Goal: Task Accomplishment & Management: Use online tool/utility

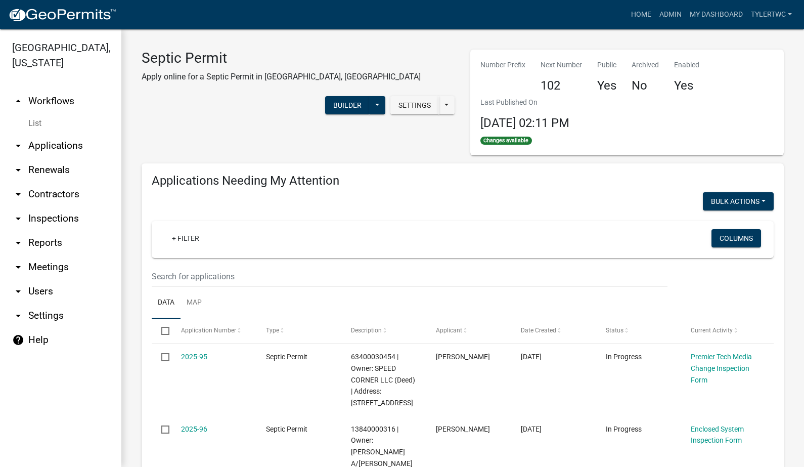
select select "2: 50"
select select "3: 100"
click at [632, 15] on link "Home" at bounding box center [641, 14] width 28 height 19
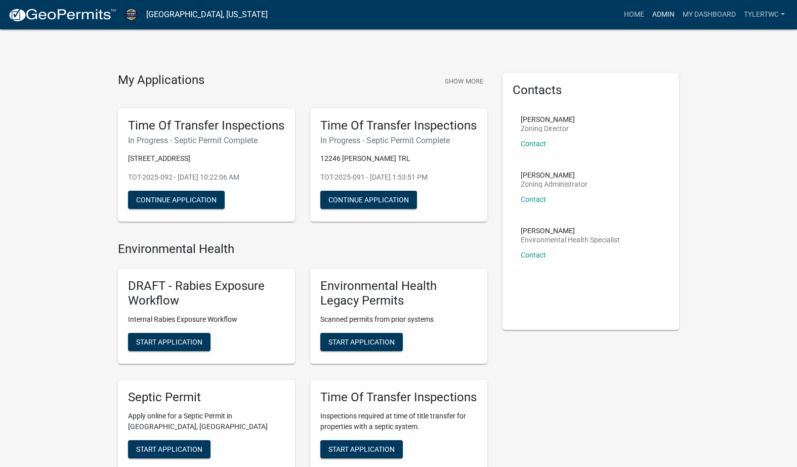
click at [664, 13] on link "Admin" at bounding box center [663, 14] width 30 height 19
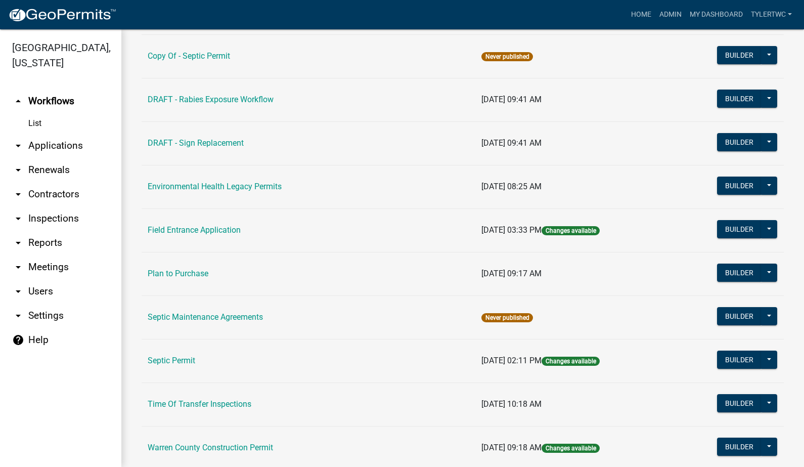
scroll to position [606, 0]
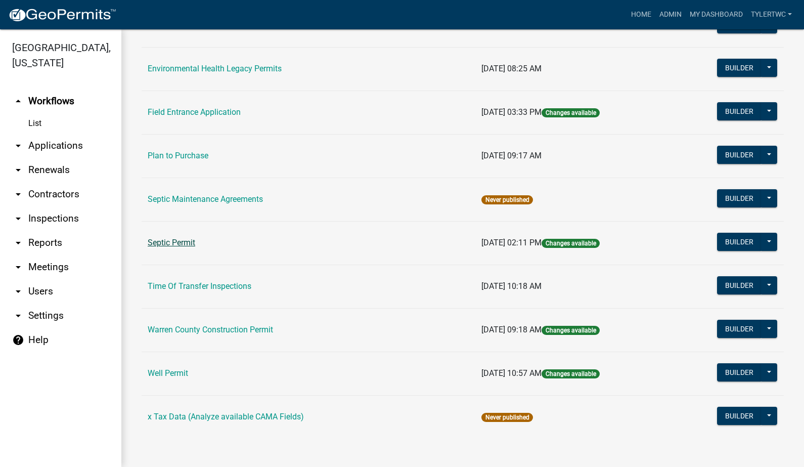
click at [178, 245] on link "Septic Permit" at bounding box center [172, 243] width 48 height 10
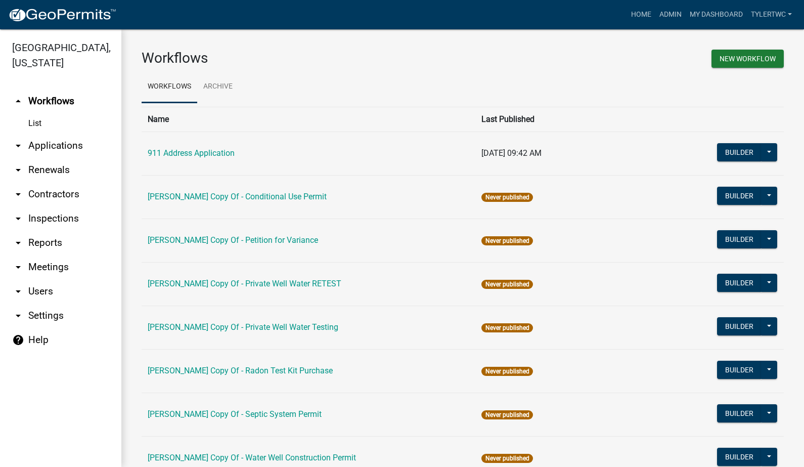
scroll to position [606, 0]
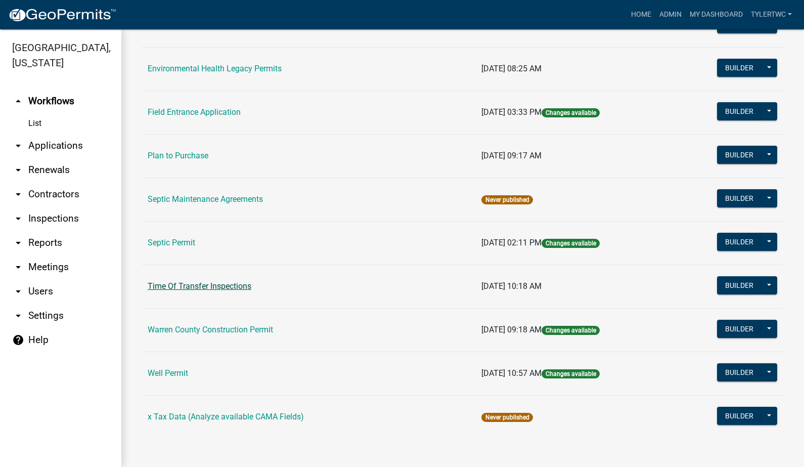
click at [205, 287] on link "Time Of Transfer Inspections" at bounding box center [200, 286] width 104 height 10
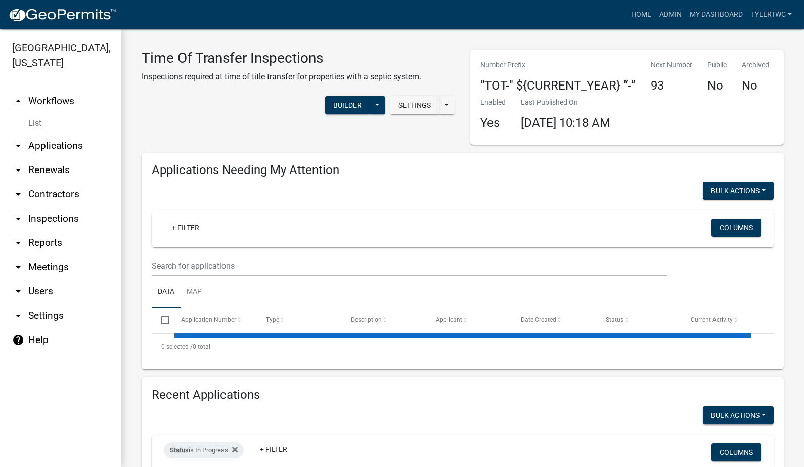
select select "2: 50"
select select "3: 100"
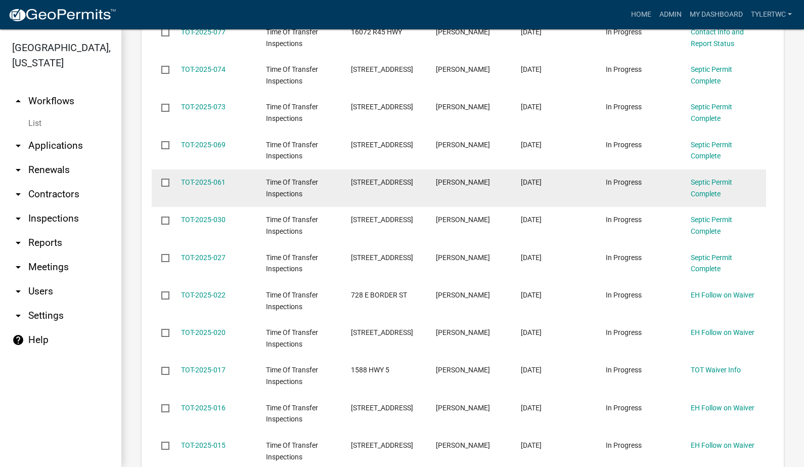
scroll to position [590, 0]
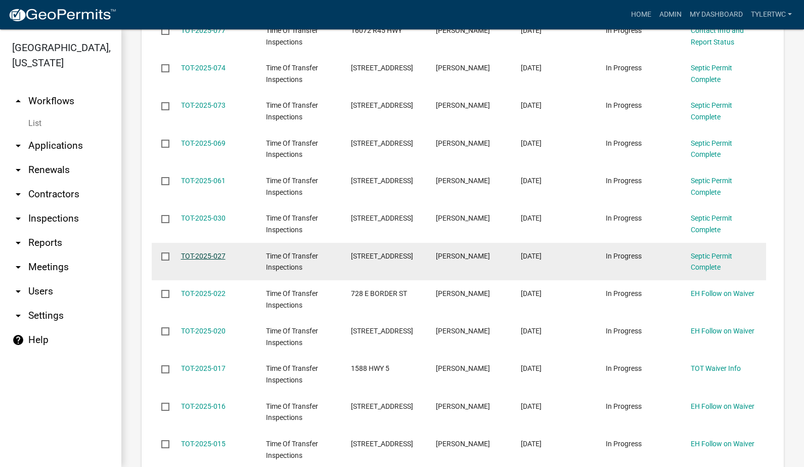
click at [204, 252] on link "TOT-2025-027" at bounding box center [203, 256] width 45 height 8
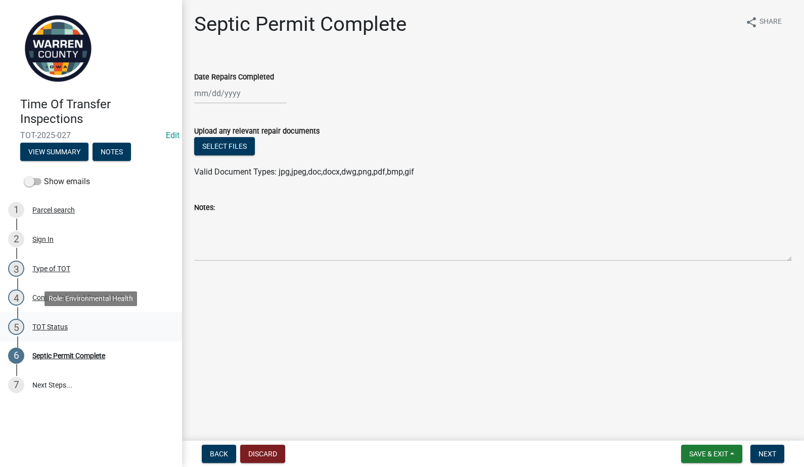
click at [48, 324] on div "TOT Status" at bounding box center [49, 326] width 35 height 7
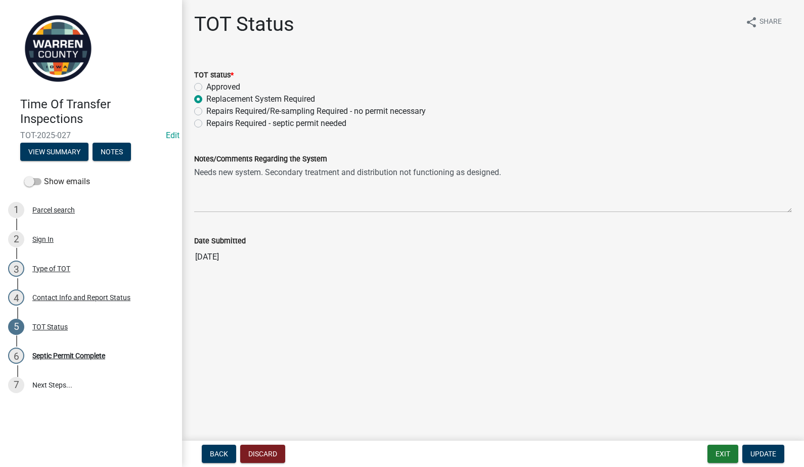
click at [206, 84] on label "Approved" at bounding box center [223, 87] width 34 height 12
click at [206, 84] on input "Approved" at bounding box center [209, 84] width 7 height 7
radio input "true"
drag, startPoint x: 522, startPoint y: 177, endPoint x: 139, endPoint y: 169, distance: 384.0
click at [139, 169] on div "Time Of Transfer Inspections TOT-2025-027 Edit View Summary Notes Show emails 1…" at bounding box center [402, 233] width 804 height 467
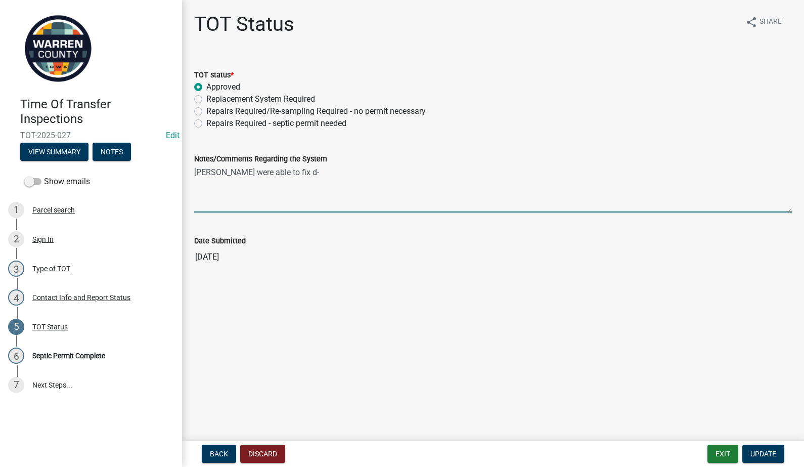
click at [318, 172] on textarea "[PERSON_NAME] were able to fix d-" at bounding box center [493, 189] width 598 height 48
type textarea "[PERSON_NAME] were able to fix d-box and retest the laterals to ensure they wer…"
click at [765, 452] on span "Update" at bounding box center [764, 454] width 26 height 8
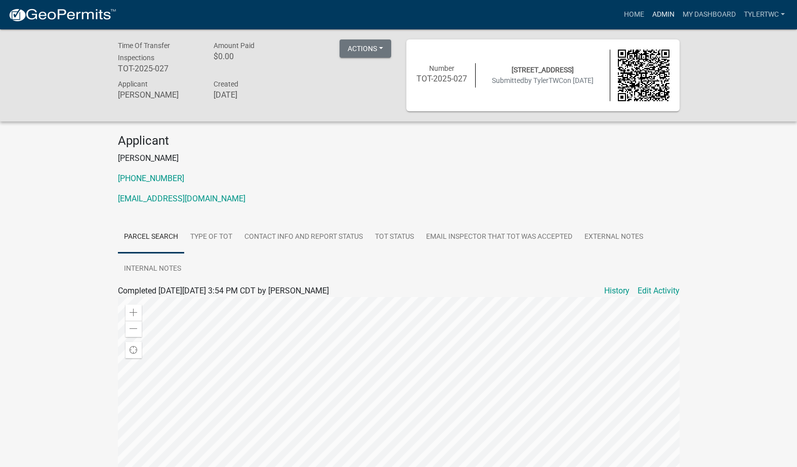
drag, startPoint x: 665, startPoint y: 12, endPoint x: 618, endPoint y: 31, distance: 50.8
click at [665, 12] on link "Admin" at bounding box center [663, 14] width 30 height 19
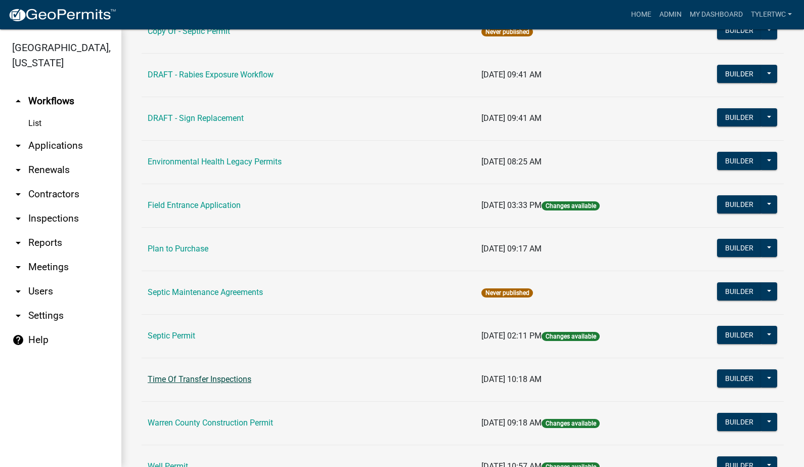
scroll to position [606, 0]
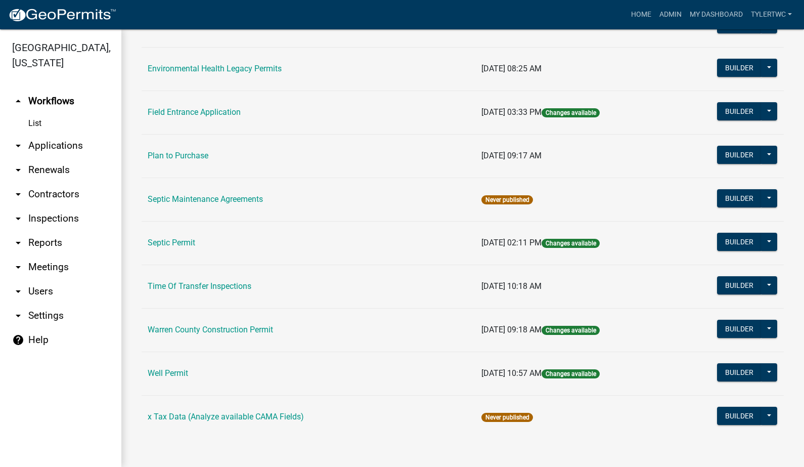
click at [166, 286] on link "Time Of Transfer Inspections" at bounding box center [200, 286] width 104 height 10
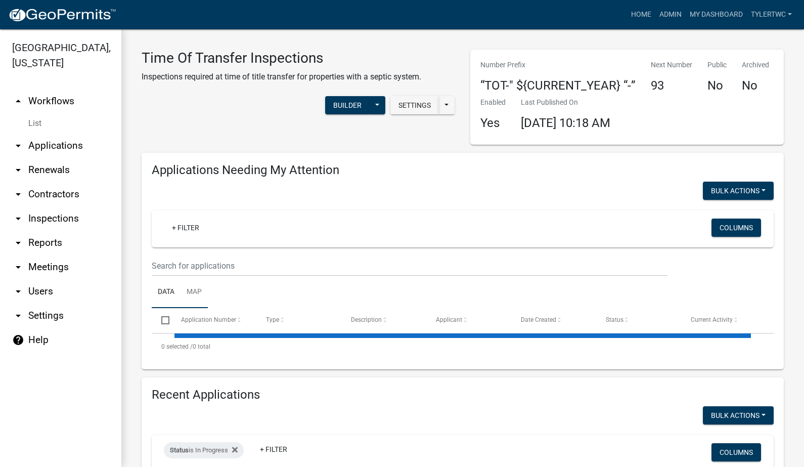
select select "2: 50"
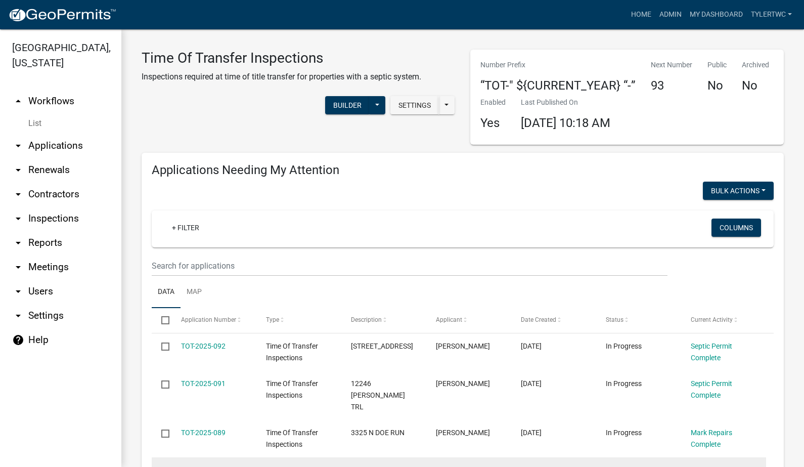
select select "3: 100"
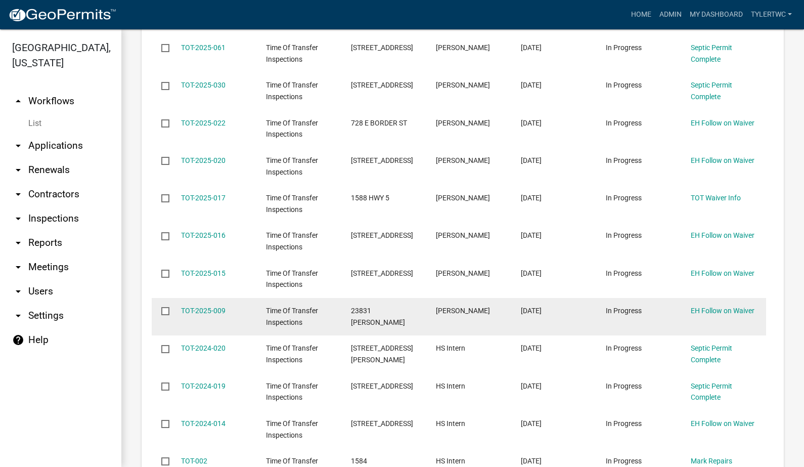
scroll to position [708, 0]
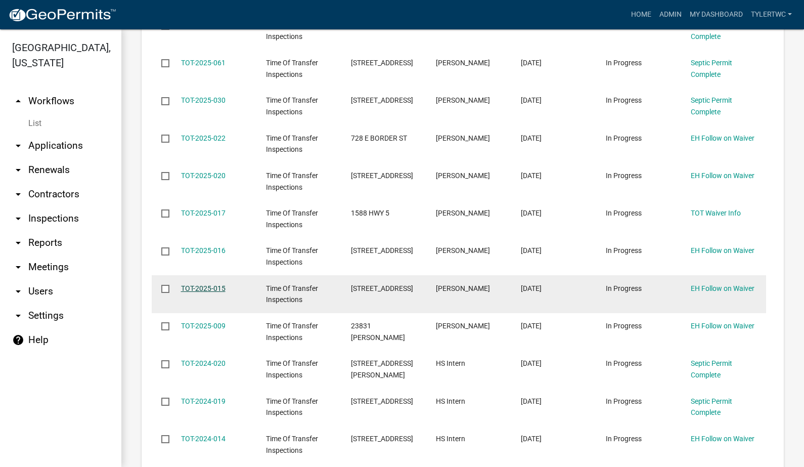
click at [205, 284] on link "TOT-2025-015" at bounding box center [203, 288] width 45 height 8
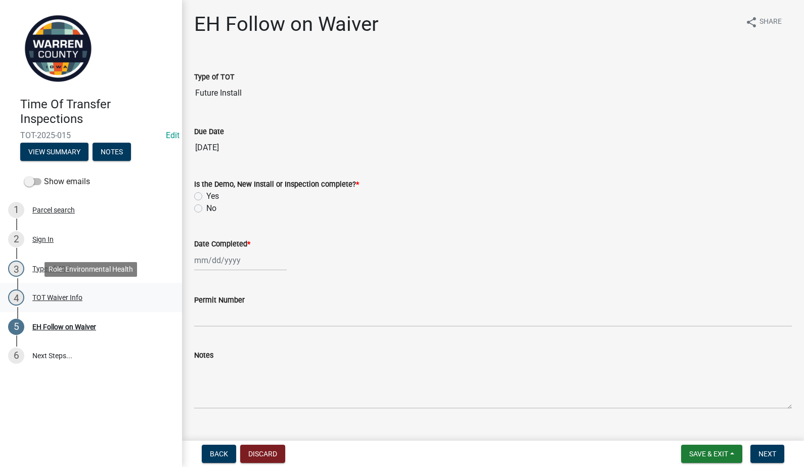
click at [53, 296] on div "TOT Waiver Info" at bounding box center [57, 297] width 50 height 7
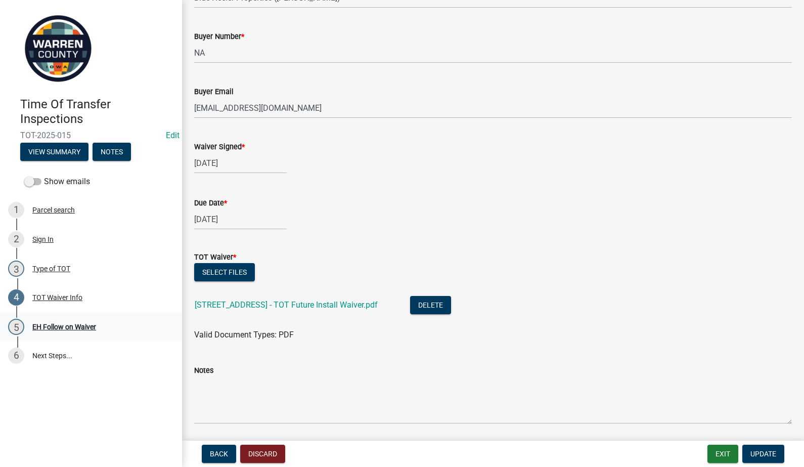
scroll to position [118, 0]
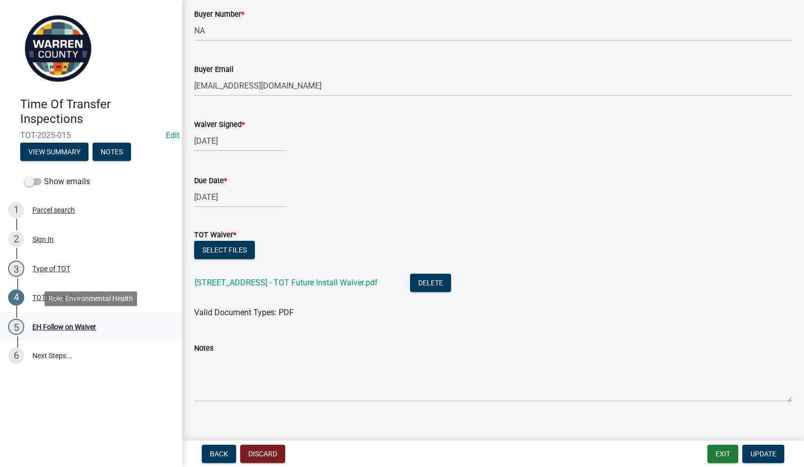
click at [51, 327] on div "EH Follow on Waiver" at bounding box center [64, 326] width 64 height 7
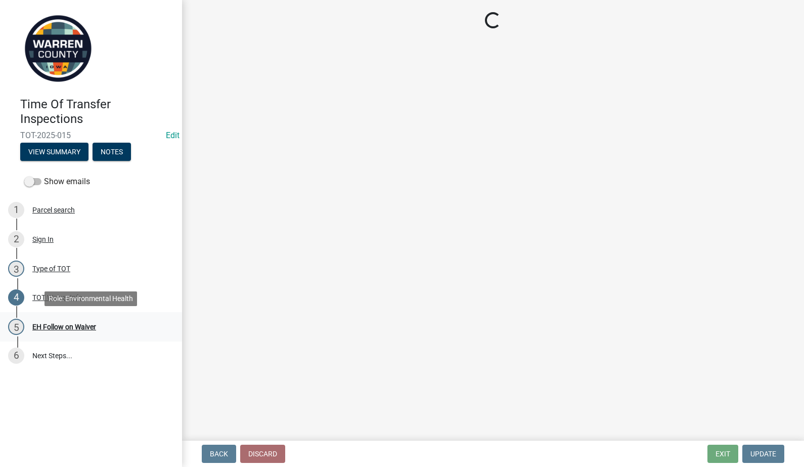
scroll to position [0, 0]
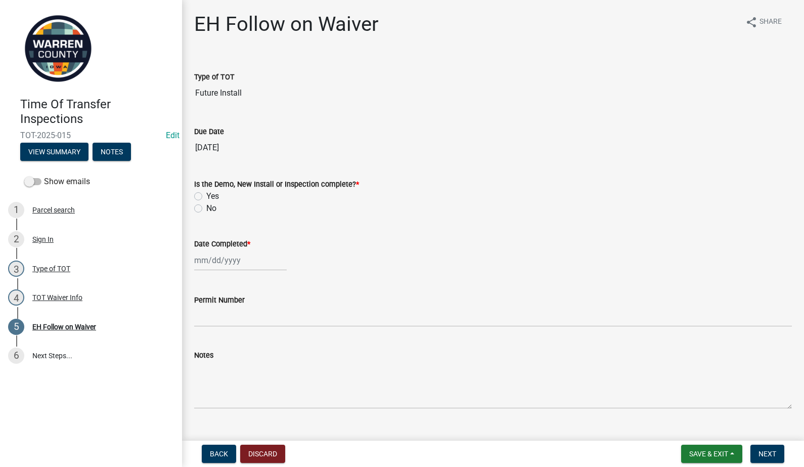
click at [206, 195] on label "Yes" at bounding box center [212, 196] width 13 height 12
click at [206, 195] on input "Yes" at bounding box center [209, 193] width 7 height 7
radio input "true"
click at [217, 253] on div at bounding box center [240, 260] width 93 height 21
select select "8"
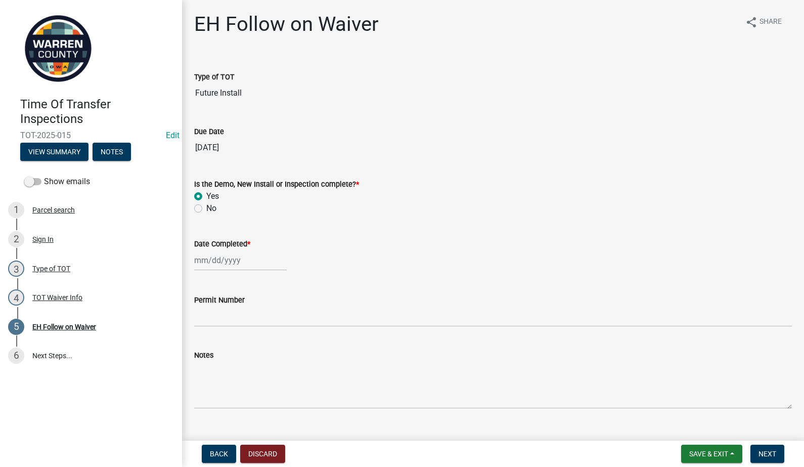
select select "2025"
click at [203, 280] on span "Previous month" at bounding box center [205, 282] width 8 height 8
select select "7"
click at [237, 326] on div "9" at bounding box center [237, 330] width 16 height 16
type input "[DATE]"
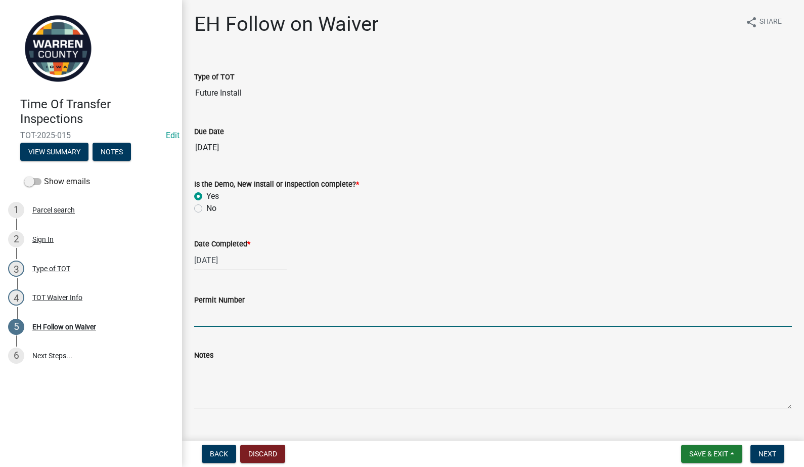
click at [233, 313] on input "Permit Number" at bounding box center [493, 316] width 598 height 21
click at [218, 309] on input "Permit Number" at bounding box center [493, 316] width 598 height 21
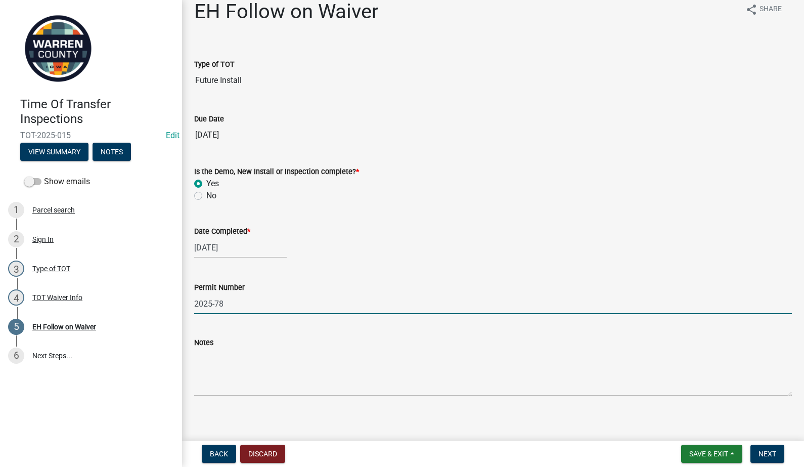
scroll to position [20, 0]
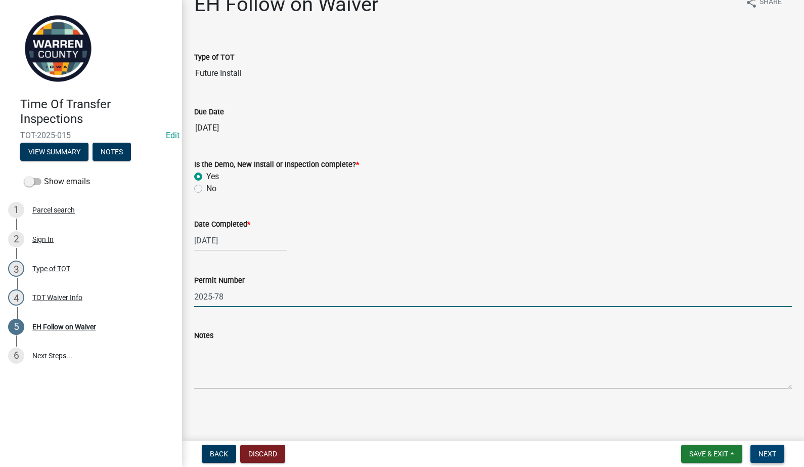
type input "2025-78"
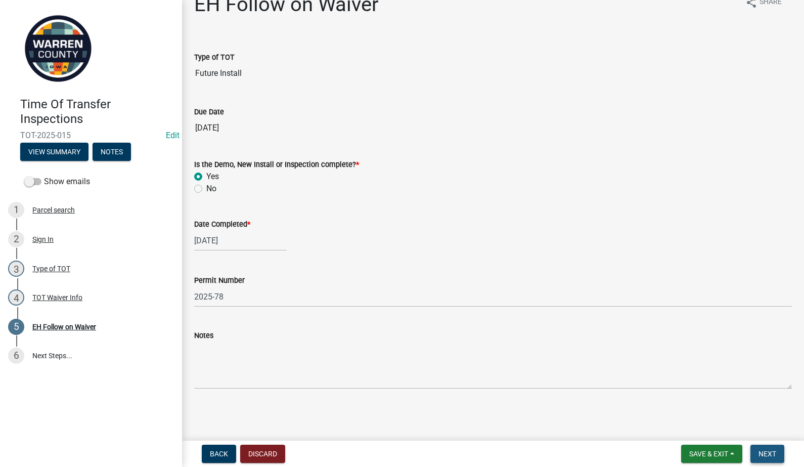
click at [772, 450] on span "Next" at bounding box center [768, 454] width 18 height 8
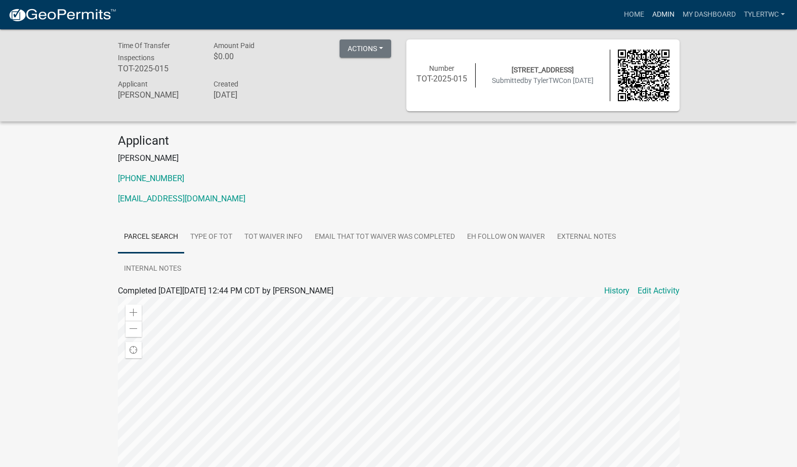
click at [665, 15] on link "Admin" at bounding box center [663, 14] width 30 height 19
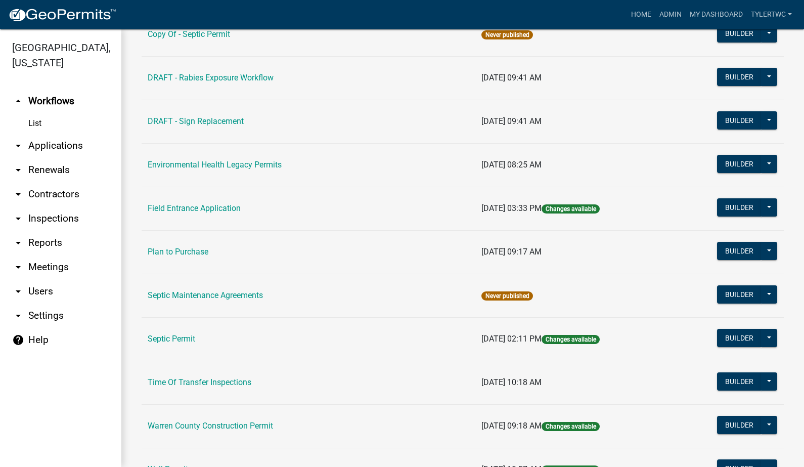
scroll to position [590, 0]
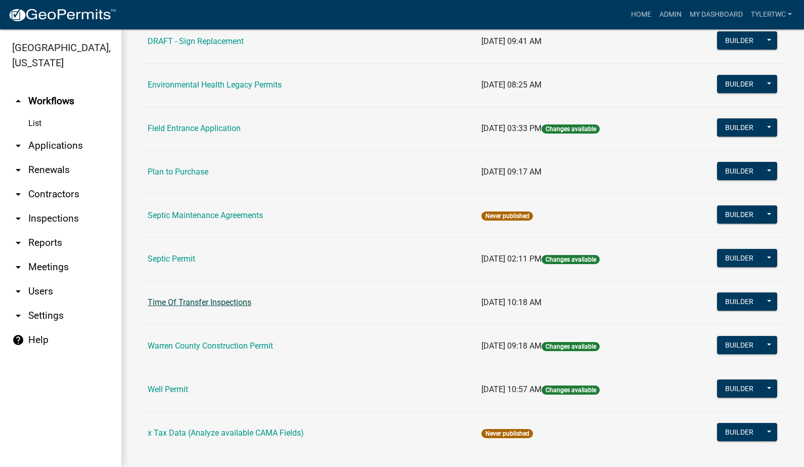
click at [199, 303] on link "Time Of Transfer Inspections" at bounding box center [200, 302] width 104 height 10
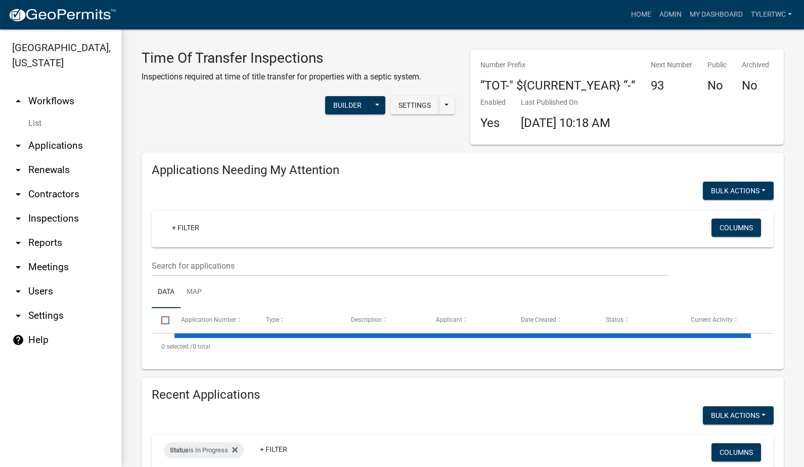
select select "2: 50"
select select "3: 100"
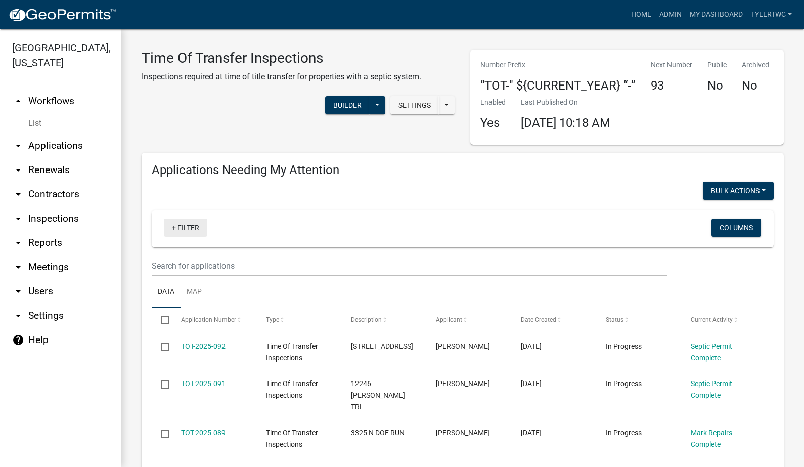
click at [187, 226] on link "+ Filter" at bounding box center [185, 227] width 43 height 18
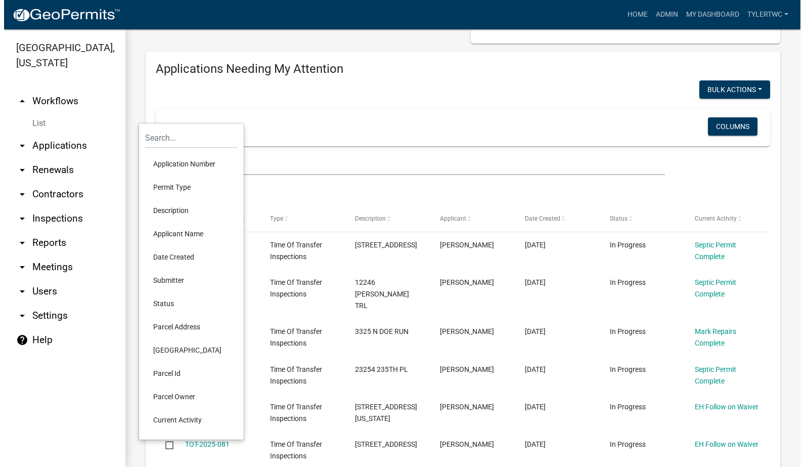
scroll to position [118, 0]
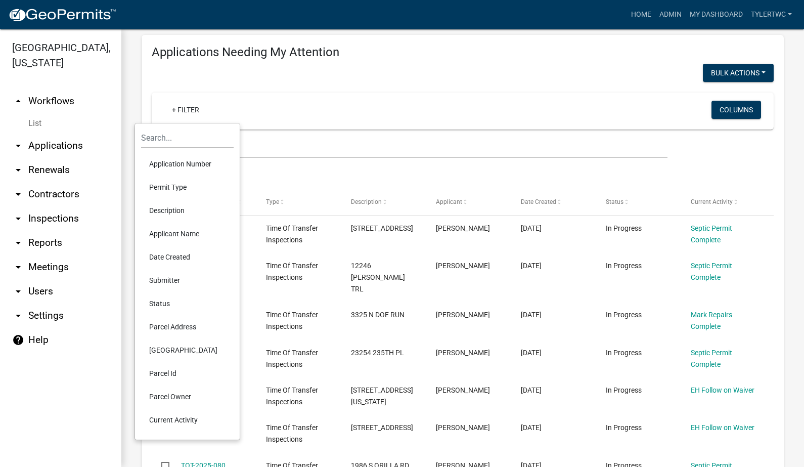
click at [160, 301] on li "Status" at bounding box center [187, 303] width 93 height 23
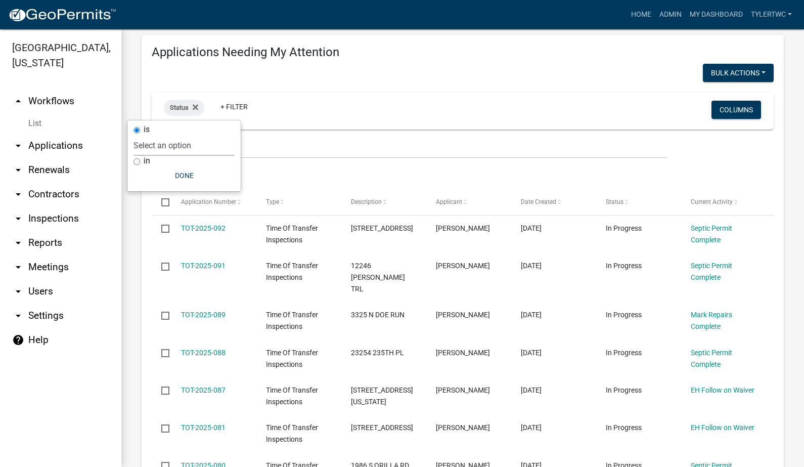
click at [151, 145] on select "Select an option Not Started In Progress Completed Voided Rejected Discarded" at bounding box center [184, 145] width 101 height 21
select select "1"
click at [154, 135] on select "Select an option Not Started In Progress Completed Voided Rejected Discarded" at bounding box center [184, 145] width 101 height 21
click at [211, 177] on button "Done" at bounding box center [204, 175] width 101 height 18
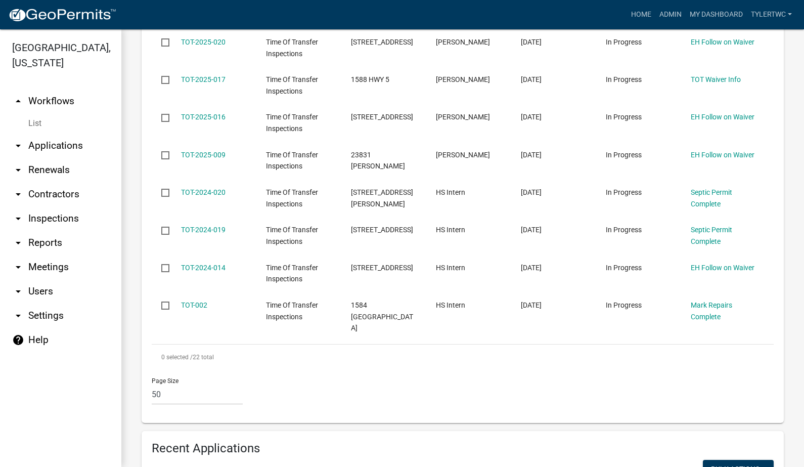
scroll to position [826, 0]
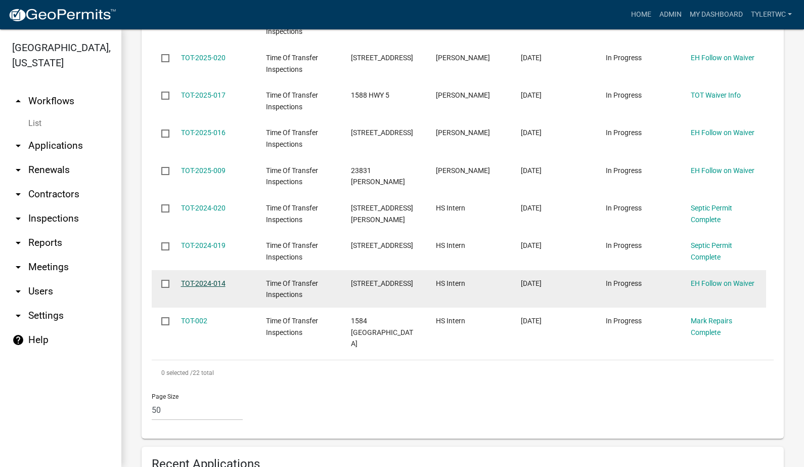
click at [204, 279] on link "TOT-2024-014" at bounding box center [203, 283] width 45 height 8
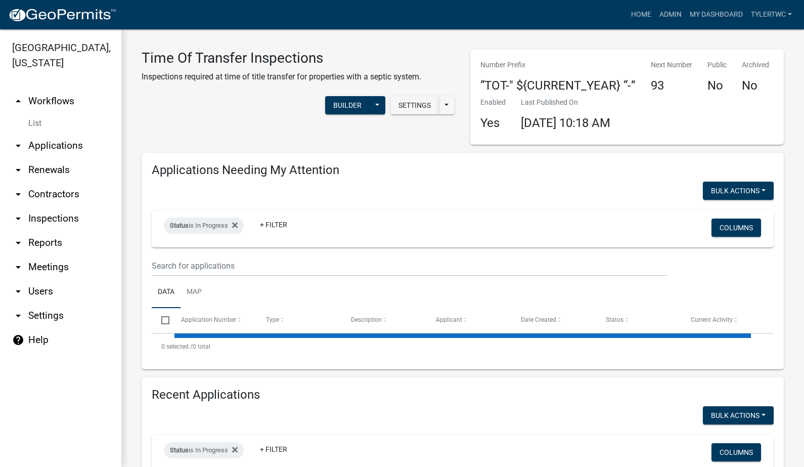
select select "2: 50"
select select "3: 100"
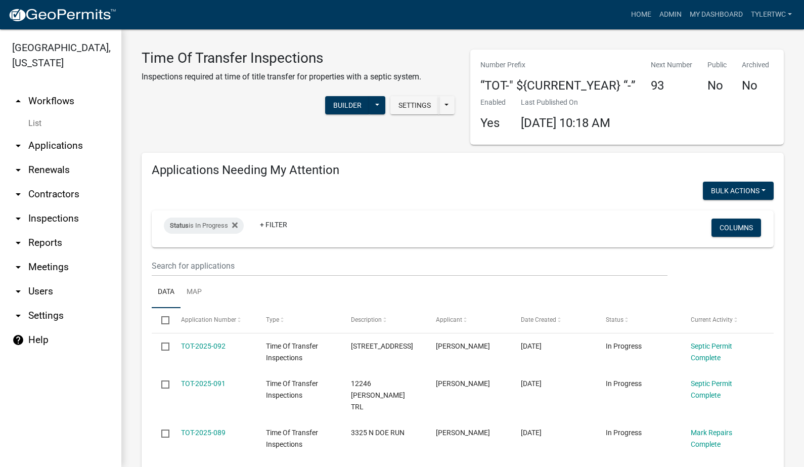
click at [49, 134] on link "arrow_drop_down Applications" at bounding box center [60, 146] width 121 height 24
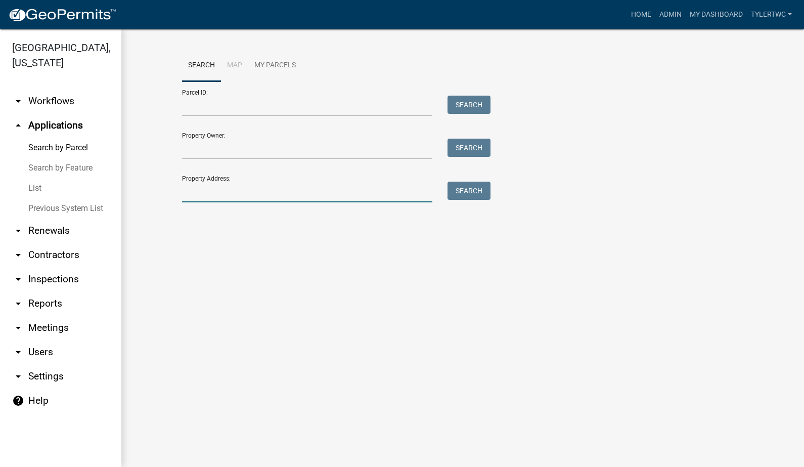
click at [248, 193] on input "Property Address:" at bounding box center [307, 192] width 250 height 21
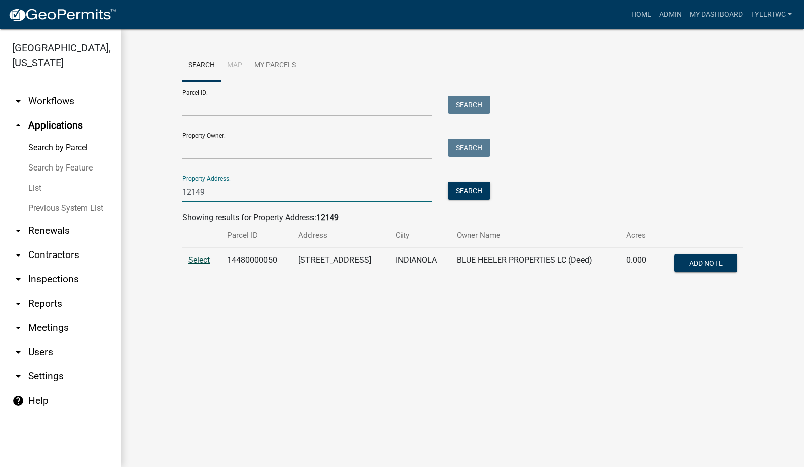
type input "12149"
click at [194, 259] on span "Select" at bounding box center [199, 260] width 22 height 10
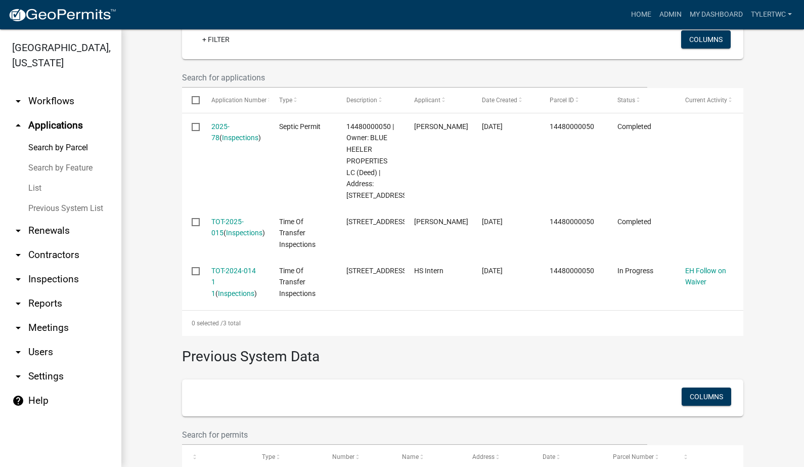
scroll to position [354, 0]
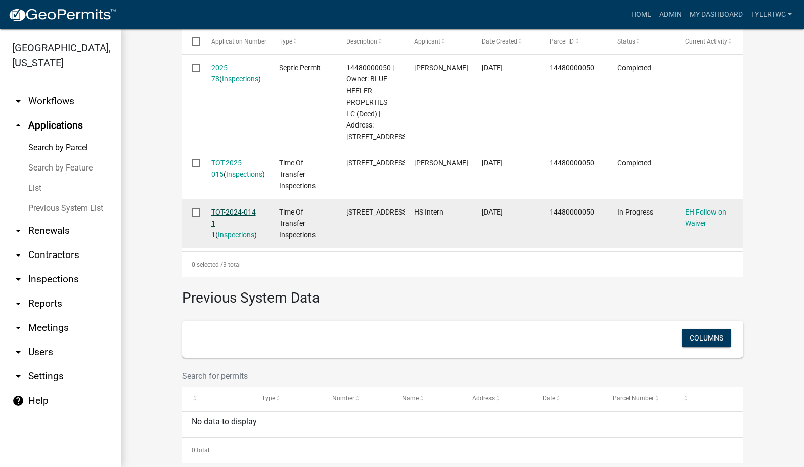
click at [230, 222] on link "TOT-2024-014 1 1" at bounding box center [233, 223] width 45 height 31
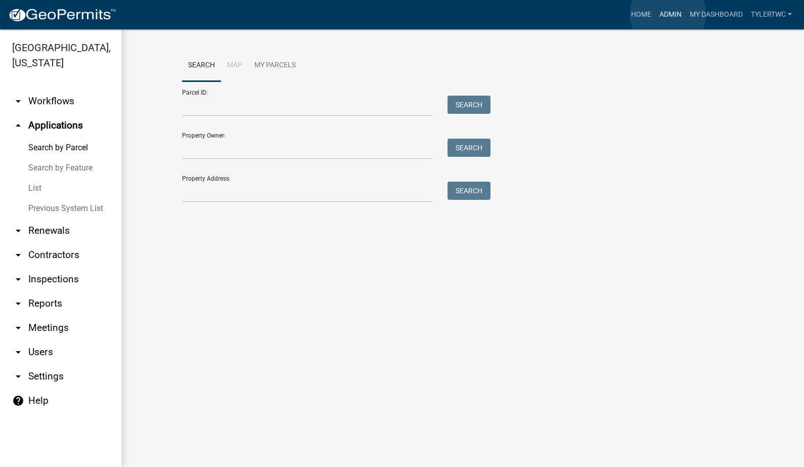
click at [668, 14] on link "Admin" at bounding box center [670, 14] width 30 height 19
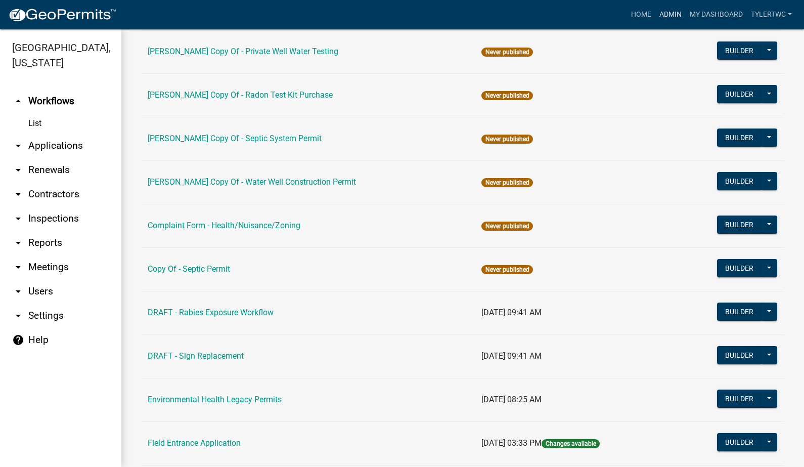
scroll to position [606, 0]
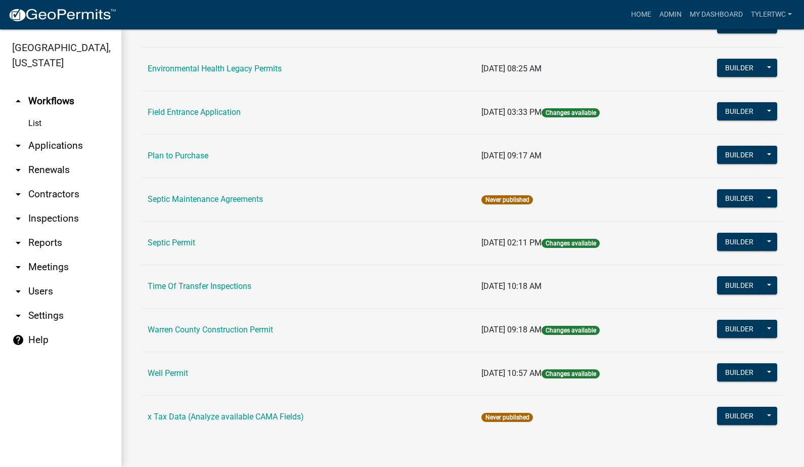
click at [184, 286] on link "Time Of Transfer Inspections" at bounding box center [200, 286] width 104 height 10
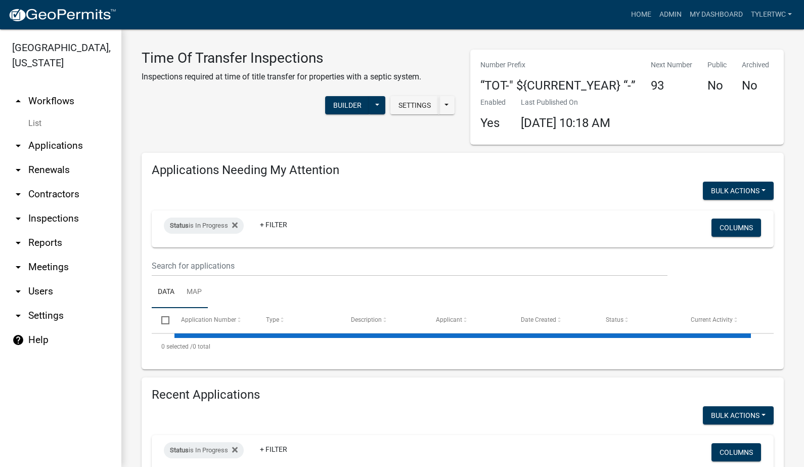
select select "2: 50"
select select "3: 100"
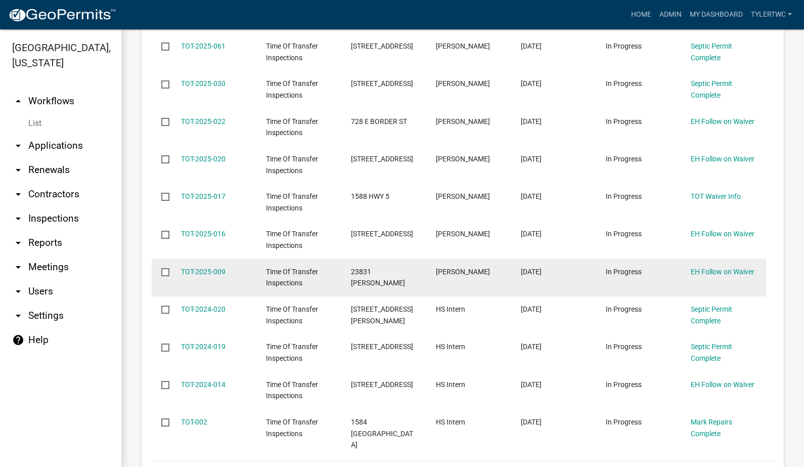
scroll to position [826, 0]
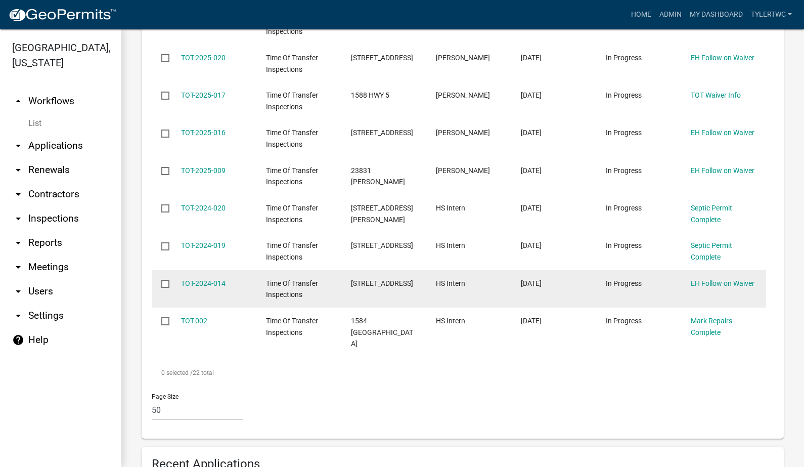
click at [164, 280] on input "checkbox" at bounding box center [164, 283] width 7 height 7
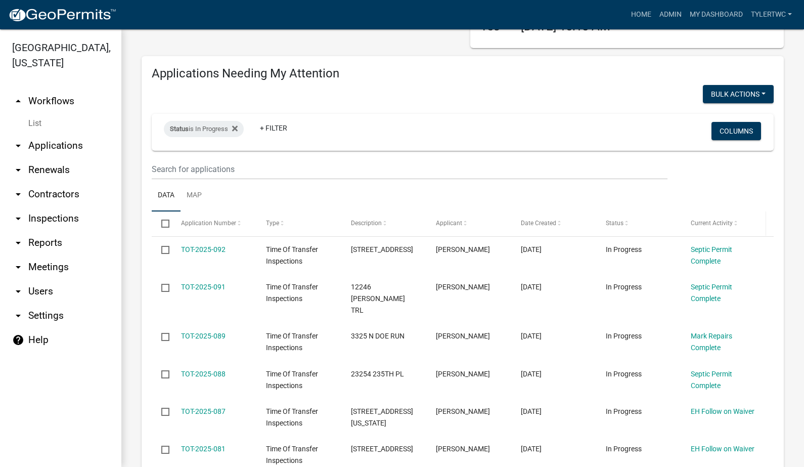
scroll to position [0, 0]
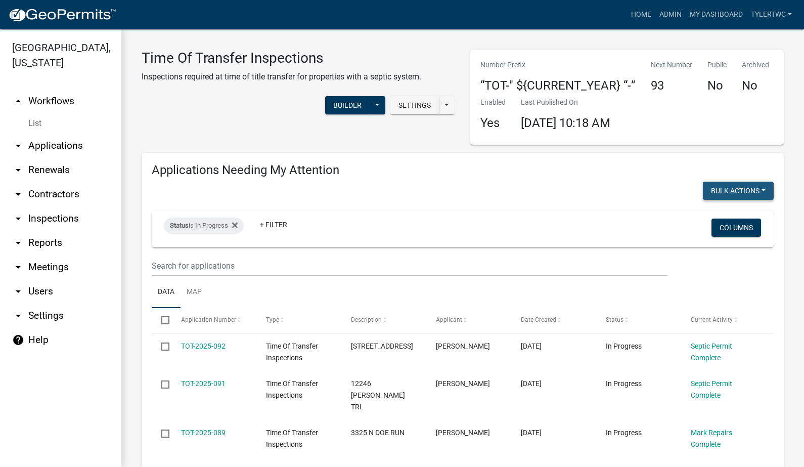
click at [757, 186] on button "Bulk Actions" at bounding box center [738, 191] width 71 height 18
click at [704, 217] on button "Void" at bounding box center [733, 217] width 81 height 24
checkbox input "false"
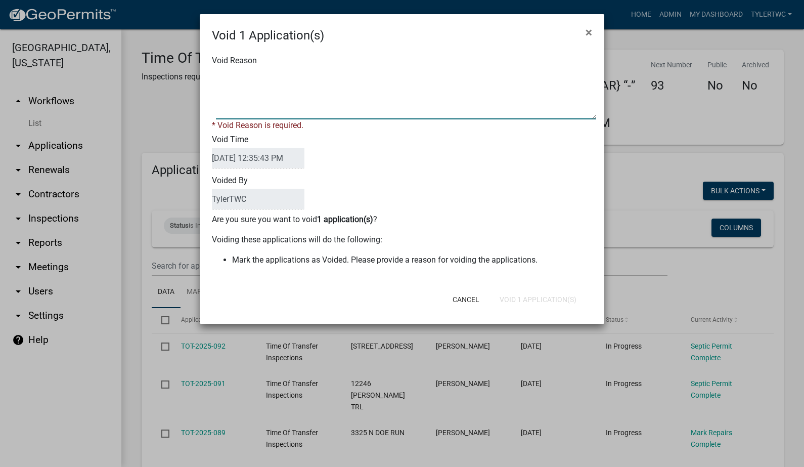
click at [241, 72] on textarea "Void Reason" at bounding box center [406, 94] width 380 height 51
type textarea "Duplicate"
click at [423, 258] on div "Void Reason * Void Reason is required. Void Time [DATE] 12:35:43 PM Voided By […" at bounding box center [402, 166] width 405 height 242
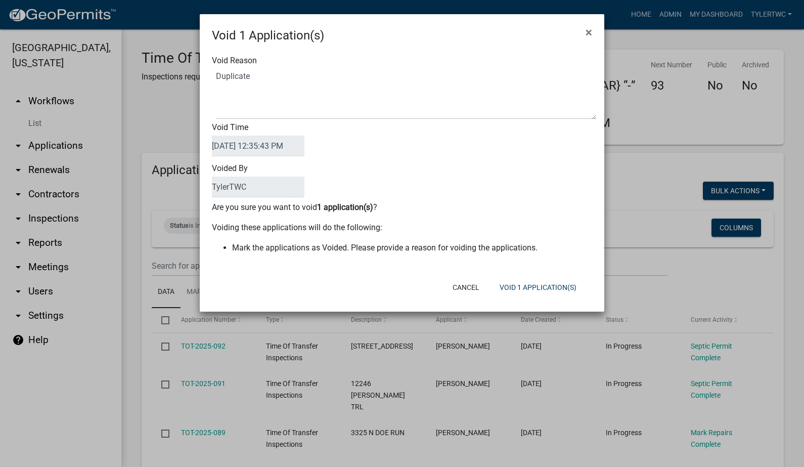
drag, startPoint x: 297, startPoint y: 277, endPoint x: 379, endPoint y: 278, distance: 82.4
click at [302, 279] on div at bounding box center [270, 287] width 132 height 26
click at [566, 287] on button "Void 1 Application(s)" at bounding box center [538, 287] width 93 height 18
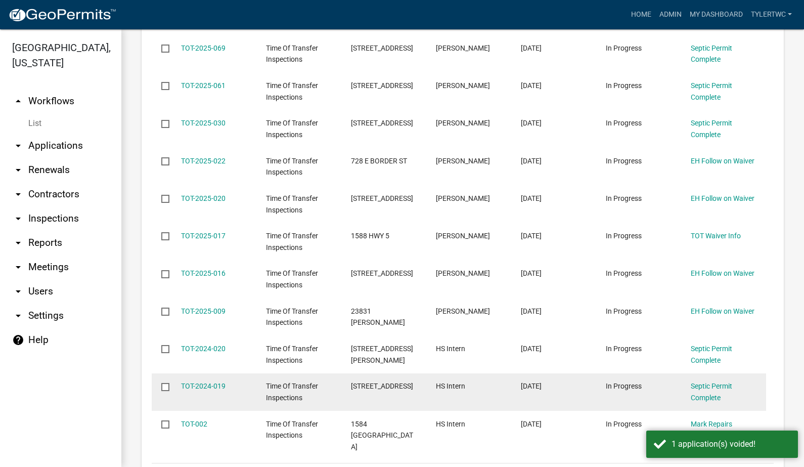
scroll to position [708, 0]
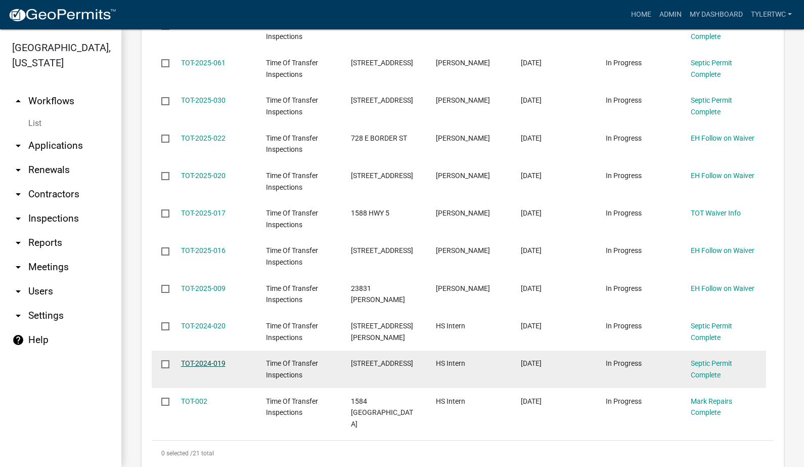
click at [210, 359] on link "TOT-2024-019" at bounding box center [203, 363] width 45 height 8
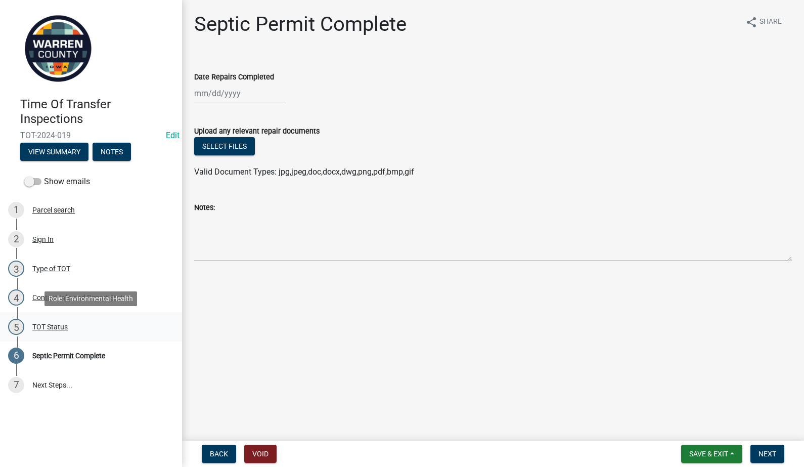
click at [46, 325] on div "TOT Status" at bounding box center [49, 326] width 35 height 7
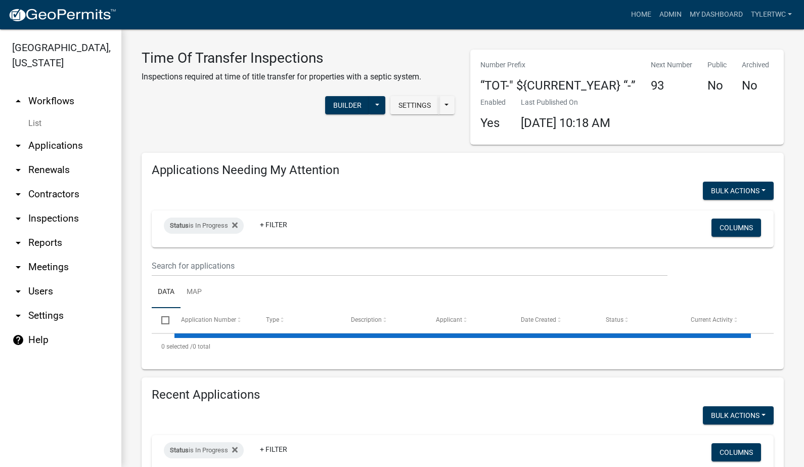
select select "2: 50"
select select "3: 100"
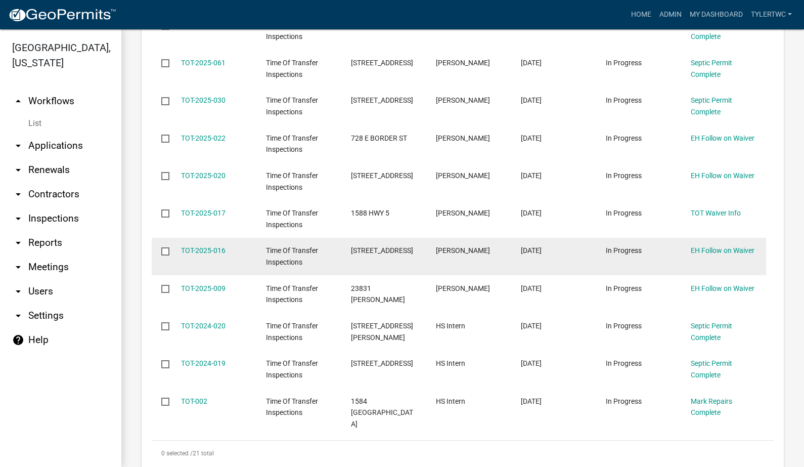
scroll to position [590, 0]
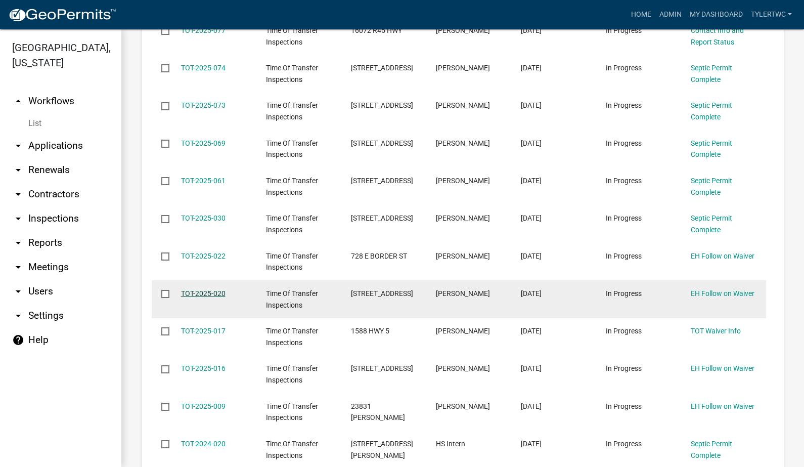
click at [209, 289] on link "TOT-2025-020" at bounding box center [203, 293] width 45 height 8
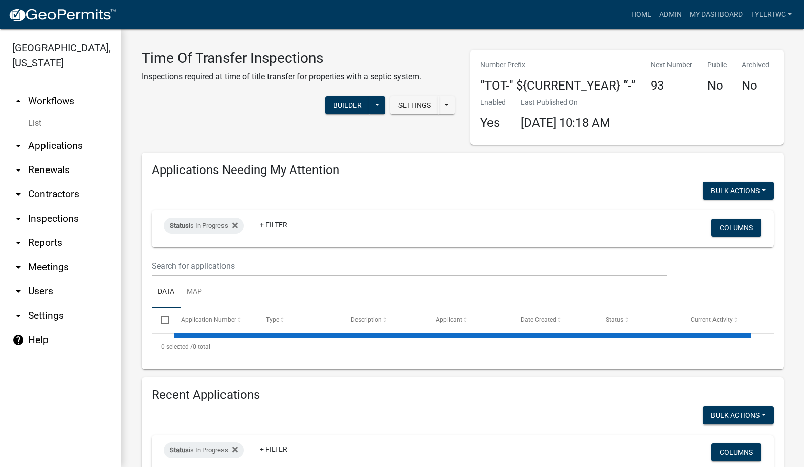
select select "2: 50"
select select "3: 100"
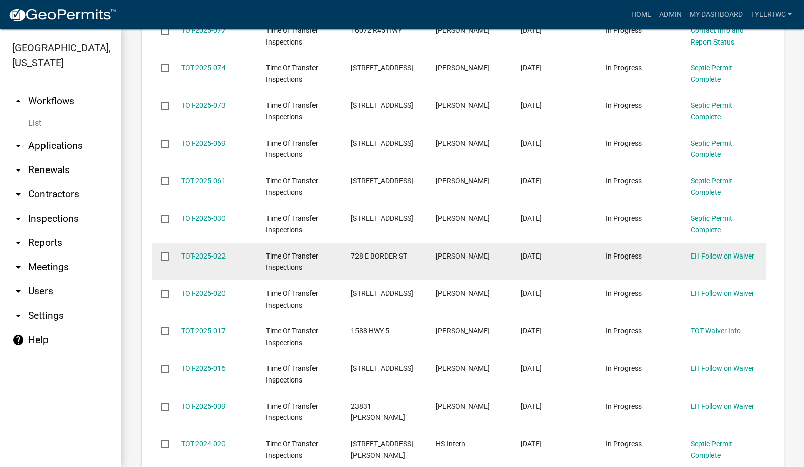
scroll to position [472, 0]
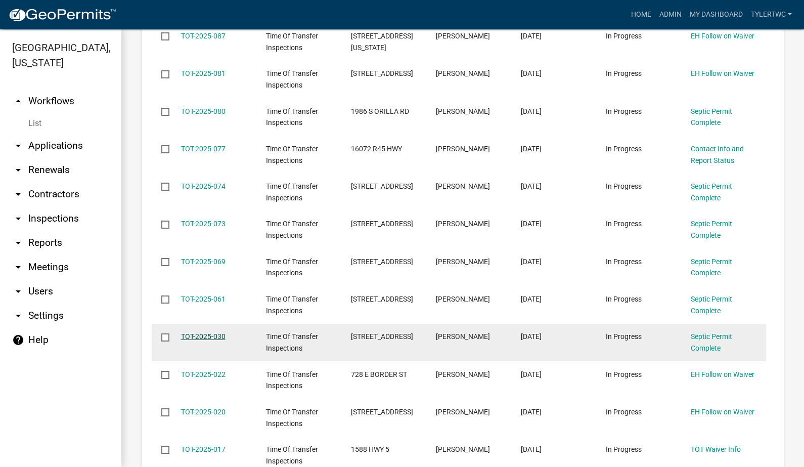
click at [187, 332] on link "TOT-2025-030" at bounding box center [203, 336] width 45 height 8
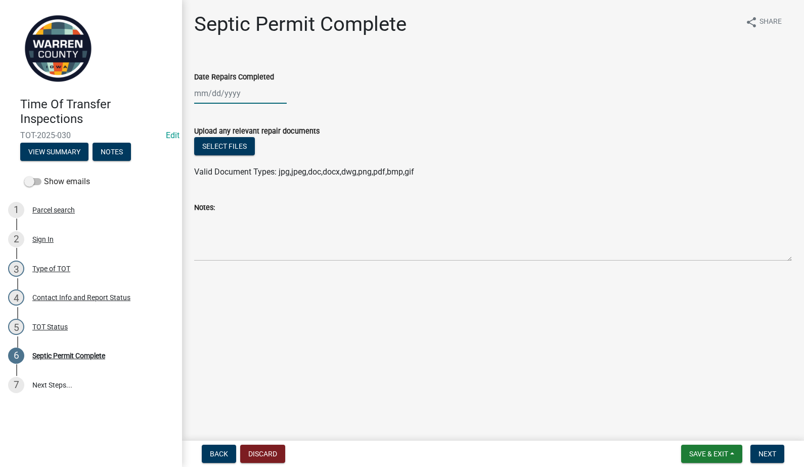
click at [211, 93] on div at bounding box center [240, 93] width 93 height 21
select select "8"
select select "2025"
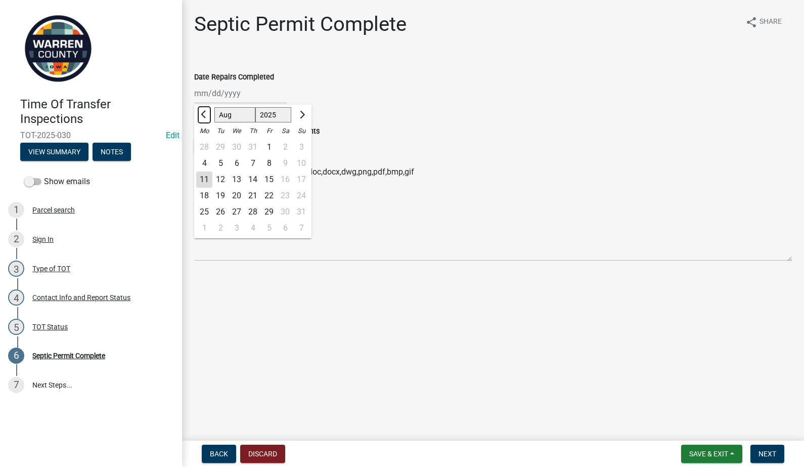
click at [203, 113] on span "Previous month" at bounding box center [205, 115] width 8 height 8
select select "7"
click at [269, 158] on div "11" at bounding box center [269, 163] width 16 height 16
type input "[DATE]"
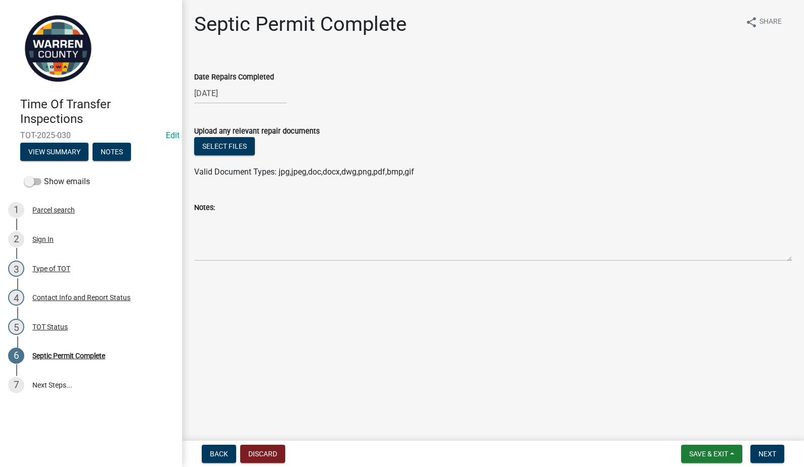
click at [383, 212] on div "Notes:" at bounding box center [493, 207] width 598 height 12
click at [232, 146] on button "Select files" at bounding box center [224, 146] width 61 height 18
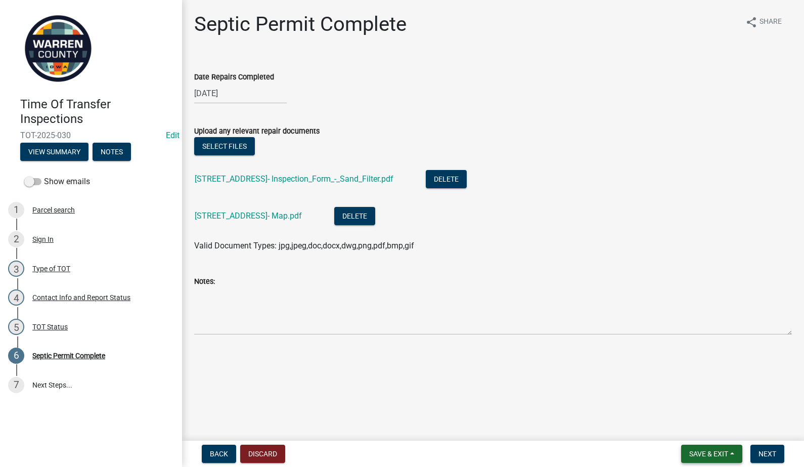
click at [694, 455] on span "Save & Exit" at bounding box center [708, 454] width 39 height 8
click at [692, 407] on button "Save" at bounding box center [702, 403] width 81 height 24
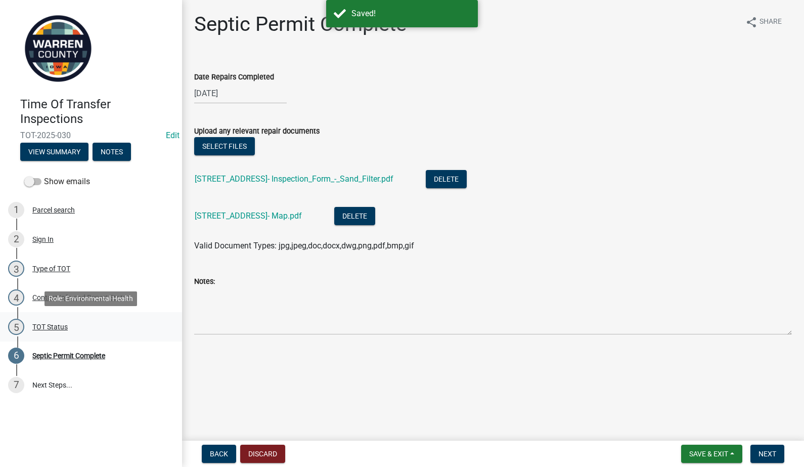
click at [55, 325] on div "TOT Status" at bounding box center [49, 326] width 35 height 7
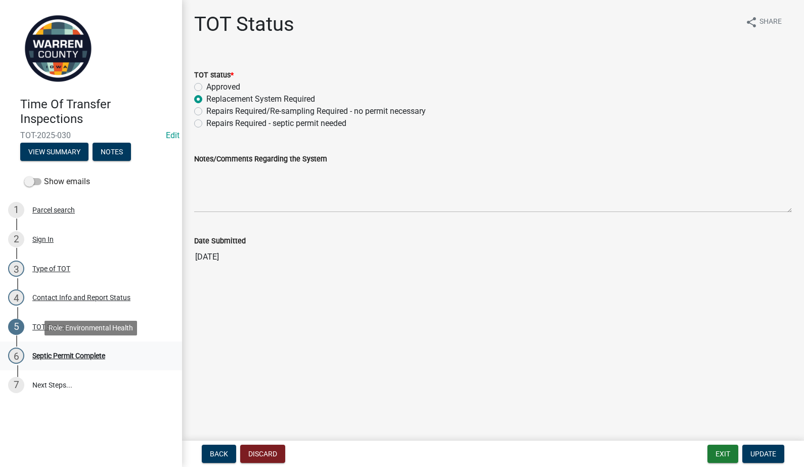
click at [77, 352] on div "Septic Permit Complete" at bounding box center [68, 355] width 73 height 7
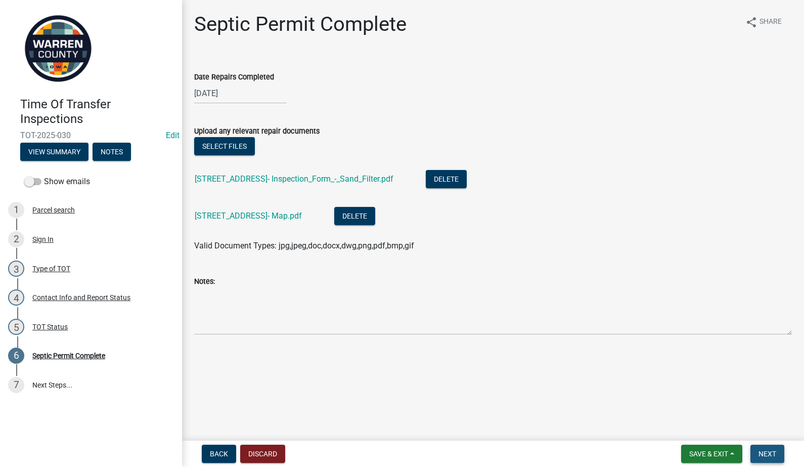
click at [775, 451] on span "Next" at bounding box center [768, 454] width 18 height 8
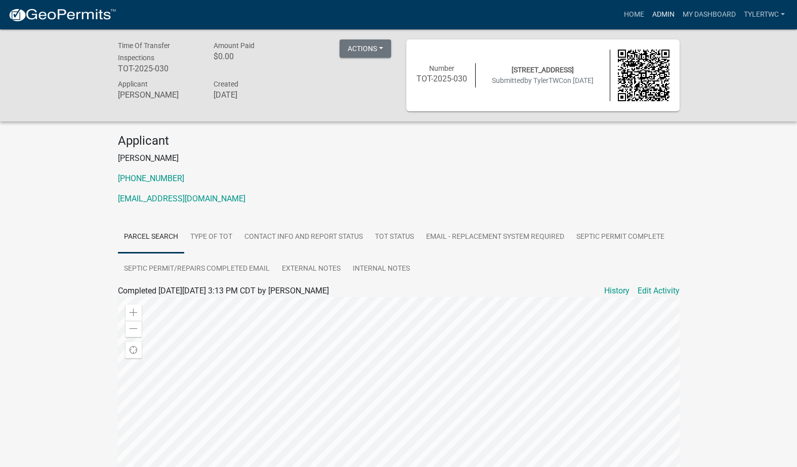
click at [658, 9] on link "Admin" at bounding box center [663, 14] width 30 height 19
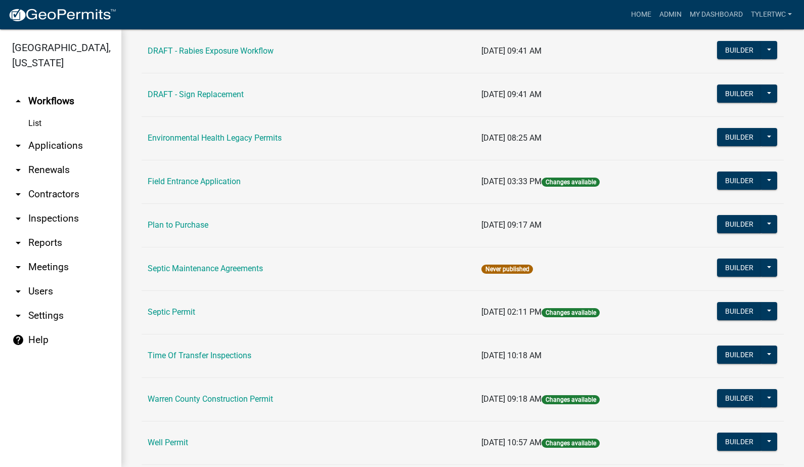
scroll to position [606, 0]
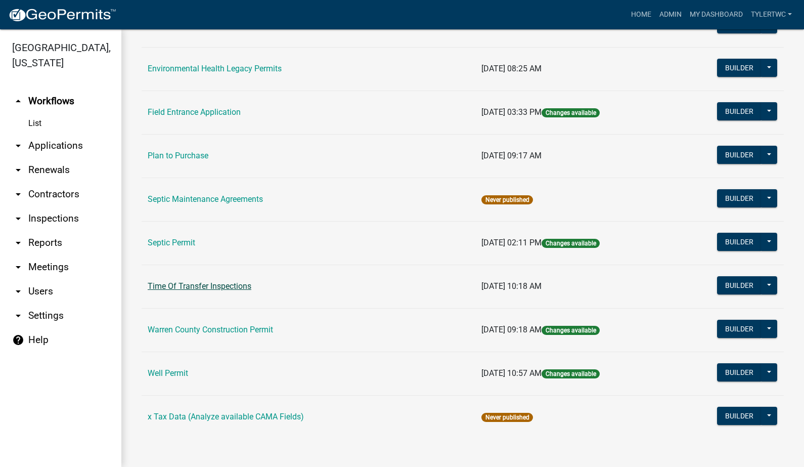
click at [167, 281] on link "Time Of Transfer Inspections" at bounding box center [200, 286] width 104 height 10
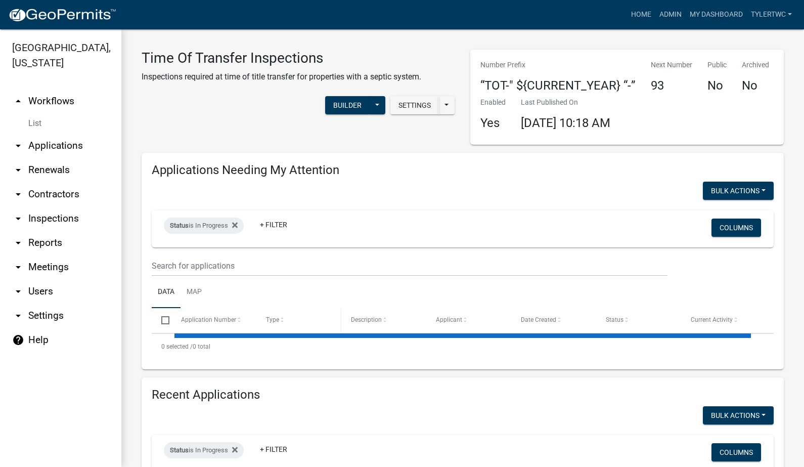
select select "2: 50"
select select "3: 100"
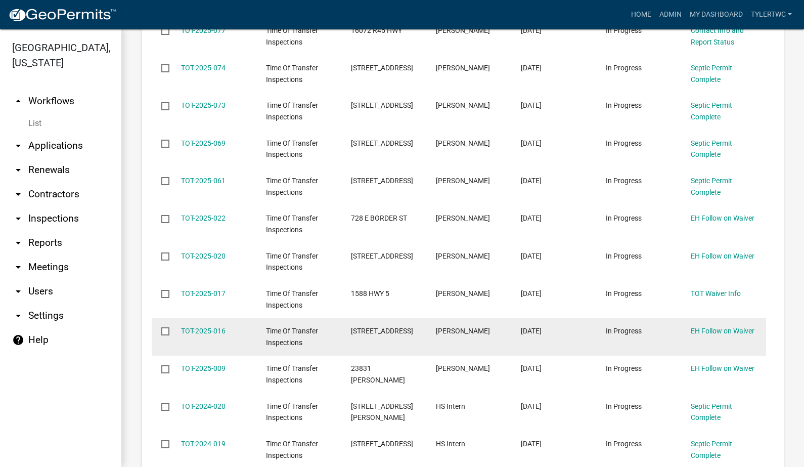
scroll to position [472, 0]
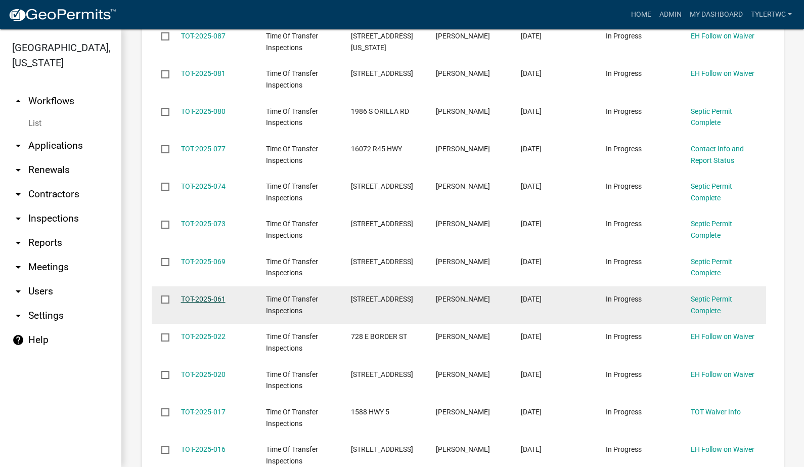
click at [195, 295] on link "TOT-2025-061" at bounding box center [203, 299] width 45 height 8
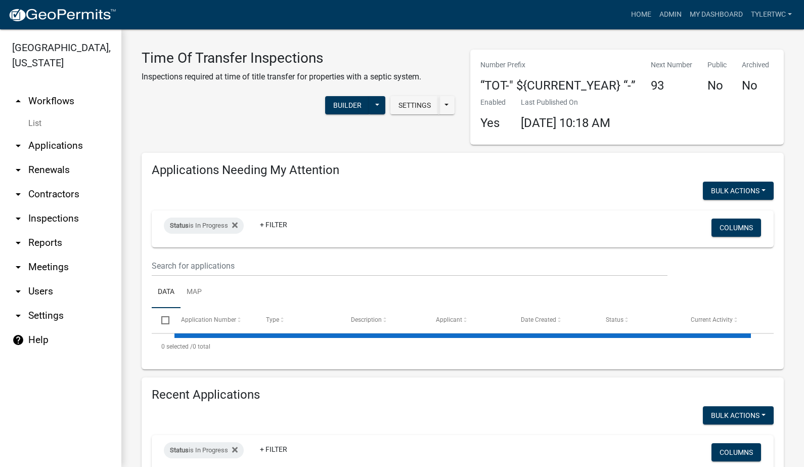
select select "2: 50"
select select "3: 100"
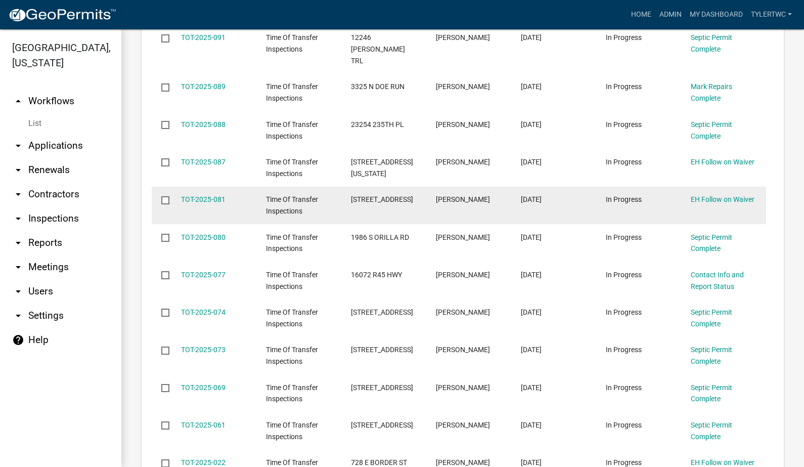
scroll to position [236, 0]
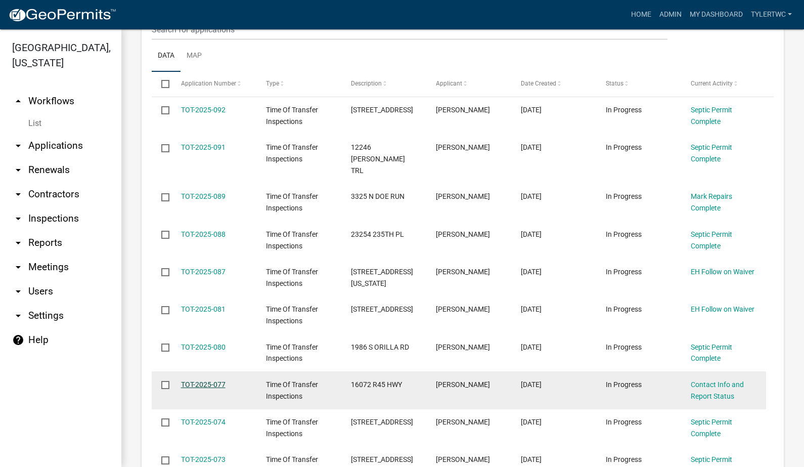
click at [196, 380] on link "TOT-2025-077" at bounding box center [203, 384] width 45 height 8
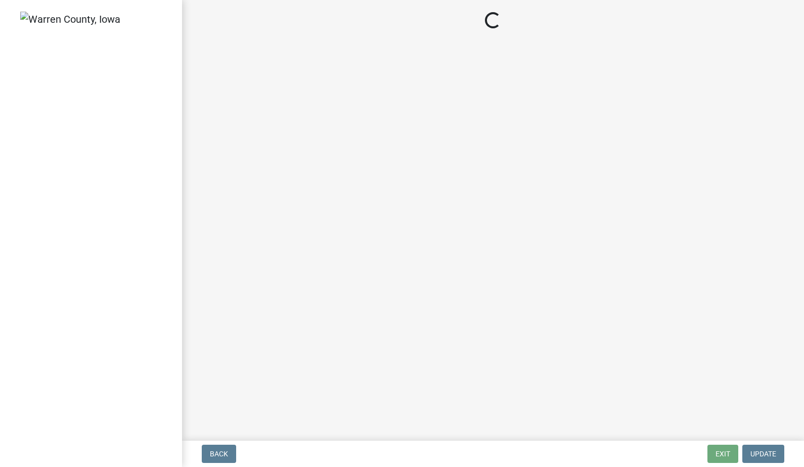
select select "2d91a7e0-5cb1-4373-af5a-ed3e5a453d55"
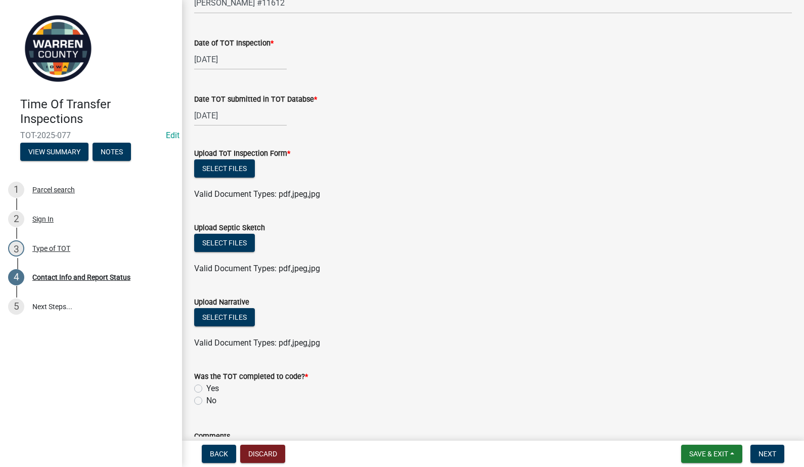
scroll to position [1163, 0]
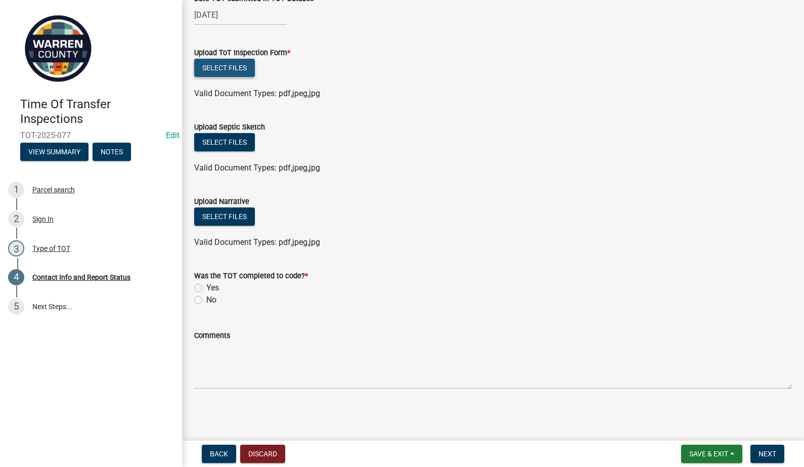
click at [222, 71] on button "Select files" at bounding box center [224, 68] width 61 height 18
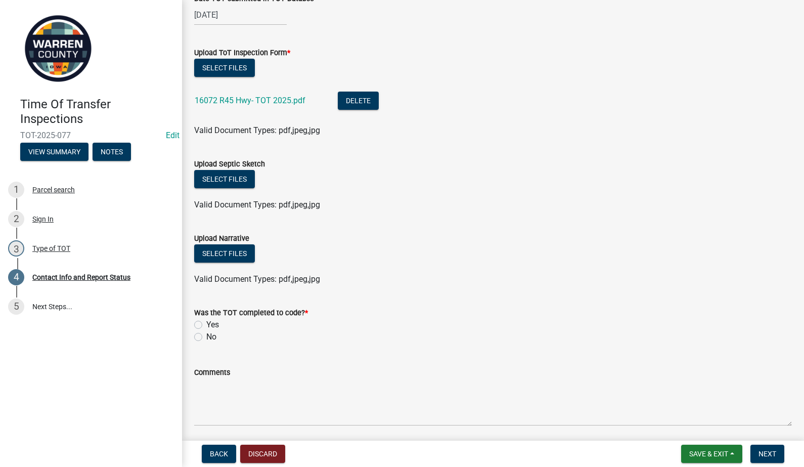
click at [206, 324] on label "Yes" at bounding box center [212, 325] width 13 height 12
click at [206, 324] on input "Yes" at bounding box center [209, 322] width 7 height 7
radio input "true"
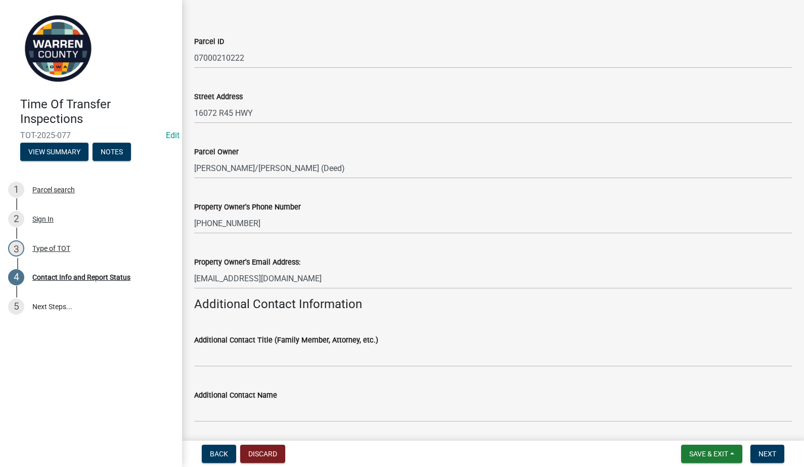
scroll to position [0, 0]
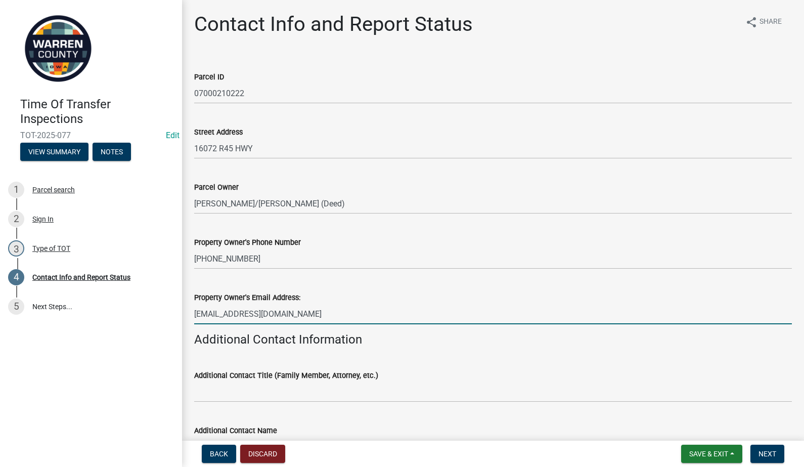
click at [251, 317] on input "[EMAIL_ADDRESS][DOMAIN_NAME]" at bounding box center [493, 313] width 598 height 21
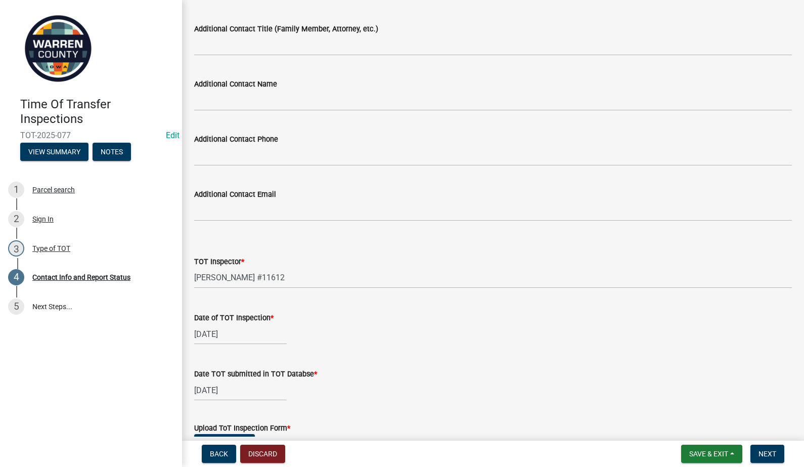
scroll to position [728, 0]
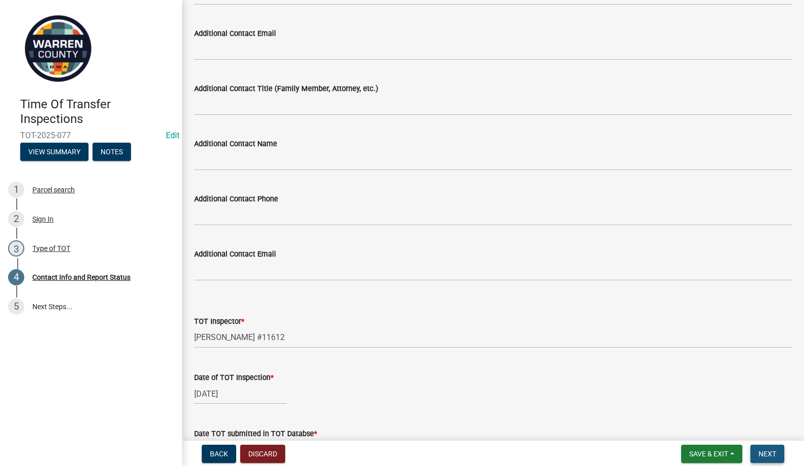
click at [764, 448] on button "Next" at bounding box center [768, 454] width 34 height 18
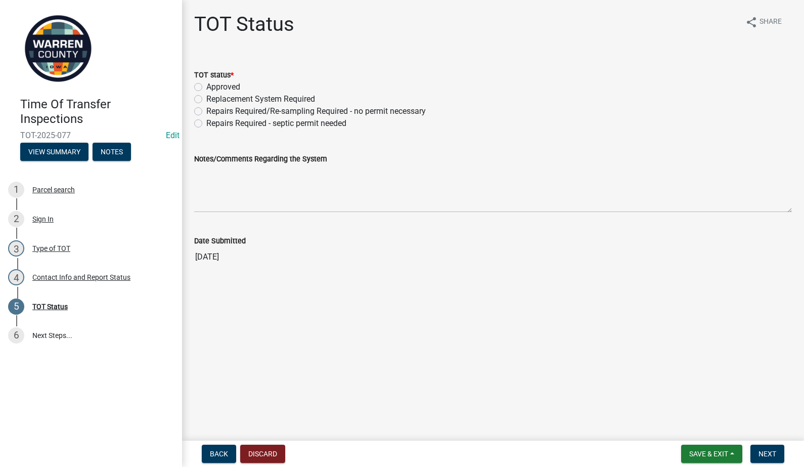
drag, startPoint x: 198, startPoint y: 86, endPoint x: 357, endPoint y: 228, distance: 212.8
click at [206, 86] on label "Approved" at bounding box center [223, 87] width 34 height 12
click at [206, 86] on input "Approved" at bounding box center [209, 84] width 7 height 7
radio input "true"
click at [777, 455] on button "Next" at bounding box center [768, 454] width 34 height 18
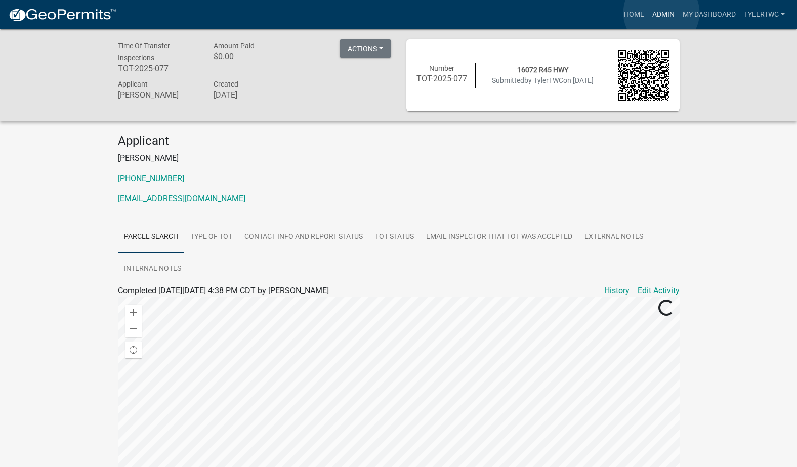
click at [661, 13] on link "Admin" at bounding box center [663, 14] width 30 height 19
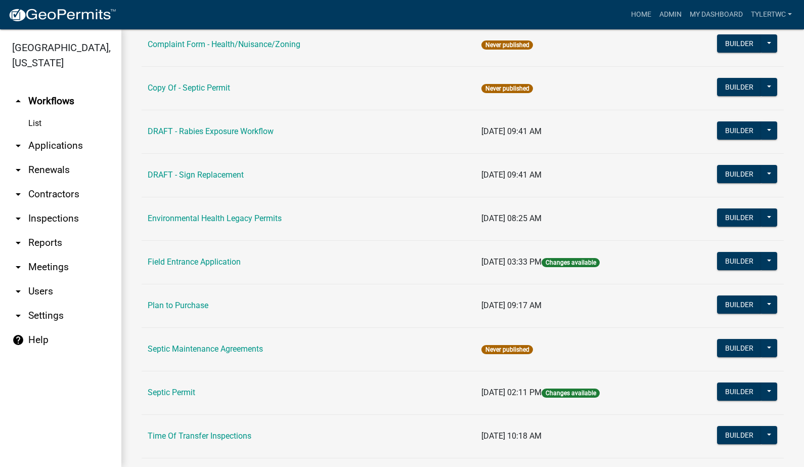
scroll to position [590, 0]
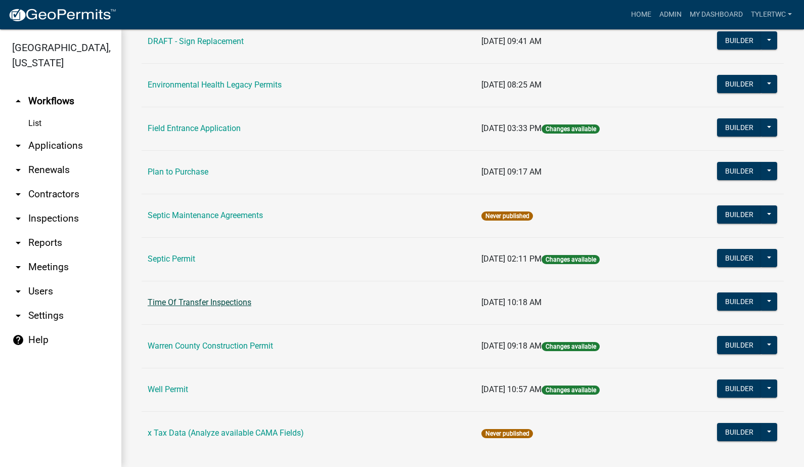
click at [173, 298] on link "Time Of Transfer Inspections" at bounding box center [200, 302] width 104 height 10
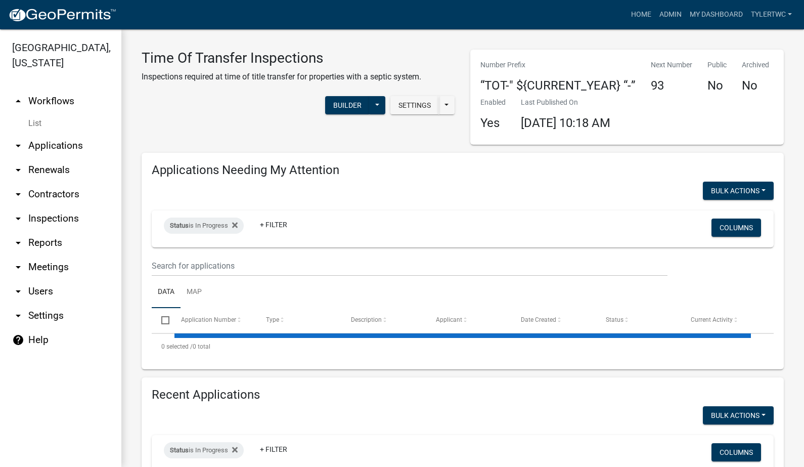
select select "2: 50"
select select "3: 100"
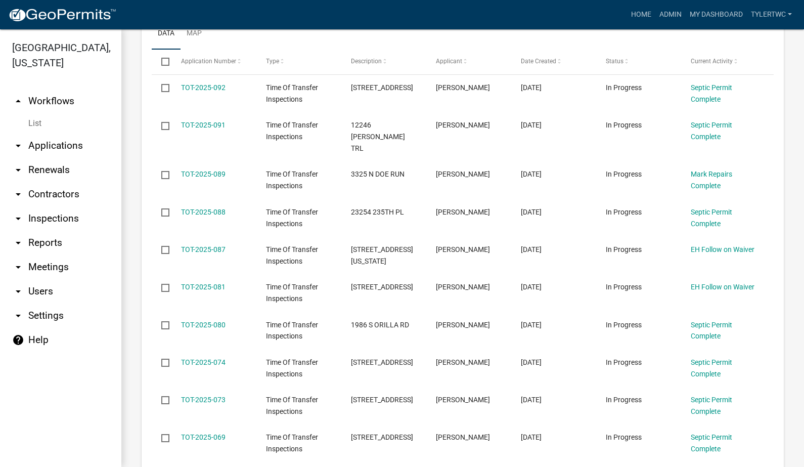
scroll to position [236, 0]
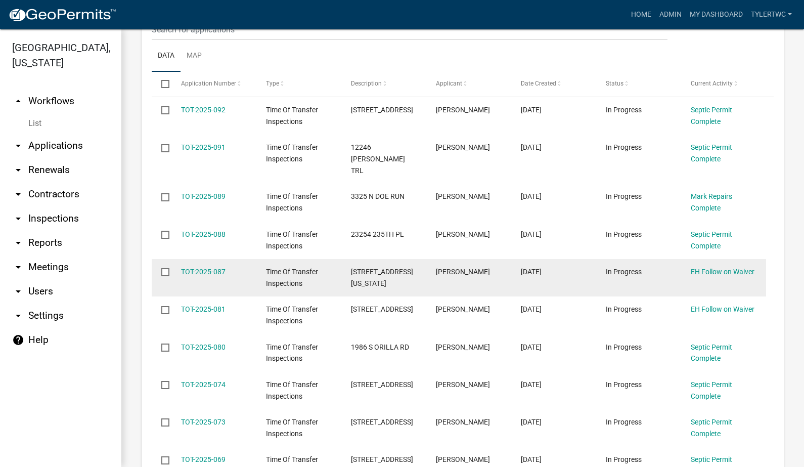
click at [207, 266] on div "TOT-2025-087" at bounding box center [214, 272] width 66 height 12
click at [210, 268] on link "TOT-2025-087" at bounding box center [203, 272] width 45 height 8
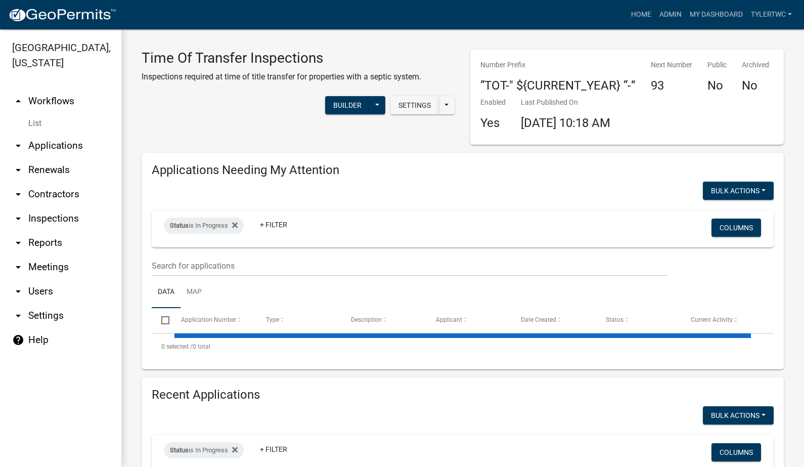
select select "2: 50"
select select "3: 100"
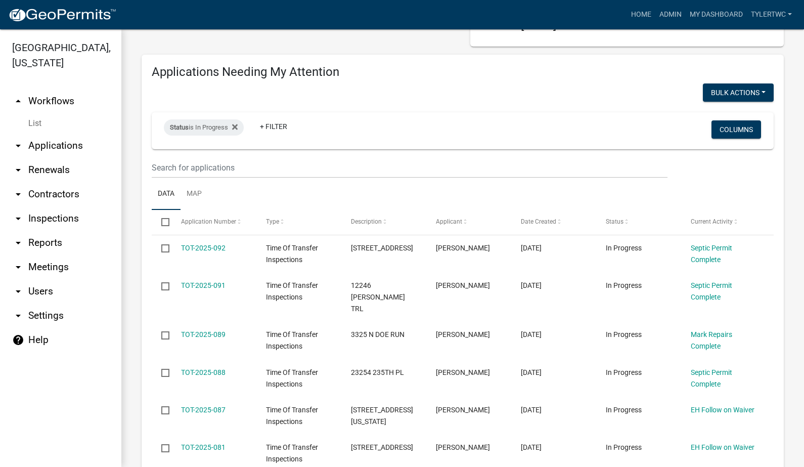
scroll to position [118, 0]
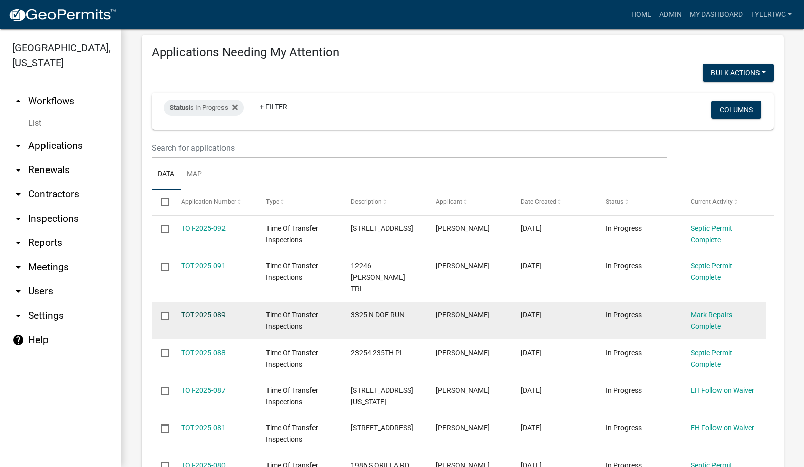
click at [212, 311] on link "TOT-2025-089" at bounding box center [203, 315] width 45 height 8
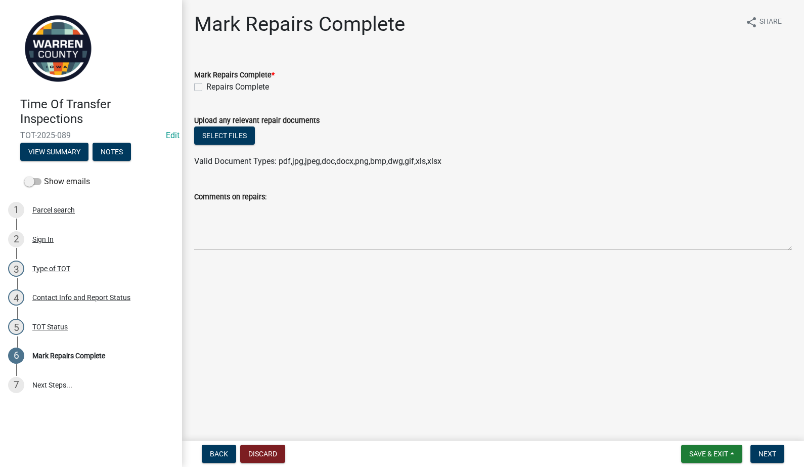
click at [206, 87] on label "Repairs Complete" at bounding box center [237, 87] width 63 height 12
click at [206, 87] on input "Repairs Complete" at bounding box center [209, 84] width 7 height 7
checkbox input "true"
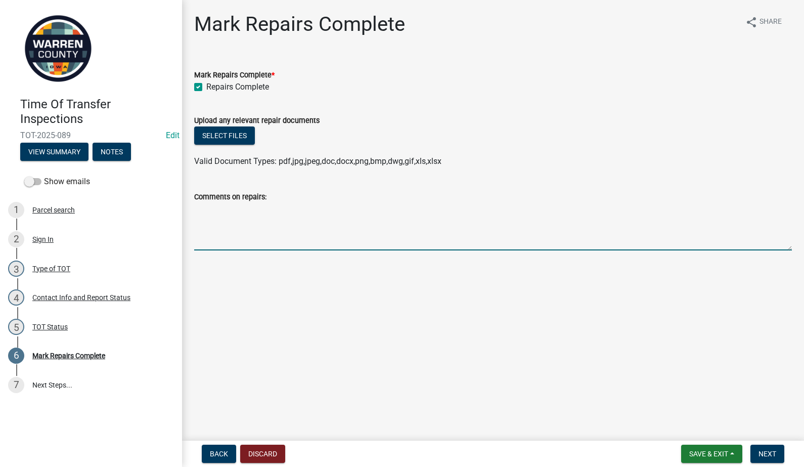
click at [232, 214] on textarea "Comments on repairs:" at bounding box center [493, 227] width 598 height 48
type textarea "Lid fixed, outlet dug out and system resampled."
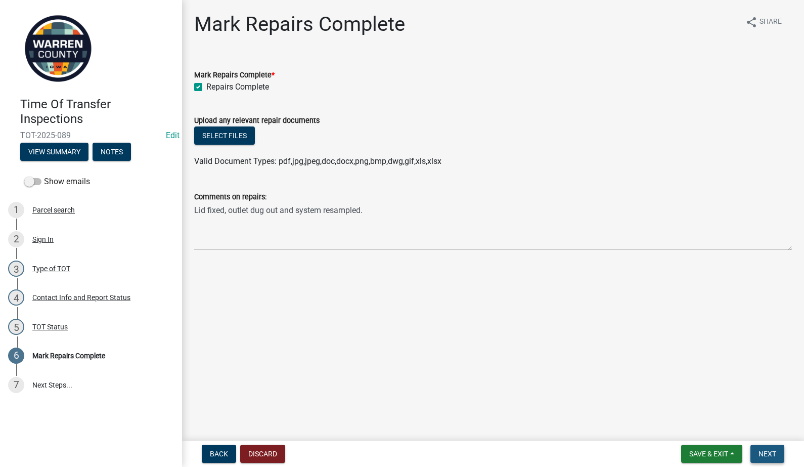
click at [758, 457] on button "Next" at bounding box center [768, 454] width 34 height 18
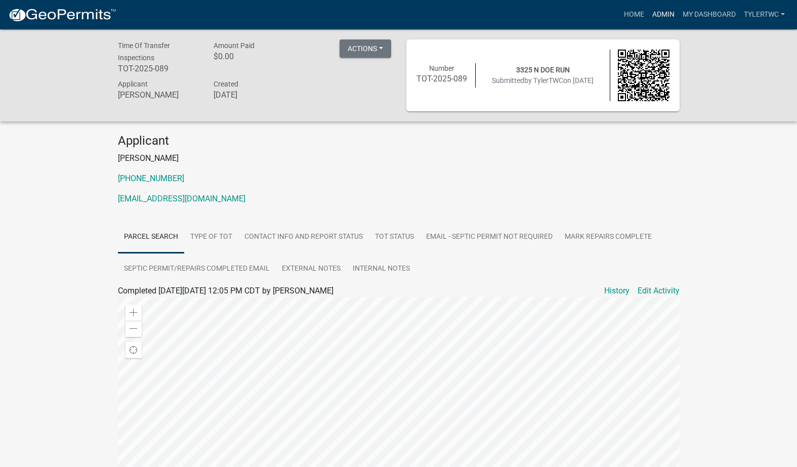
click at [655, 6] on link "Admin" at bounding box center [663, 14] width 30 height 19
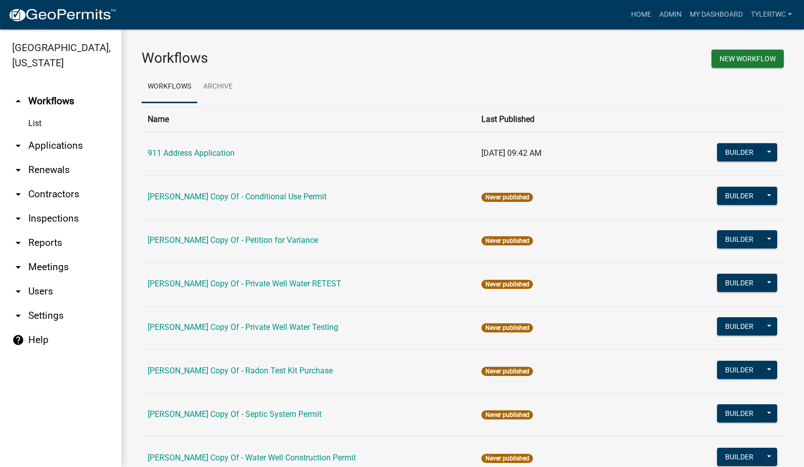
scroll to position [606, 0]
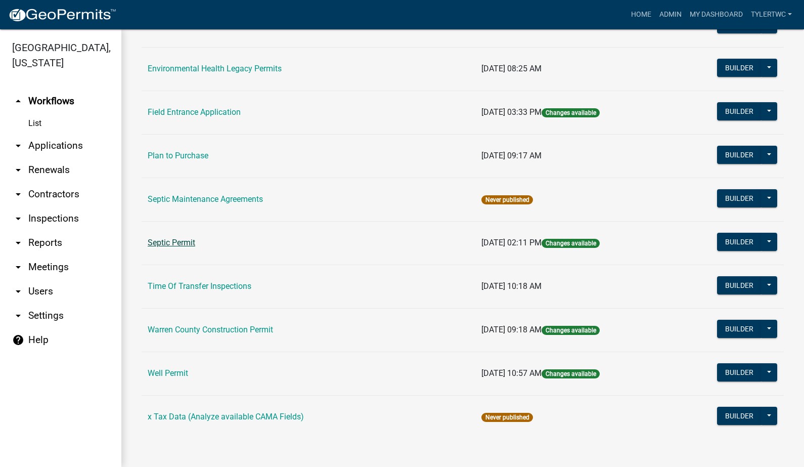
click at [177, 242] on link "Septic Permit" at bounding box center [172, 243] width 48 height 10
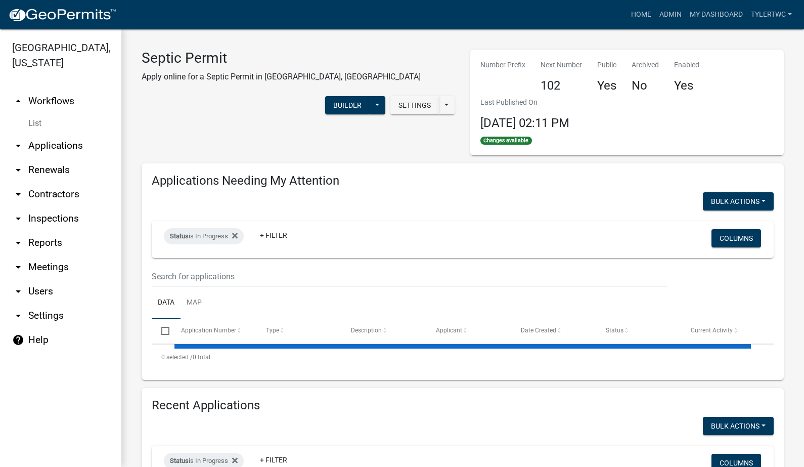
select select "2: 50"
select select "3: 100"
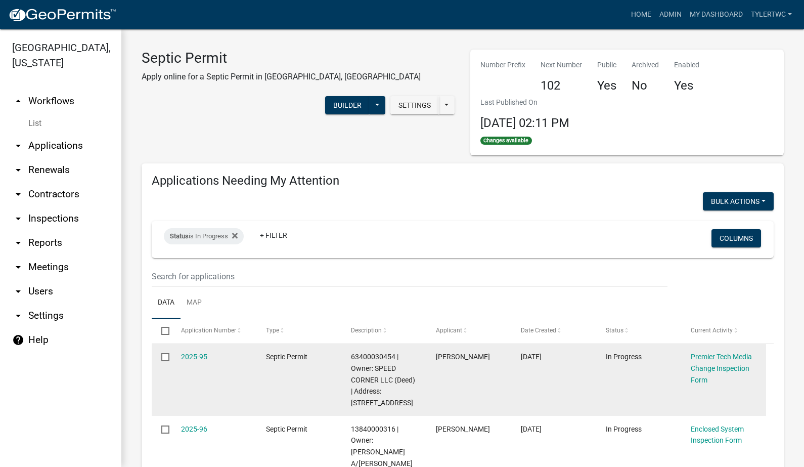
scroll to position [236, 0]
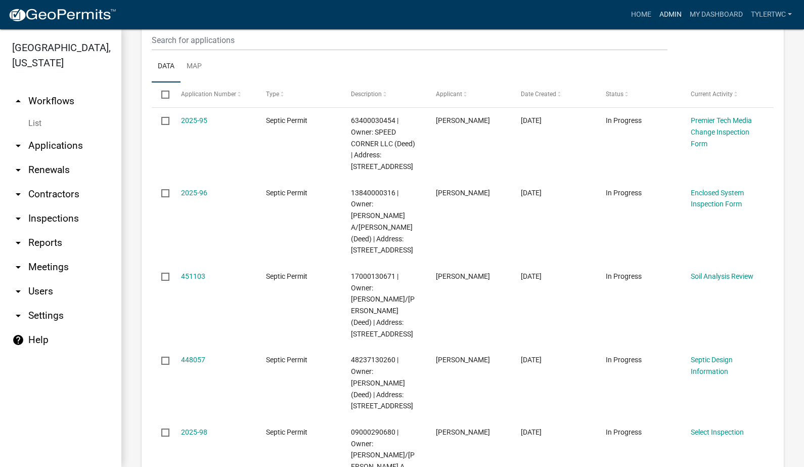
drag, startPoint x: 668, startPoint y: 10, endPoint x: 655, endPoint y: 43, distance: 35.7
click at [668, 10] on link "Admin" at bounding box center [670, 14] width 30 height 19
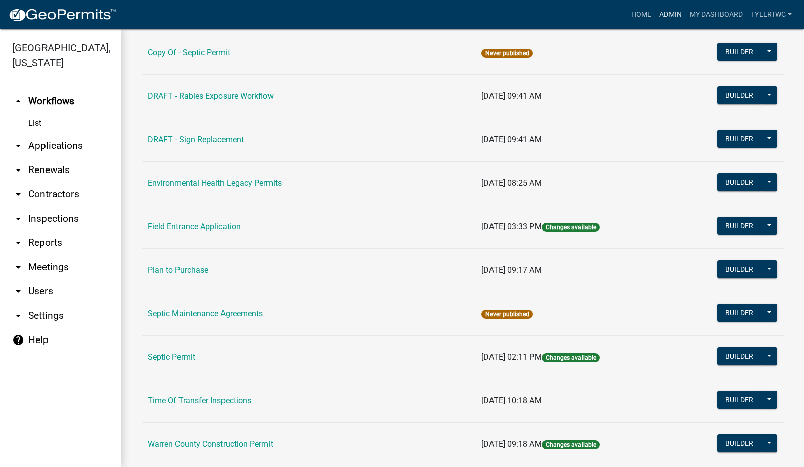
scroll to position [606, 0]
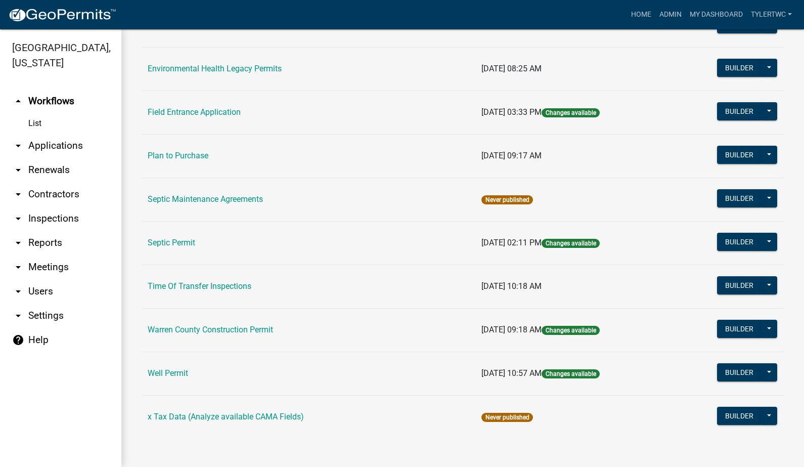
click at [161, 240] on link "Septic Permit" at bounding box center [172, 243] width 48 height 10
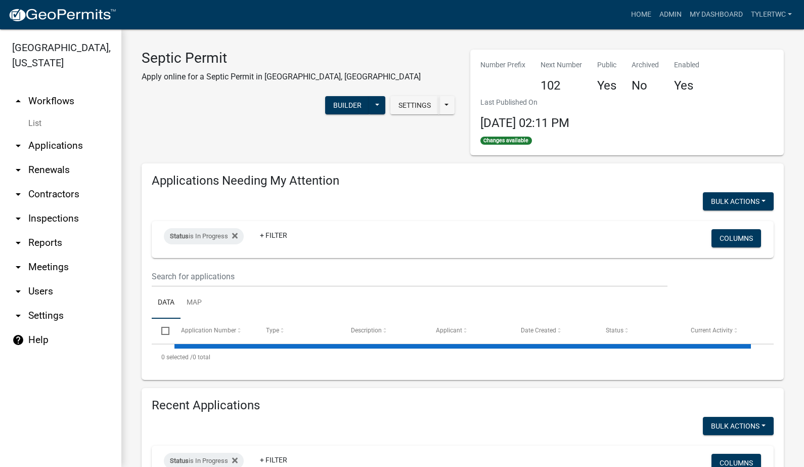
select select "2: 50"
select select "3: 100"
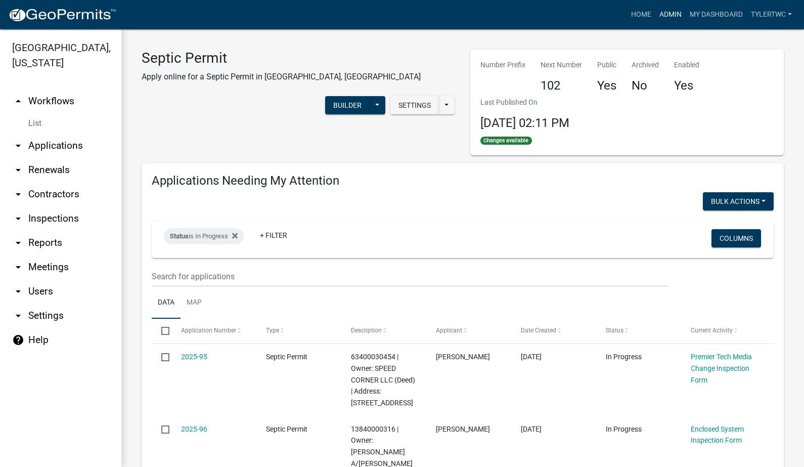
drag, startPoint x: 665, startPoint y: 10, endPoint x: 660, endPoint y: 38, distance: 29.3
click at [666, 10] on link "Admin" at bounding box center [670, 14] width 30 height 19
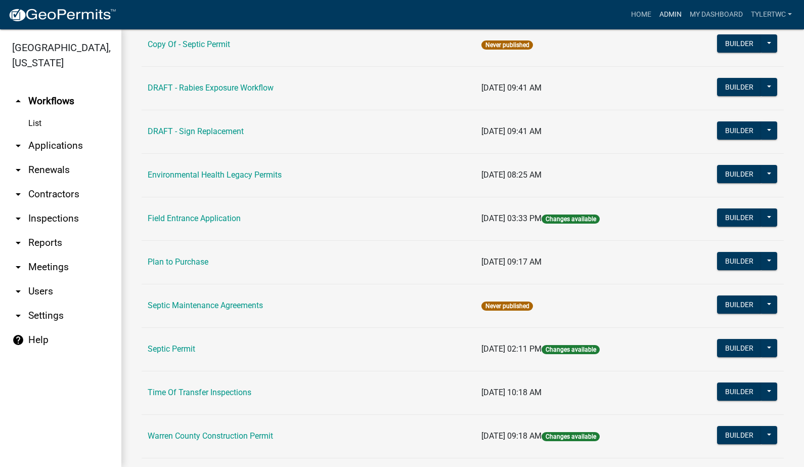
scroll to position [606, 0]
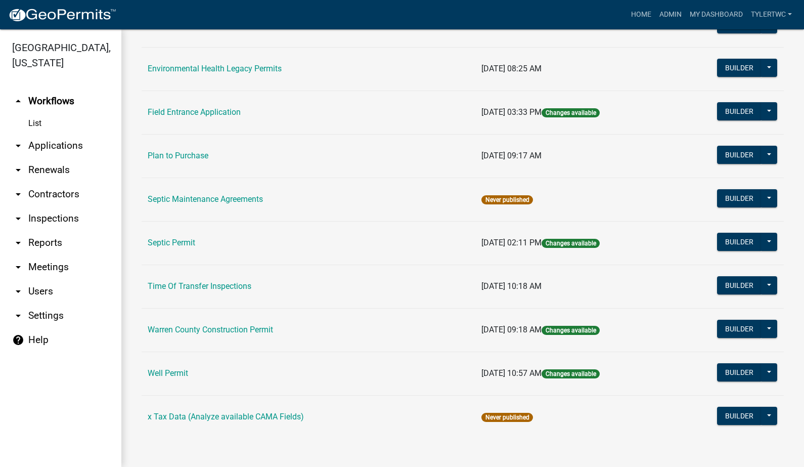
click at [197, 286] on link "Time Of Transfer Inspections" at bounding box center [200, 286] width 104 height 10
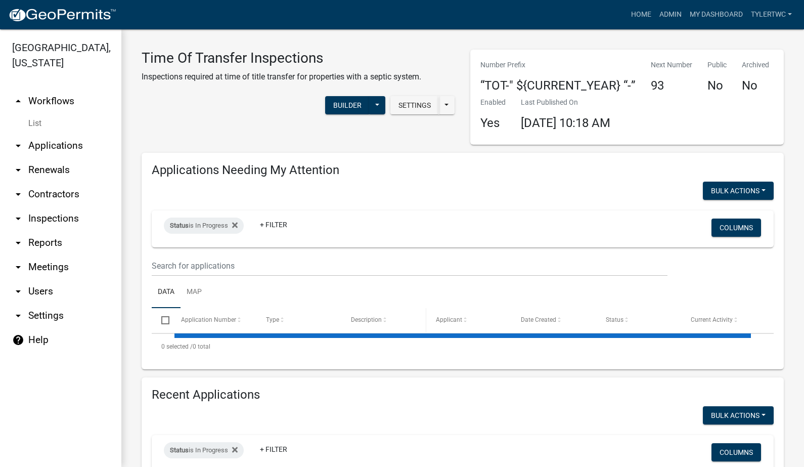
select select "2: 50"
select select "3: 100"
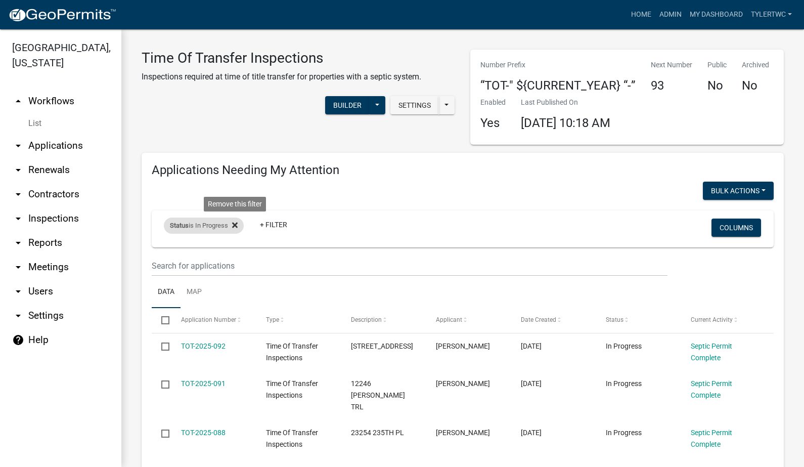
click at [237, 225] on icon at bounding box center [235, 226] width 6 height 6
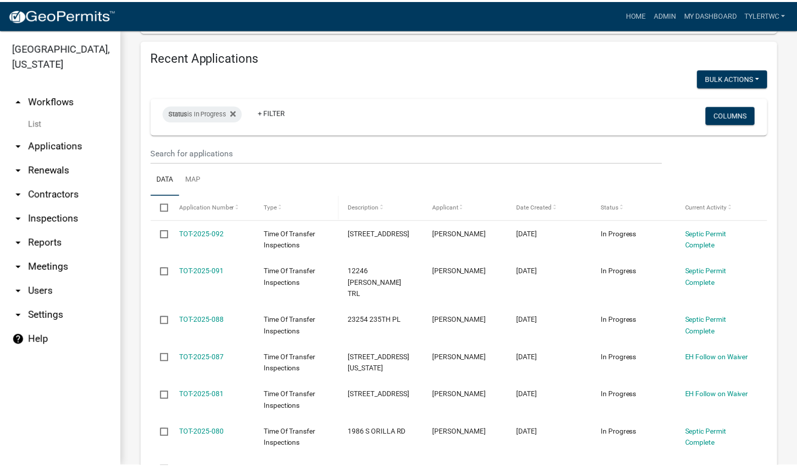
scroll to position [1001, 0]
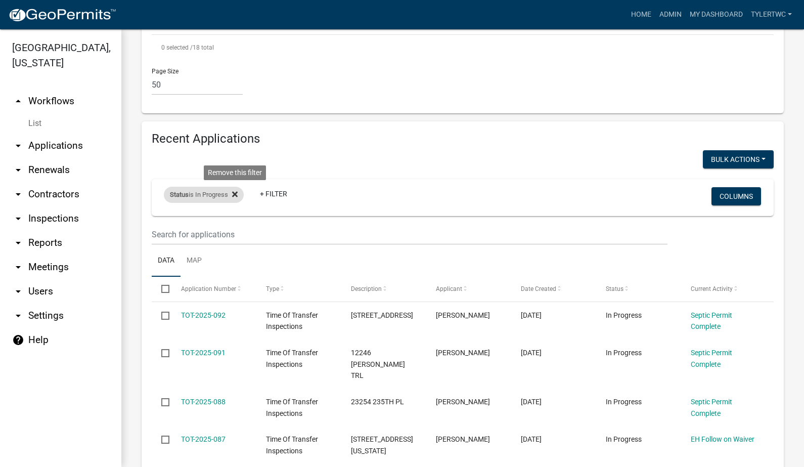
click at [236, 191] on icon at bounding box center [235, 194] width 6 height 6
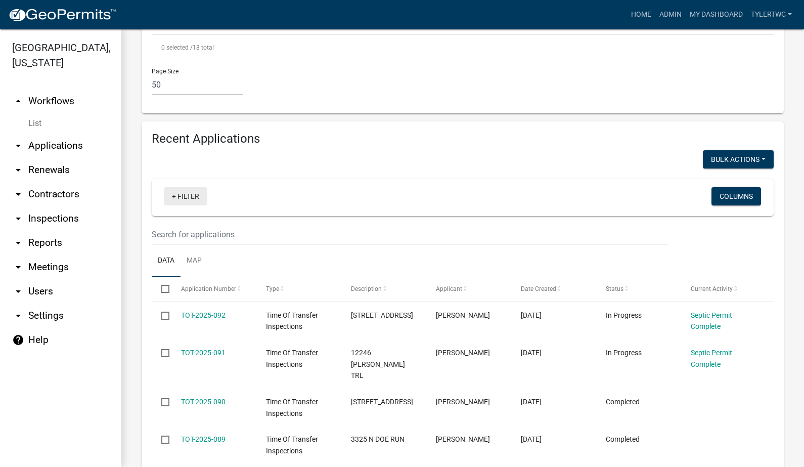
click at [189, 187] on link "+ Filter" at bounding box center [185, 196] width 43 height 18
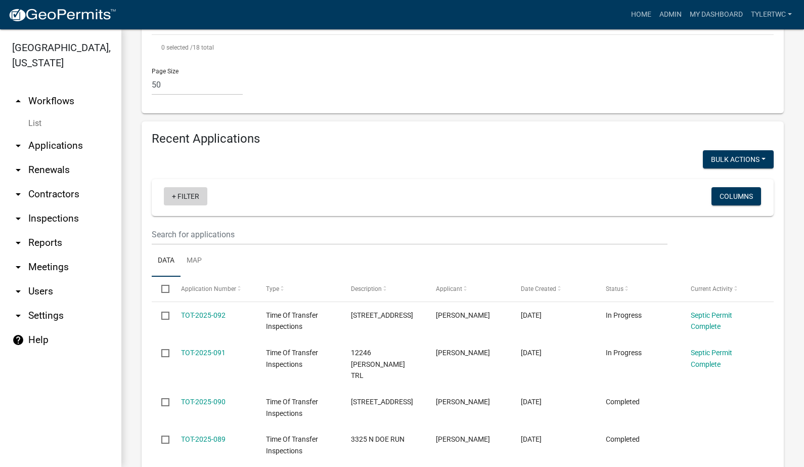
click at [201, 187] on link "+ Filter" at bounding box center [185, 196] width 43 height 18
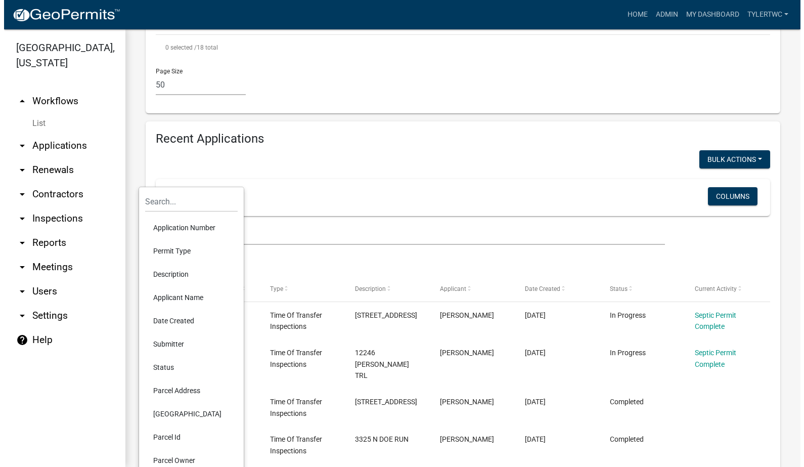
scroll to position [1119, 0]
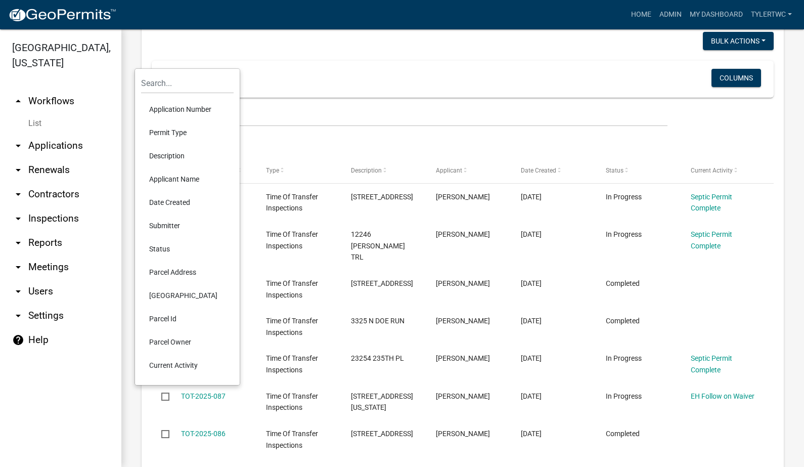
click at [174, 199] on li "Date Created" at bounding box center [187, 202] width 93 height 23
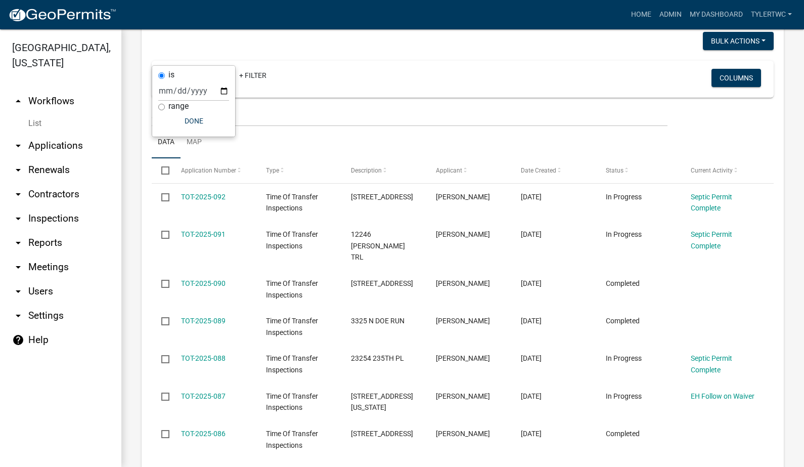
click at [165, 108] on div "range" at bounding box center [193, 106] width 71 height 11
click at [160, 104] on input "range" at bounding box center [161, 107] width 7 height 7
radio input "true"
click at [214, 99] on select "[DATE] [DATE] Current Week Previous Week Current Month Last Month Current Calen…" at bounding box center [227, 101] width 101 height 21
select select "this_1_years"
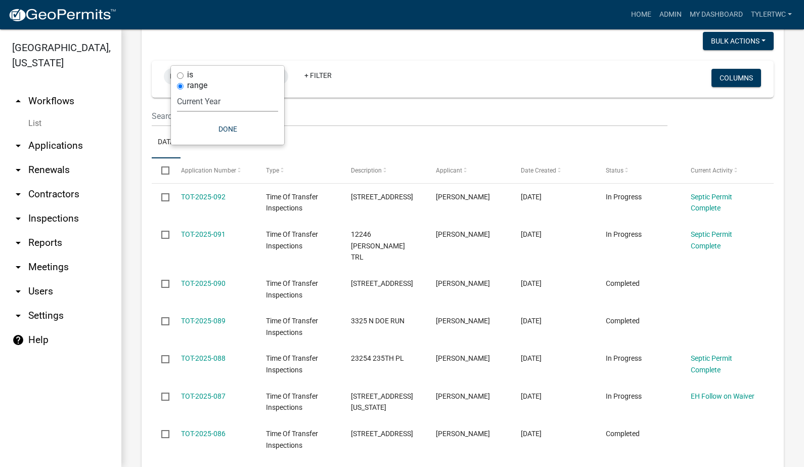
click at [177, 91] on select "[DATE] [DATE] Current Week Previous Week Current Month Last Month Current Calen…" at bounding box center [227, 101] width 101 height 21
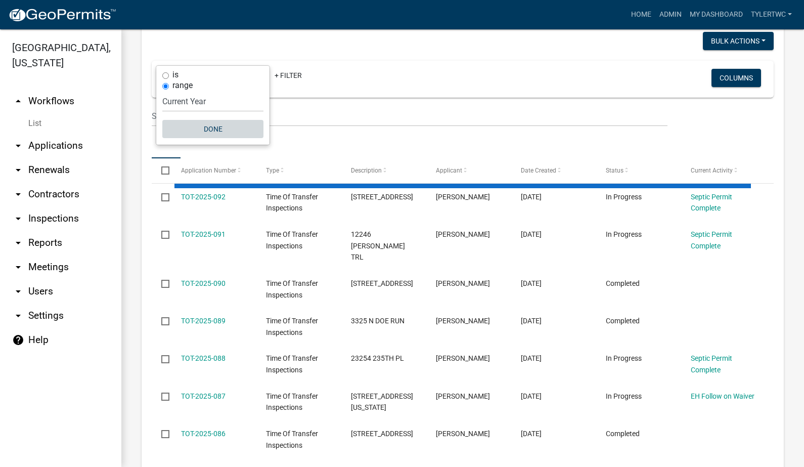
click at [210, 125] on button "Done" at bounding box center [212, 129] width 101 height 18
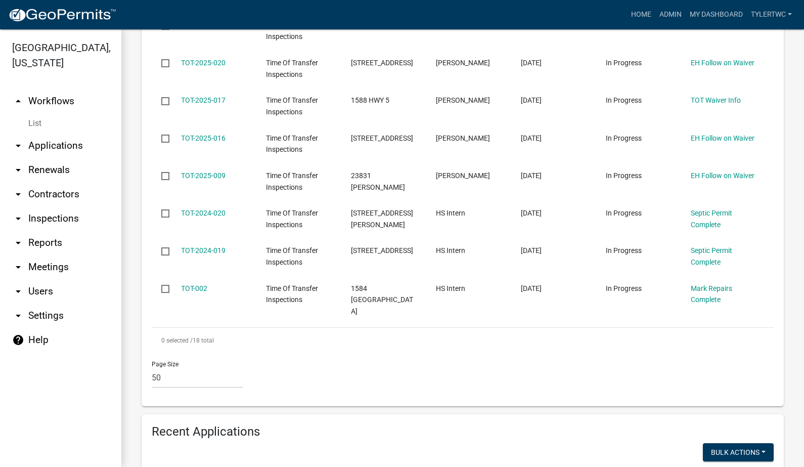
scroll to position [236, 0]
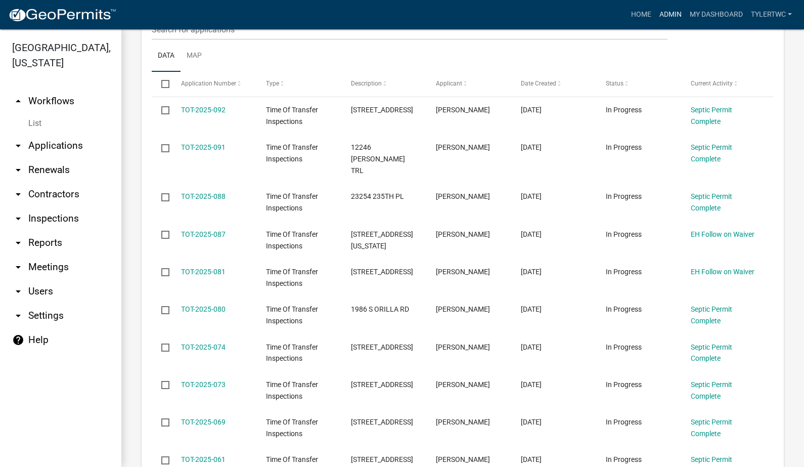
click at [670, 14] on link "Admin" at bounding box center [670, 14] width 30 height 19
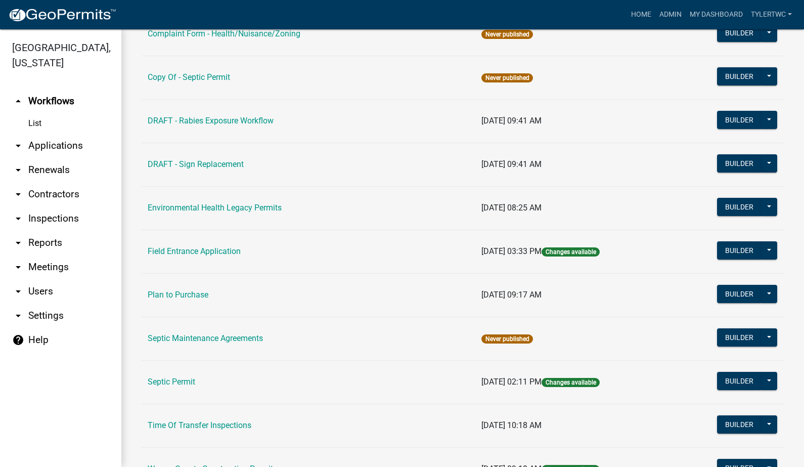
scroll to position [606, 0]
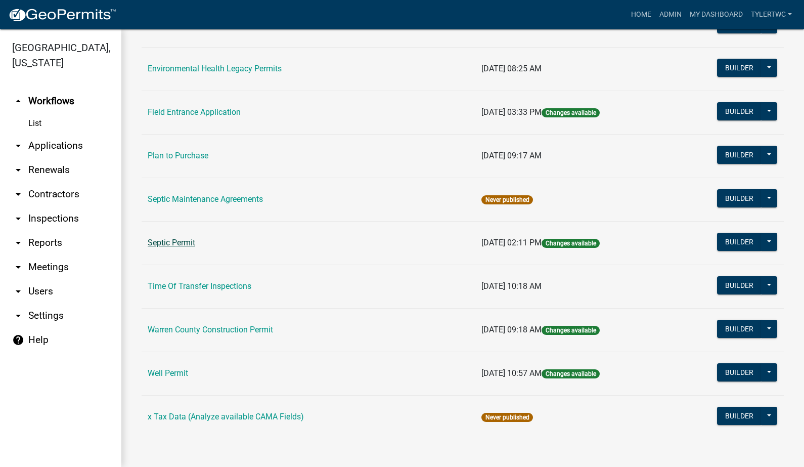
click at [173, 240] on link "Septic Permit" at bounding box center [172, 243] width 48 height 10
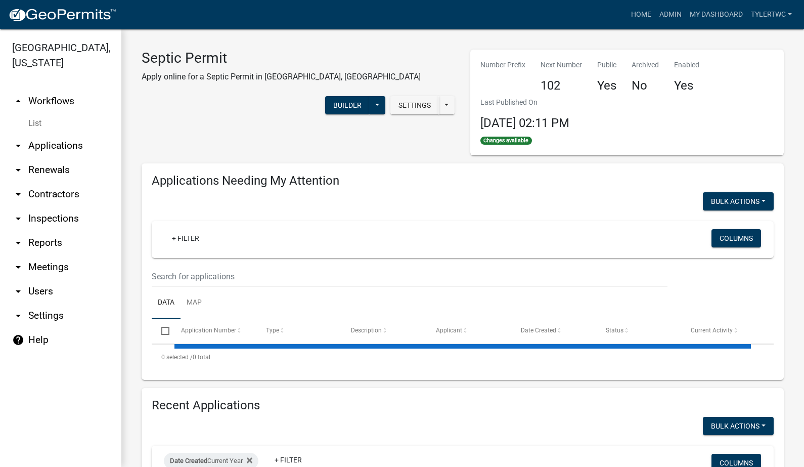
select select "2: 50"
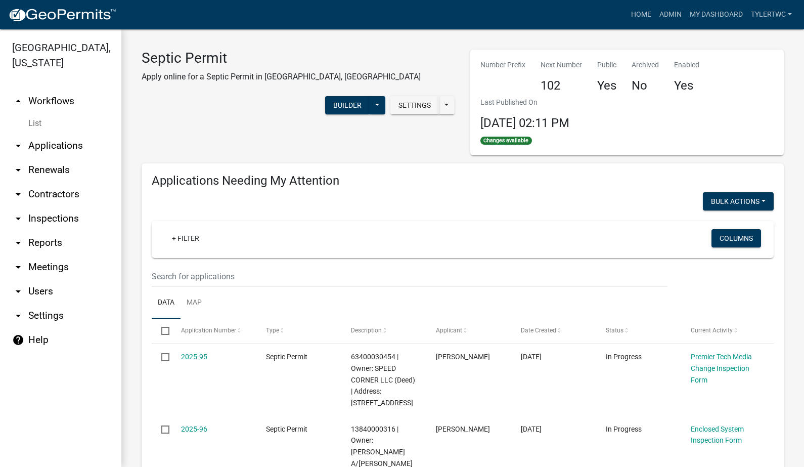
select select "3: 100"
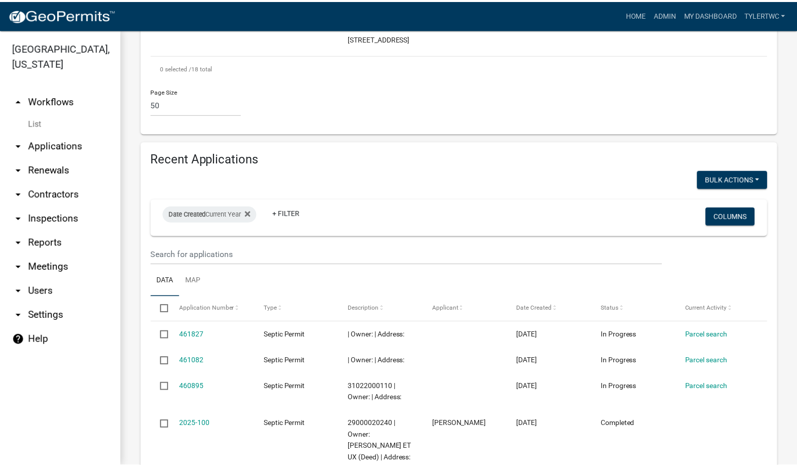
scroll to position [1770, 0]
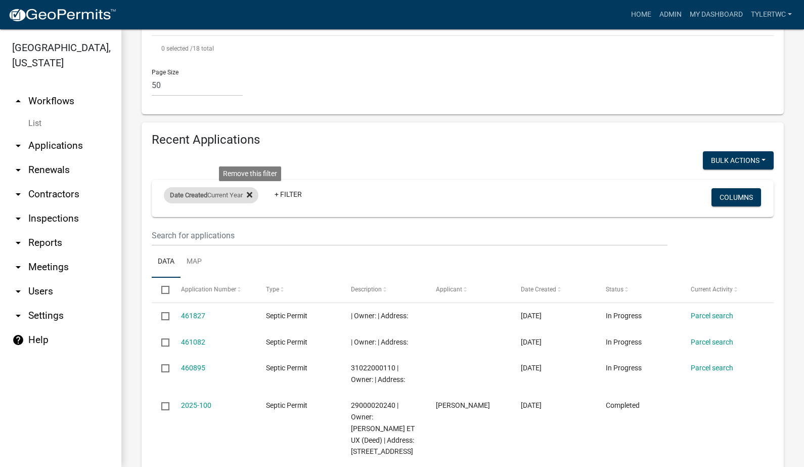
click at [252, 192] on icon at bounding box center [250, 195] width 6 height 6
click at [186, 188] on link "+ Filter" at bounding box center [185, 197] width 43 height 18
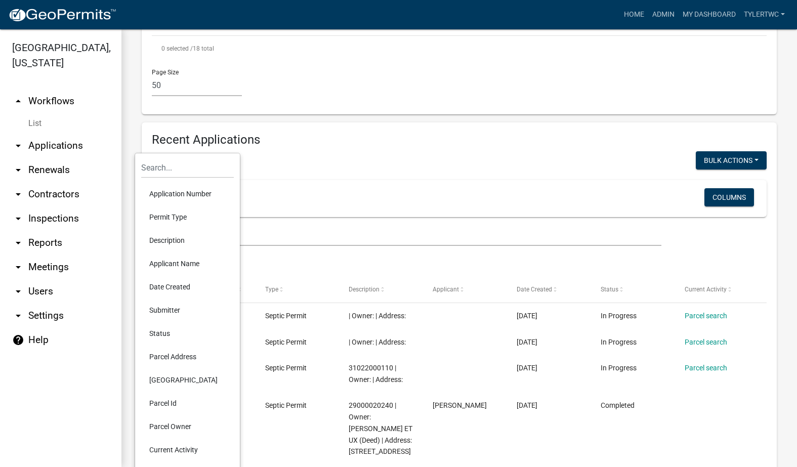
click at [161, 330] on li "Status" at bounding box center [187, 333] width 93 height 23
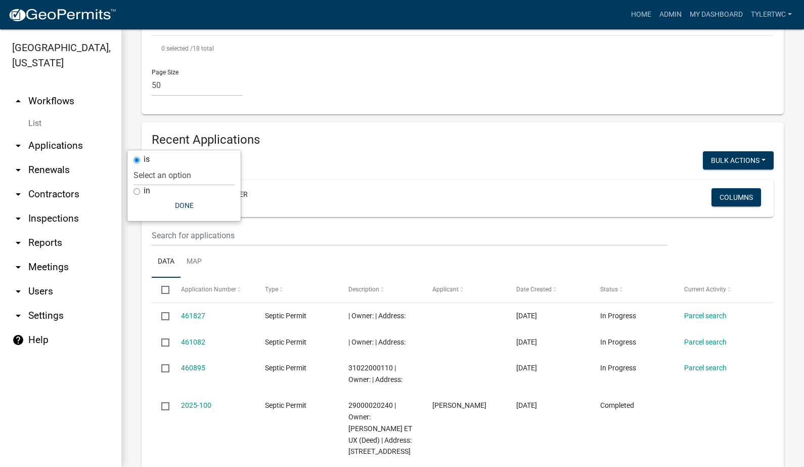
click at [133, 192] on div "is Select an option Not Started In Progress Completed Voided Rejected Discarded…" at bounding box center [183, 185] width 113 height 71
click at [135, 191] on input "in" at bounding box center [137, 191] width 7 height 7
radio input "true"
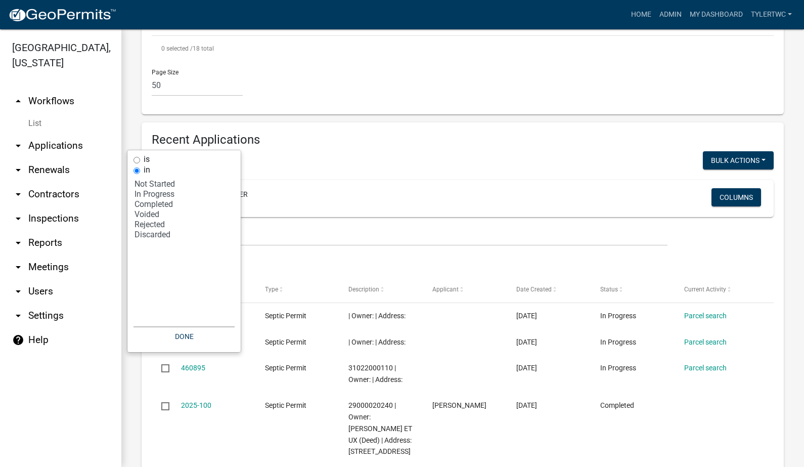
select select "1: '0'"
click at [159, 187] on option "Not Started" at bounding box center [184, 184] width 101 height 10
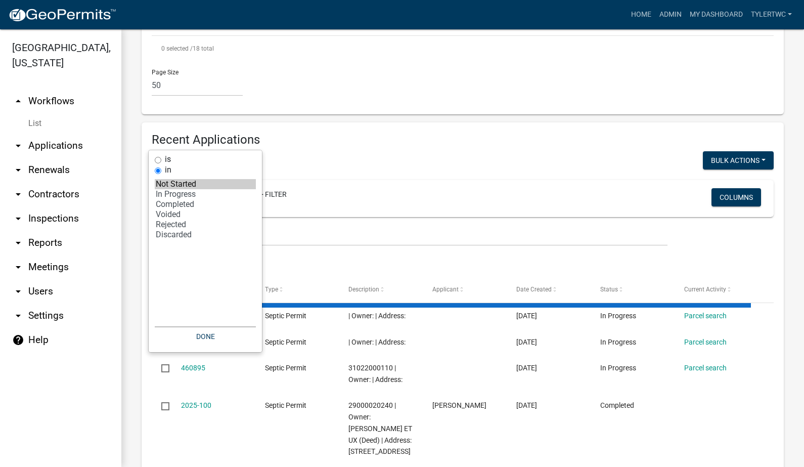
scroll to position [1630, 0]
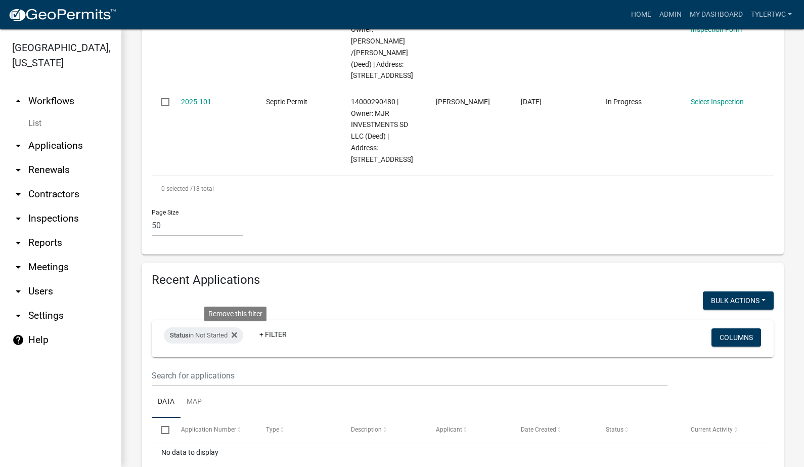
click at [236, 332] on icon at bounding box center [235, 335] width 6 height 6
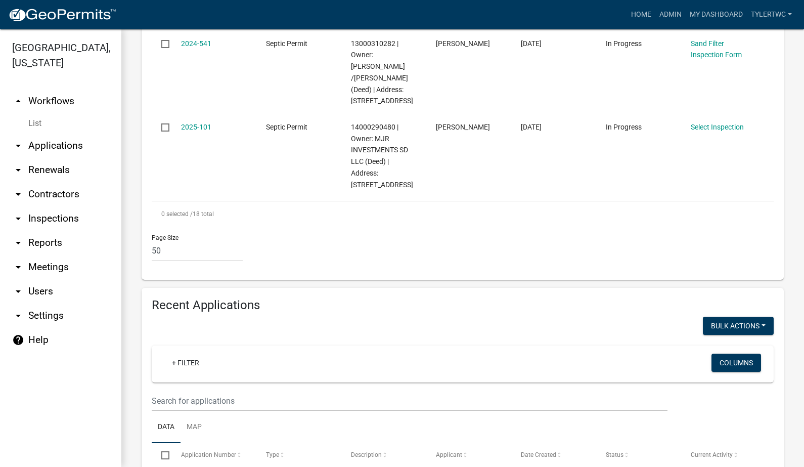
select select "3: 100"
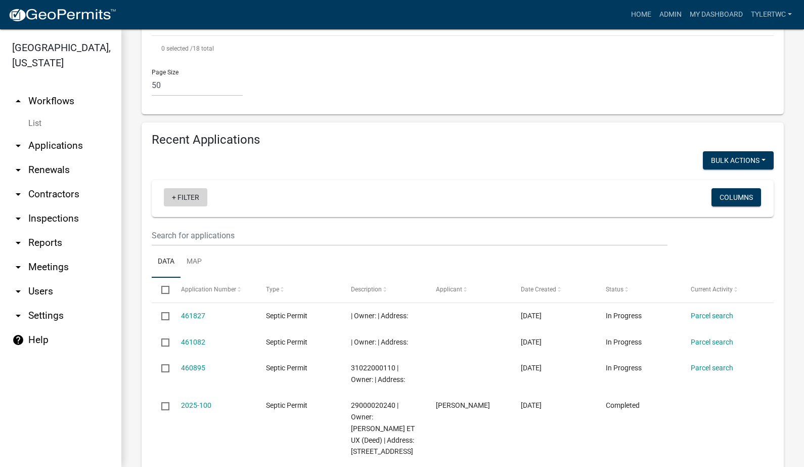
click at [184, 188] on link "+ Filter" at bounding box center [185, 197] width 43 height 18
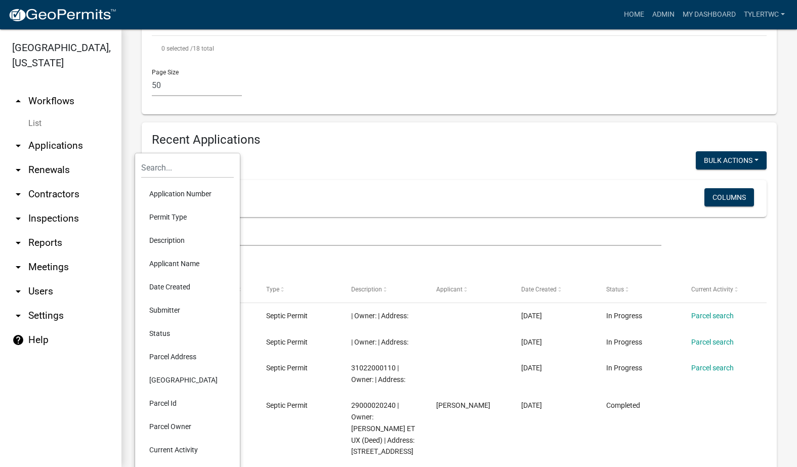
click at [161, 331] on li "Status" at bounding box center [187, 333] width 93 height 23
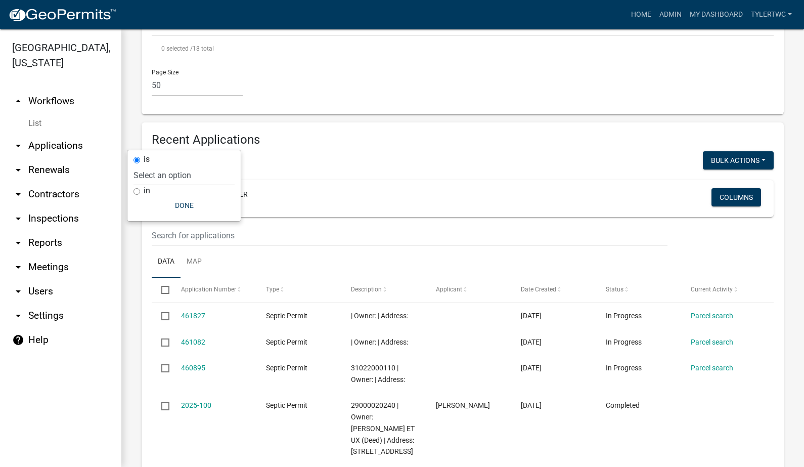
click at [133, 190] on div "is Select an option Not Started In Progress Completed Voided Rejected Discarded…" at bounding box center [183, 185] width 113 height 71
click at [139, 192] on input "in" at bounding box center [137, 191] width 7 height 7
radio input "true"
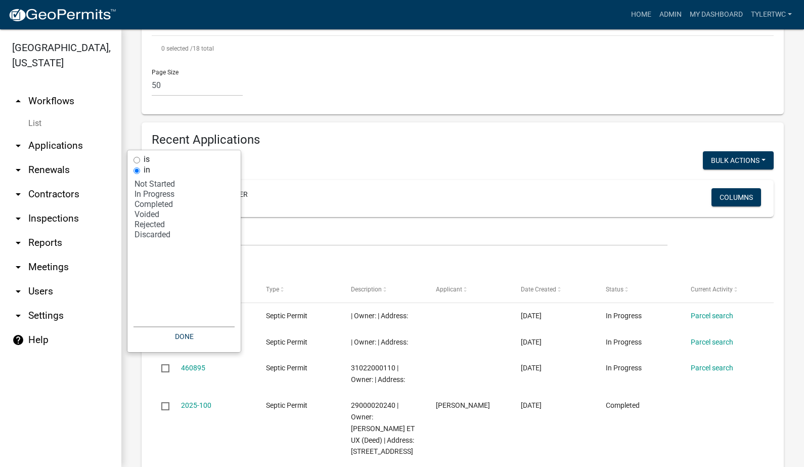
select select "2: '1'"
click at [154, 192] on option "In Progress" at bounding box center [184, 194] width 101 height 10
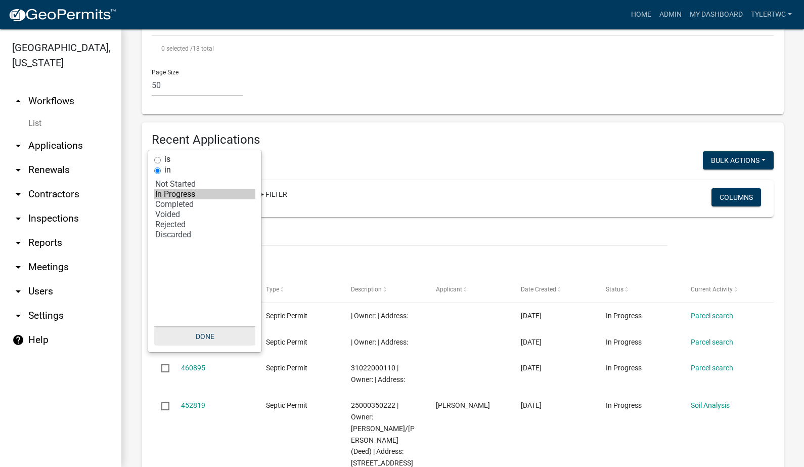
click at [204, 336] on button "Done" at bounding box center [204, 336] width 101 height 18
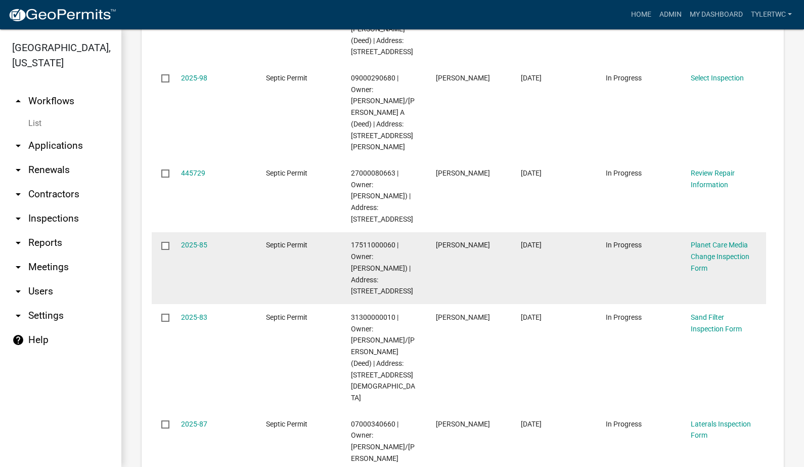
scroll to position [0, 0]
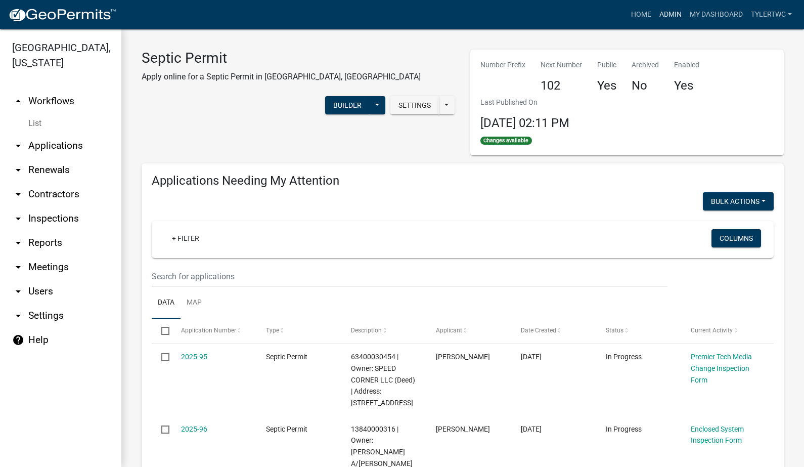
click at [676, 16] on link "Admin" at bounding box center [670, 14] width 30 height 19
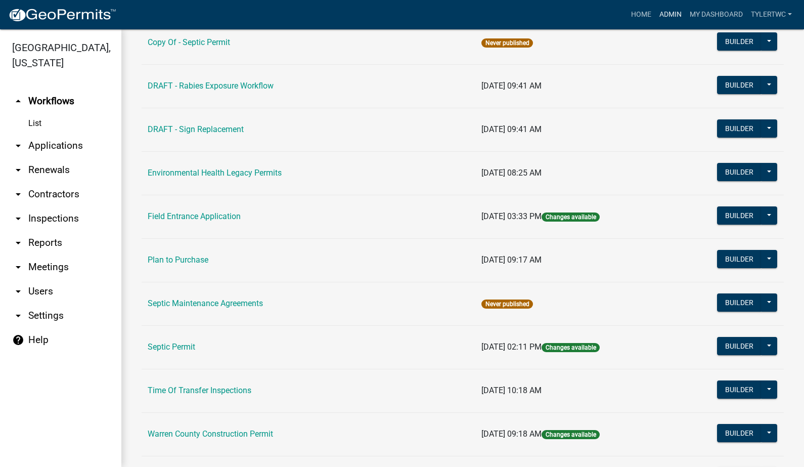
scroll to position [606, 0]
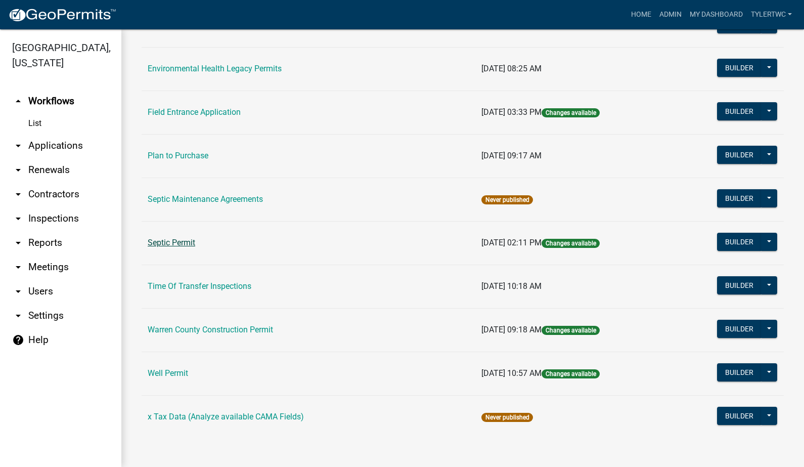
click at [181, 241] on link "Septic Permit" at bounding box center [172, 243] width 48 height 10
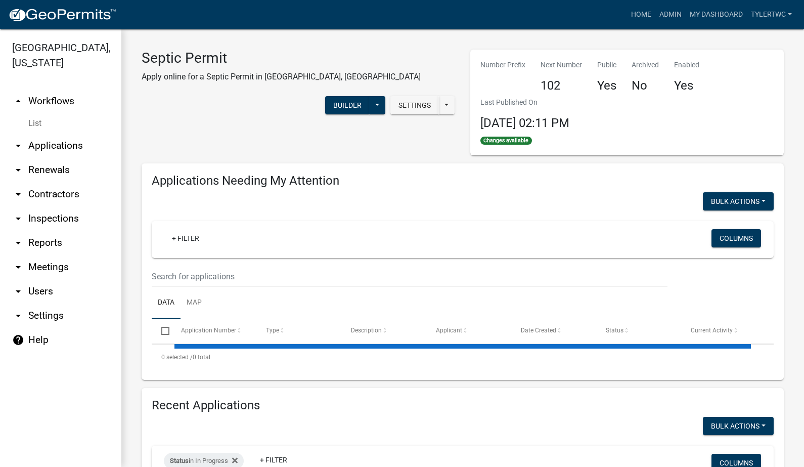
select select "2: 50"
select select "3: 100"
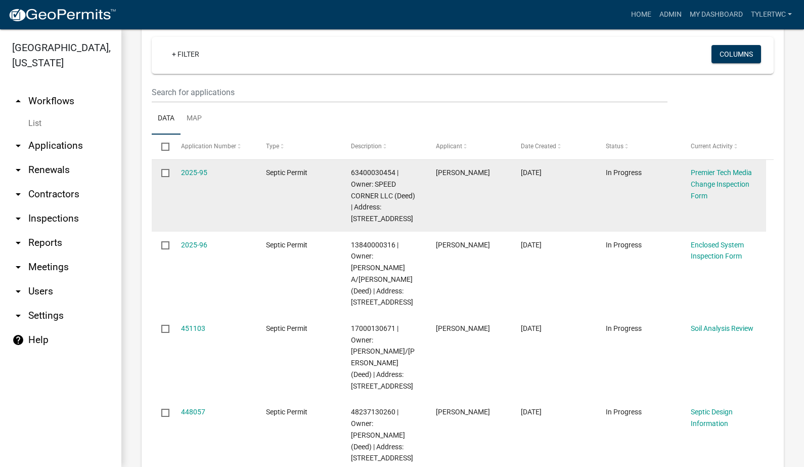
scroll to position [236, 0]
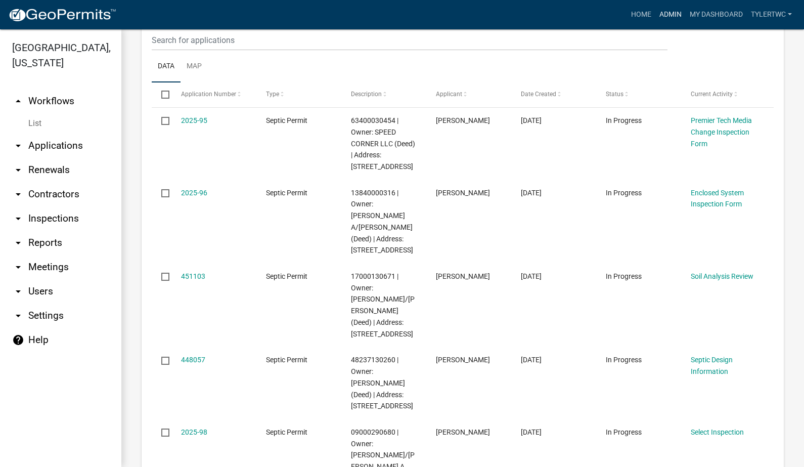
click at [668, 11] on link "Admin" at bounding box center [670, 14] width 30 height 19
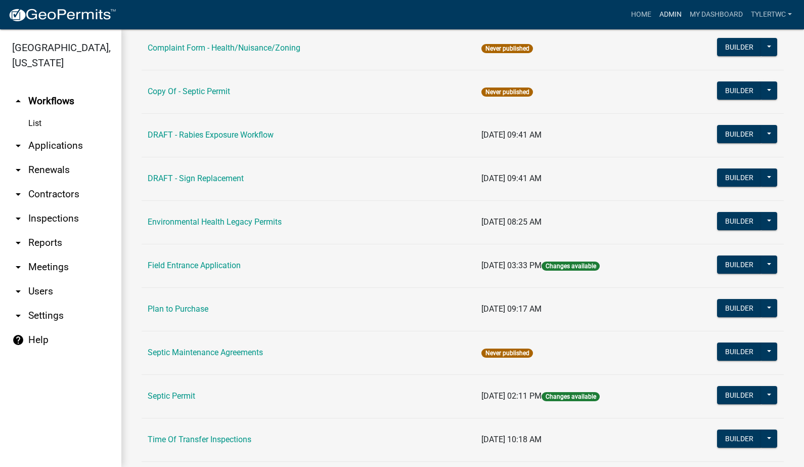
scroll to position [472, 0]
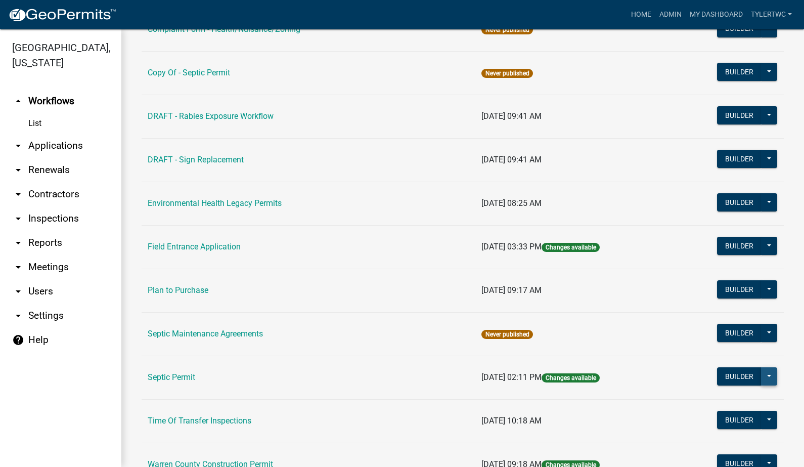
click at [761, 374] on button at bounding box center [769, 376] width 16 height 18
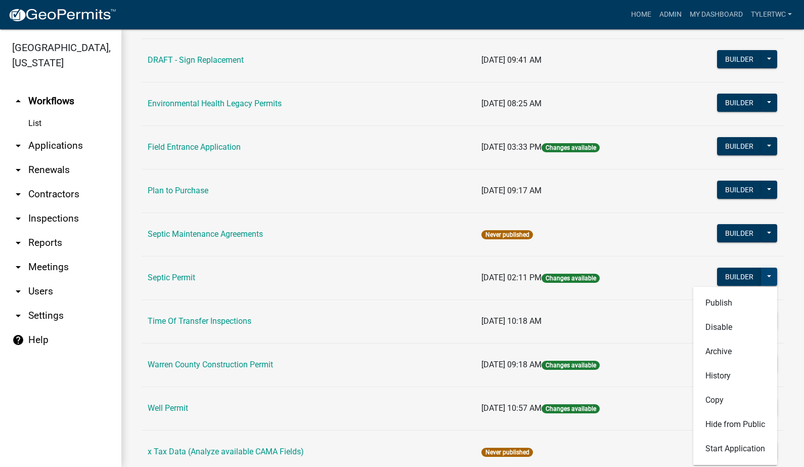
scroll to position [590, 0]
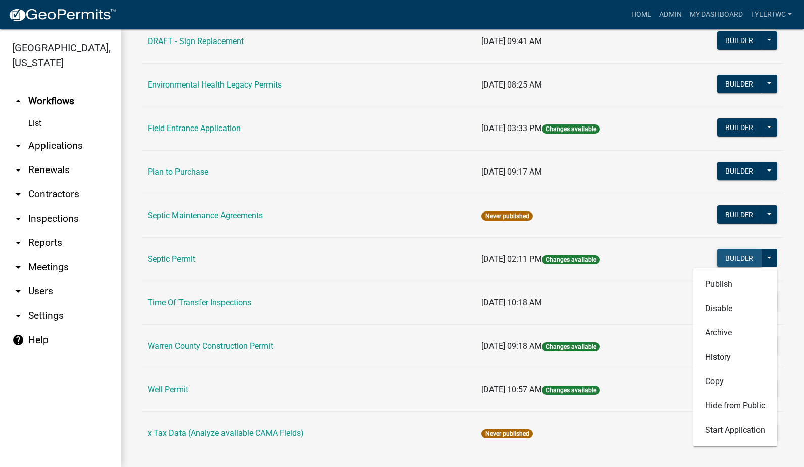
click at [724, 256] on button "Builder" at bounding box center [739, 258] width 45 height 18
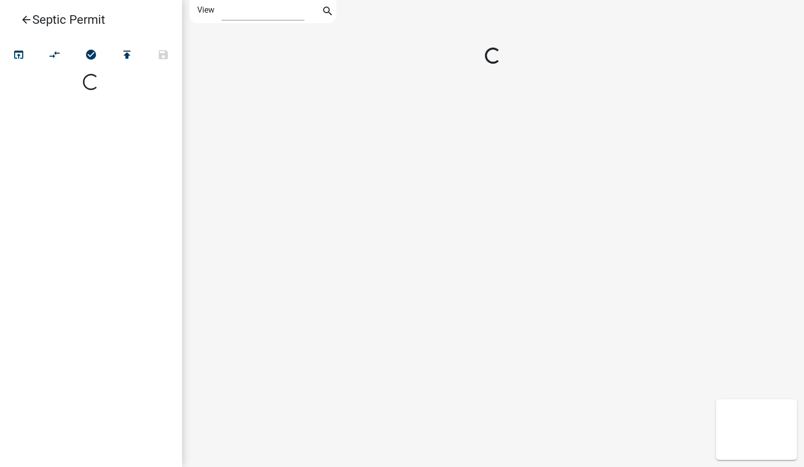
select select "1"
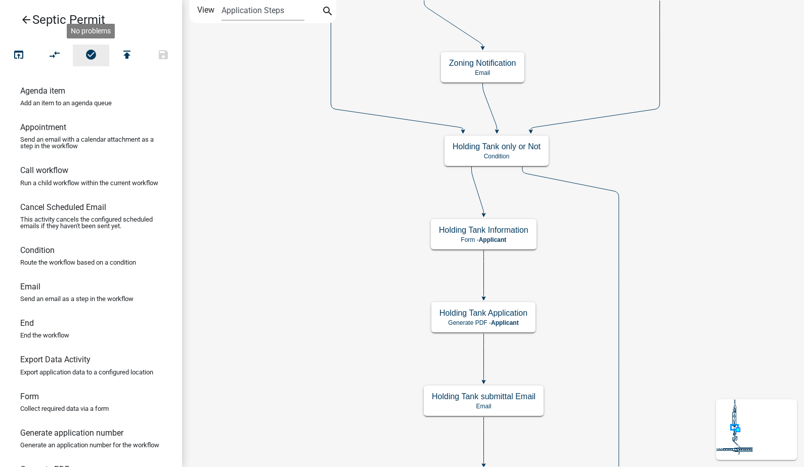
click at [96, 55] on icon "check_circle" at bounding box center [91, 56] width 12 height 14
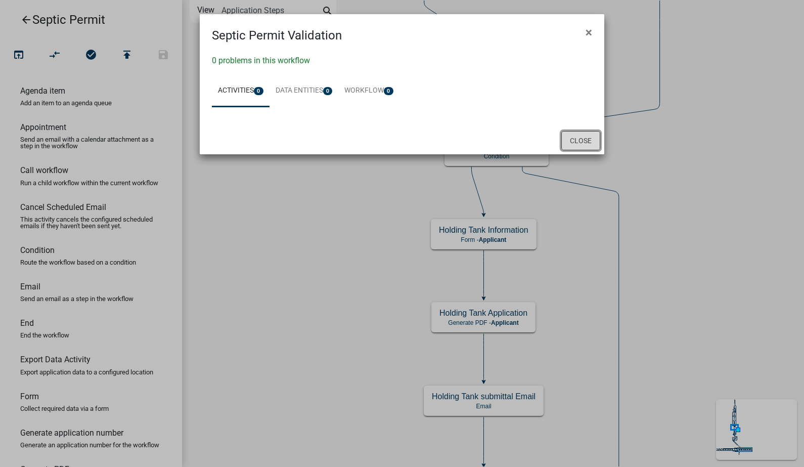
click at [573, 137] on button "Close" at bounding box center [580, 140] width 39 height 19
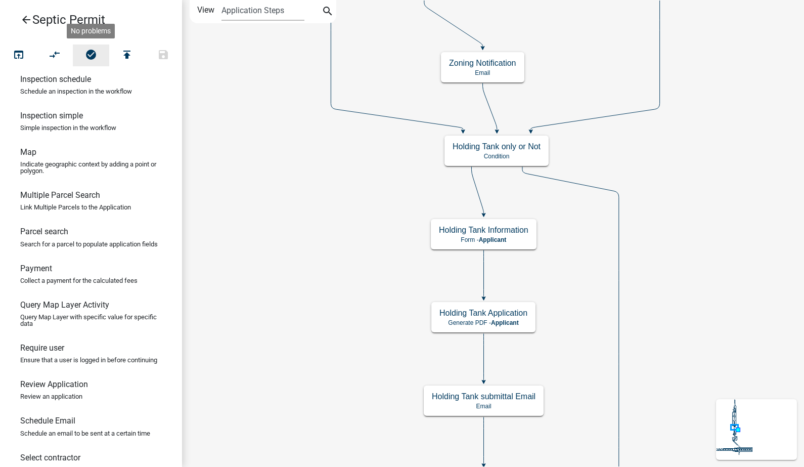
scroll to position [690, 0]
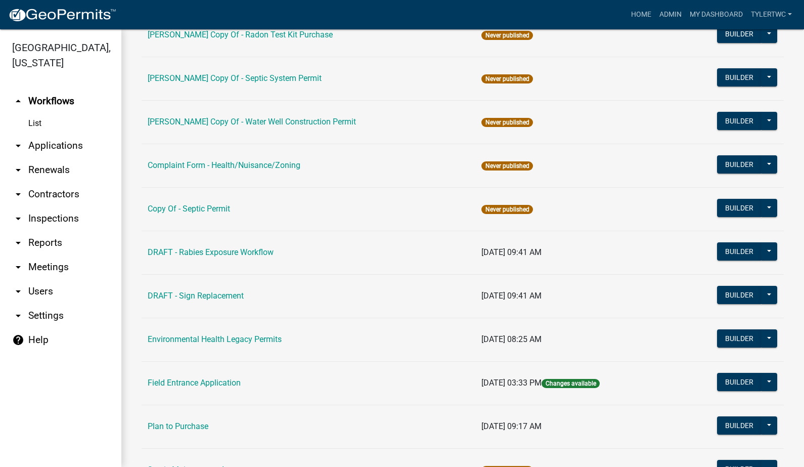
scroll to position [472, 0]
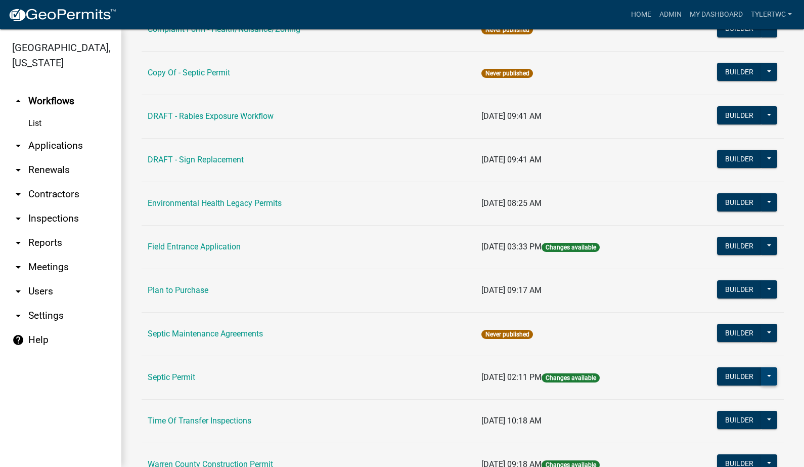
click at [764, 375] on button at bounding box center [769, 376] width 16 height 18
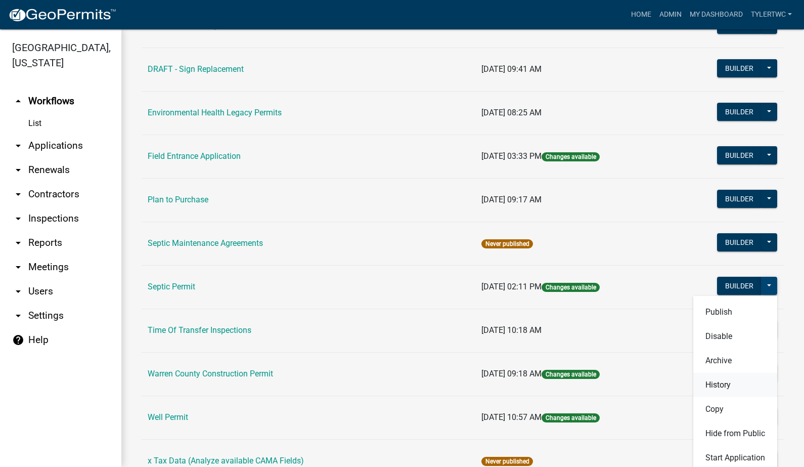
scroll to position [606, 0]
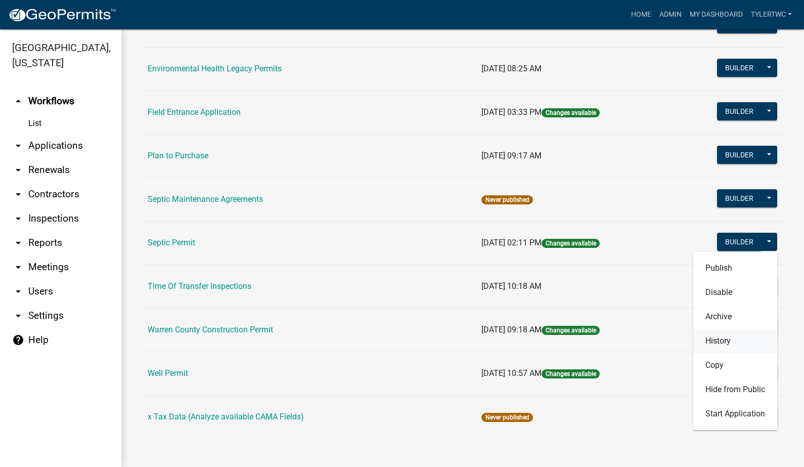
click at [709, 339] on button "History" at bounding box center [735, 341] width 84 height 24
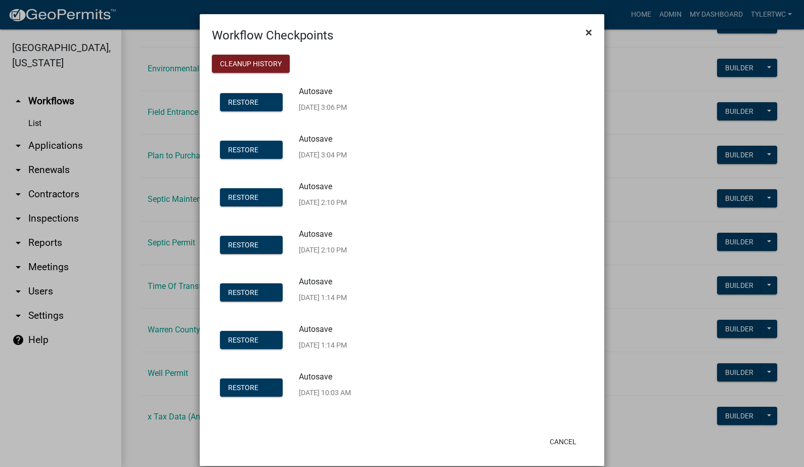
click at [587, 28] on span "×" at bounding box center [589, 32] width 7 height 14
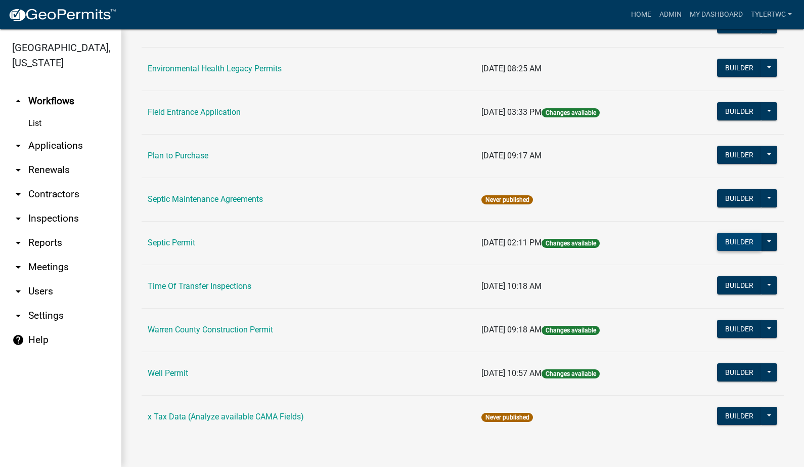
click at [730, 238] on button "Builder" at bounding box center [739, 242] width 45 height 18
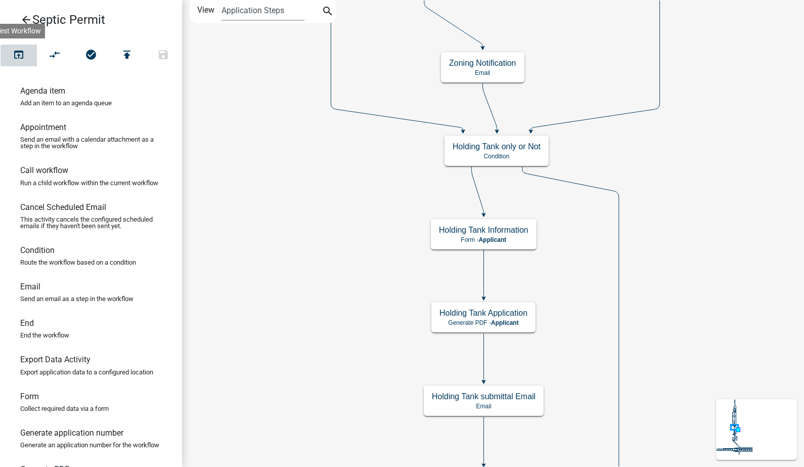
click at [13, 55] on icon "open_in_browser" at bounding box center [19, 56] width 12 height 14
click at [128, 49] on icon "publish" at bounding box center [127, 56] width 12 height 14
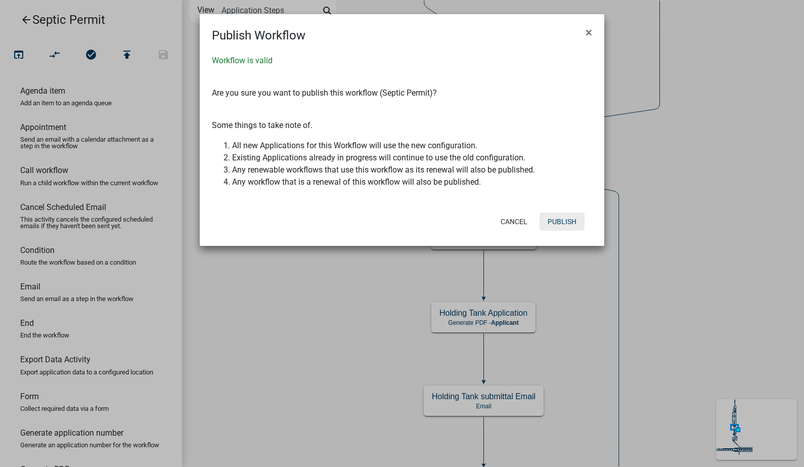
click at [564, 217] on button "Publish" at bounding box center [562, 221] width 45 height 18
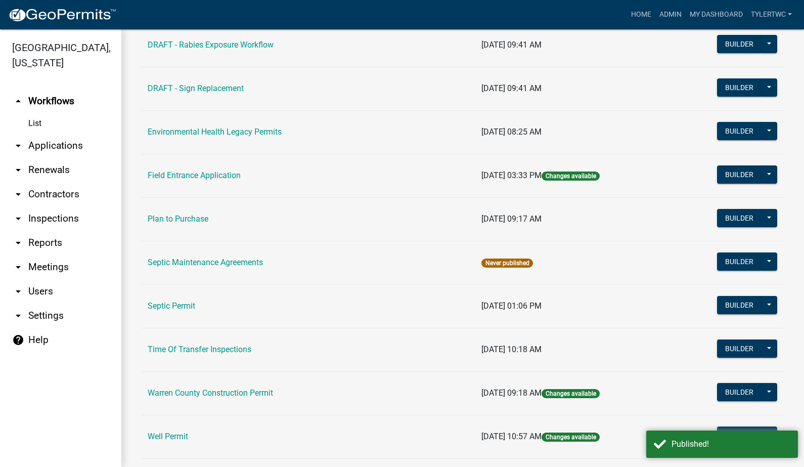
scroll to position [606, 0]
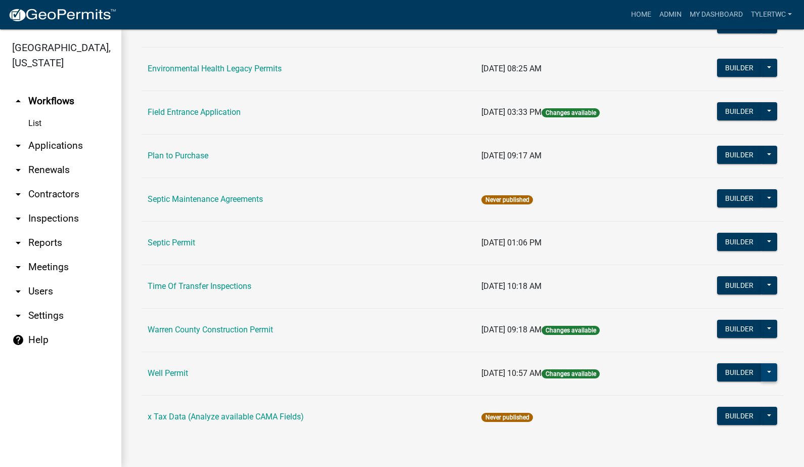
click at [765, 372] on button at bounding box center [769, 372] width 16 height 18
click at [763, 326] on button at bounding box center [769, 329] width 16 height 18
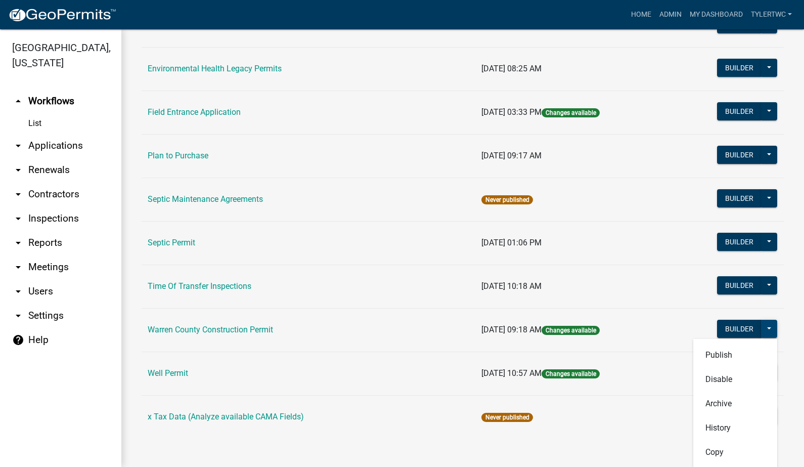
click at [763, 326] on button at bounding box center [769, 329] width 16 height 18
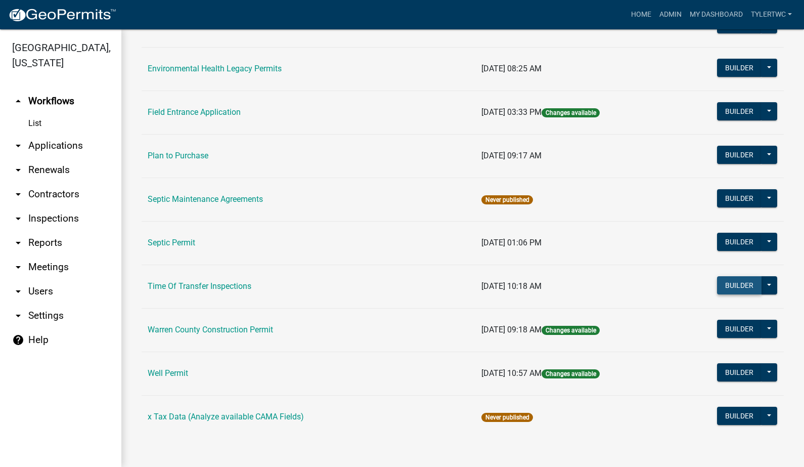
click at [730, 279] on button "Builder" at bounding box center [739, 285] width 45 height 18
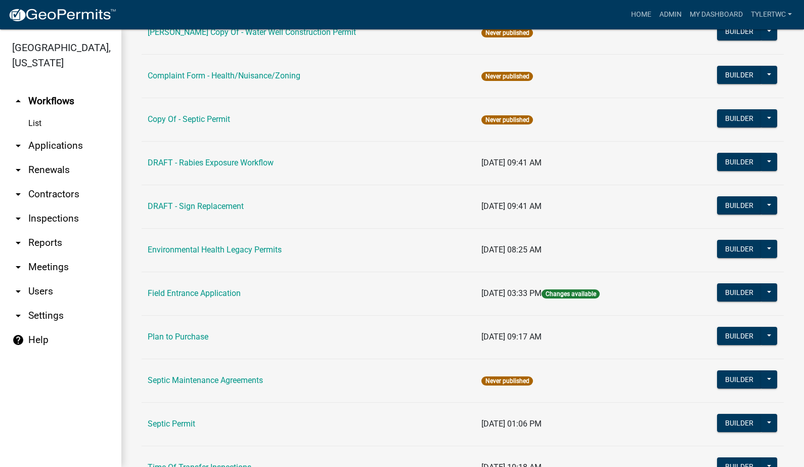
scroll to position [606, 0]
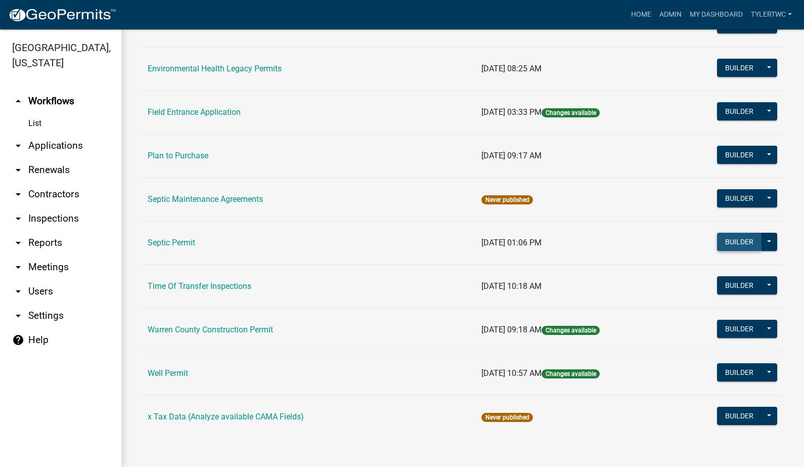
click at [727, 243] on button "Builder" at bounding box center [739, 242] width 45 height 18
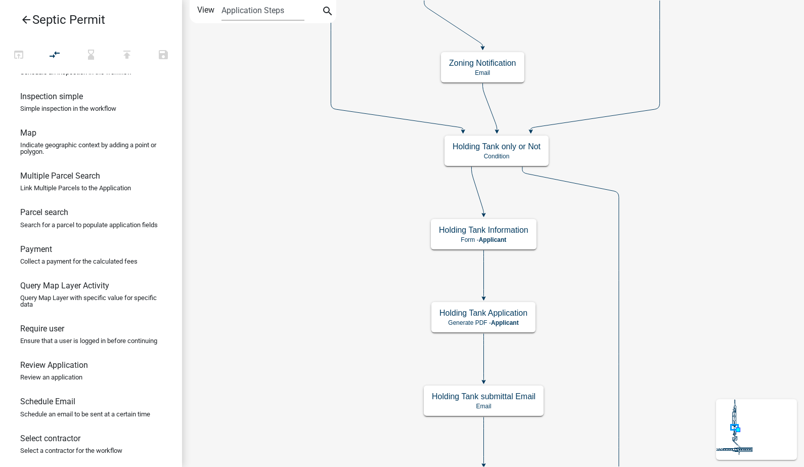
scroll to position [690, 0]
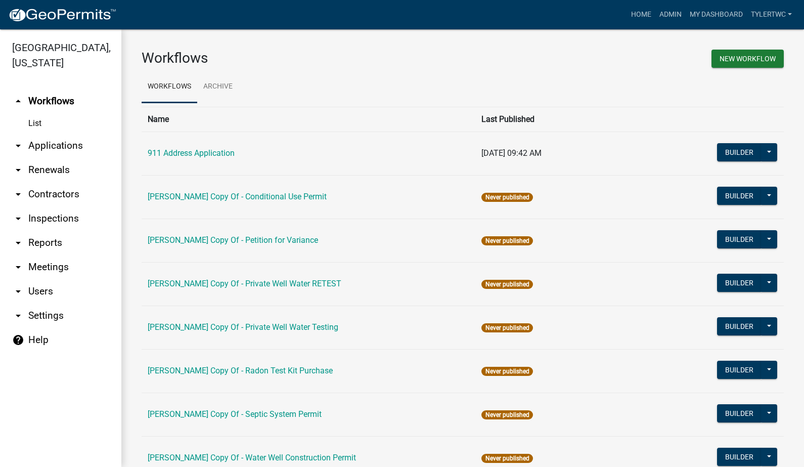
scroll to position [236, 0]
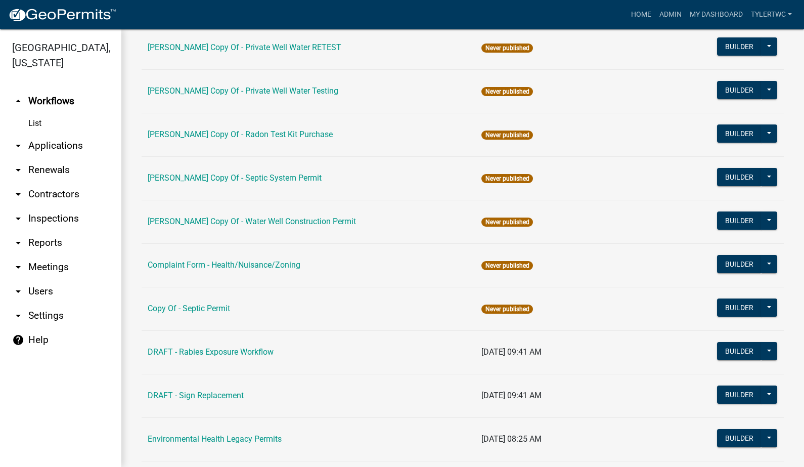
click at [212, 262] on link "Complaint Form - Health/Nuisance/Zoning" at bounding box center [224, 265] width 153 height 10
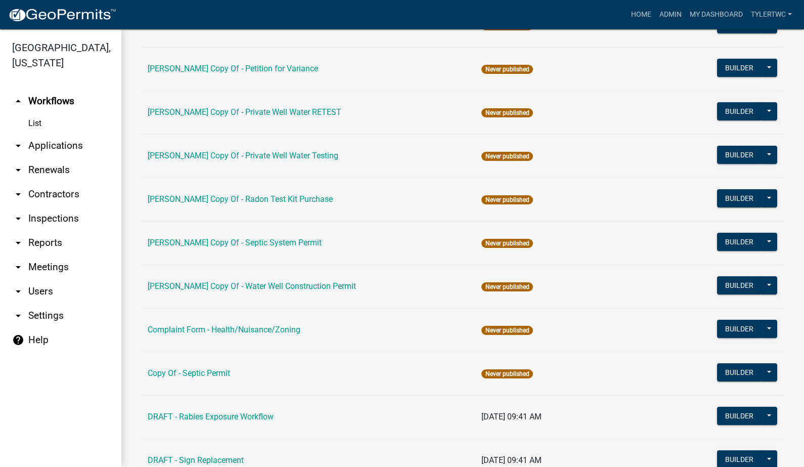
scroll to position [236, 0]
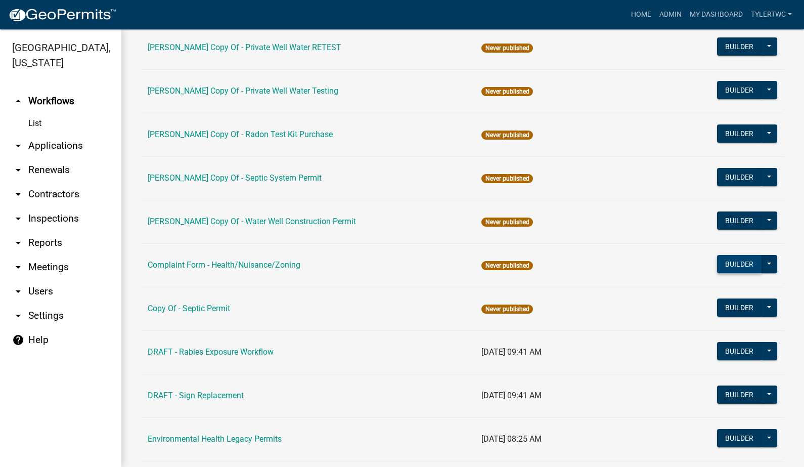
click at [728, 262] on button "Builder" at bounding box center [739, 264] width 45 height 18
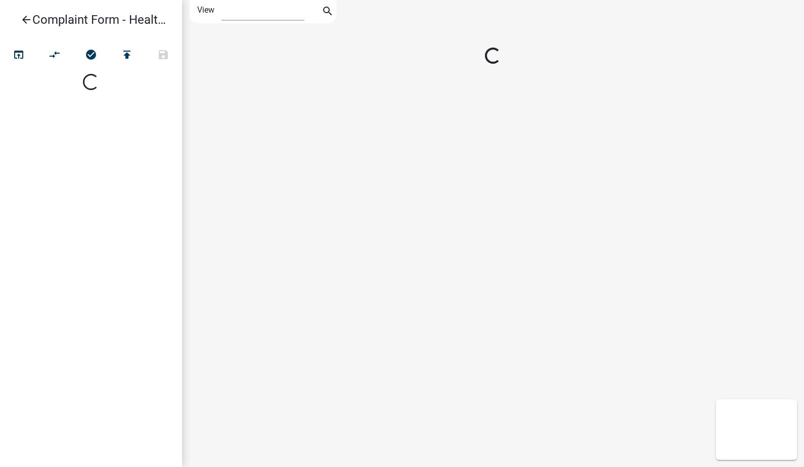
select select "1"
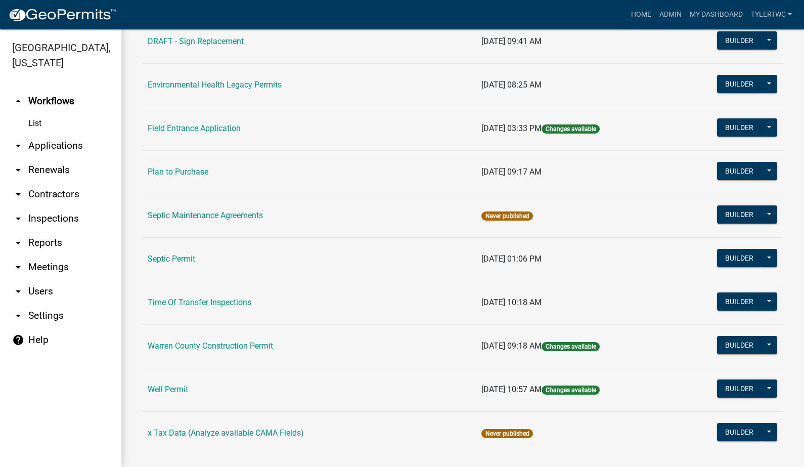
scroll to position [606, 0]
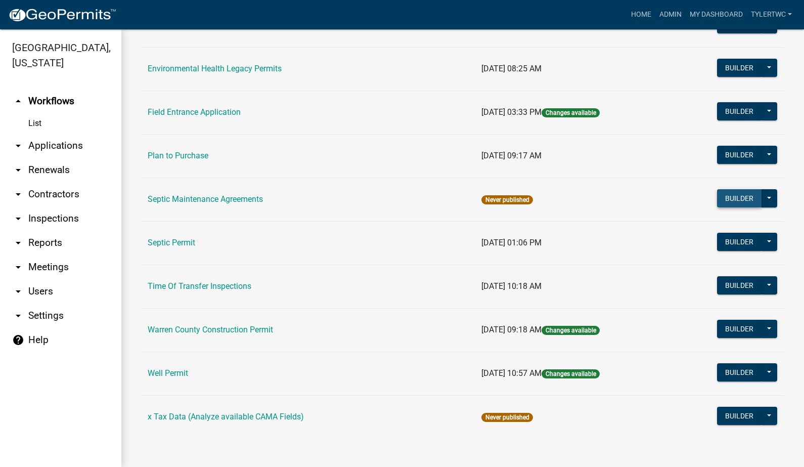
click at [724, 194] on button "Builder" at bounding box center [739, 198] width 45 height 18
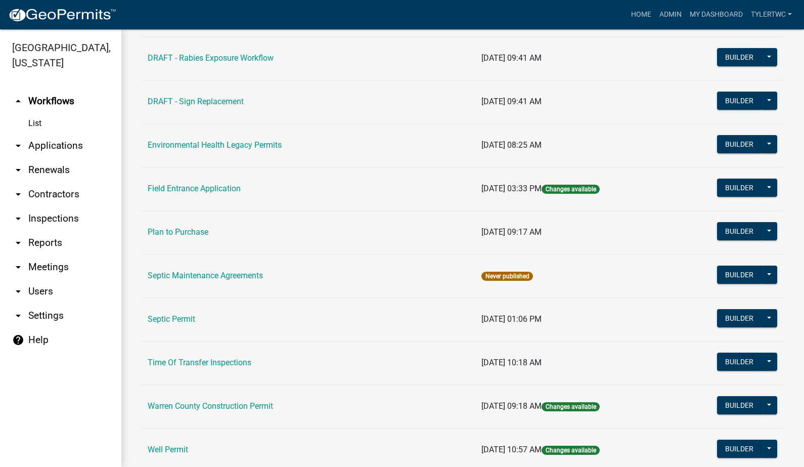
scroll to position [606, 0]
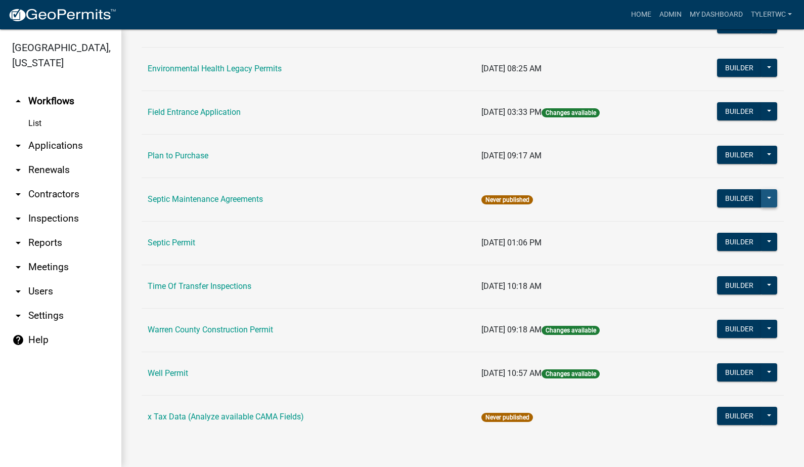
click at [764, 200] on button at bounding box center [769, 198] width 16 height 18
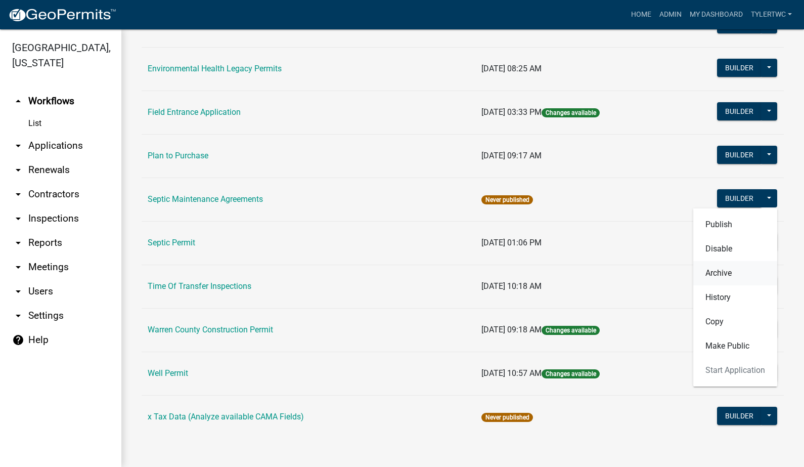
click at [712, 275] on button "Archive" at bounding box center [735, 273] width 84 height 24
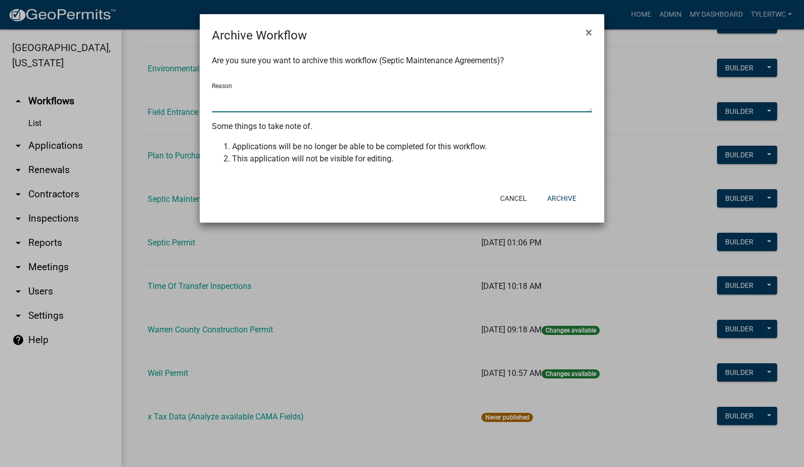
click at [243, 108] on textarea "Reason" at bounding box center [402, 100] width 380 height 23
type textarea "NA"
click at [560, 197] on button "Archive" at bounding box center [562, 198] width 46 height 18
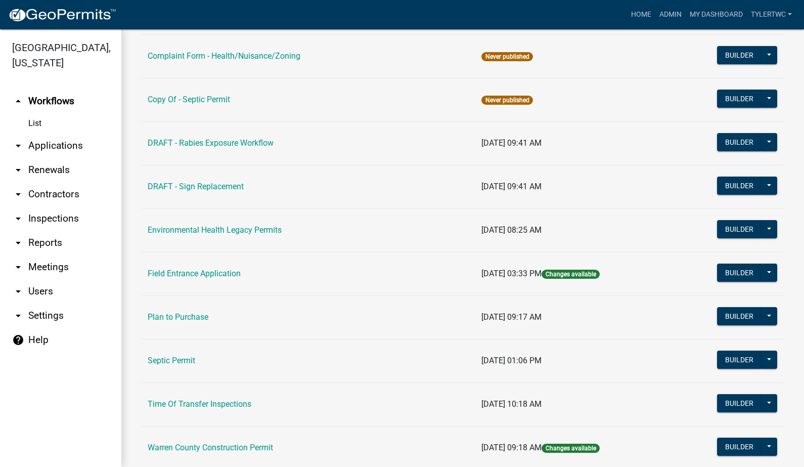
scroll to position [327, 0]
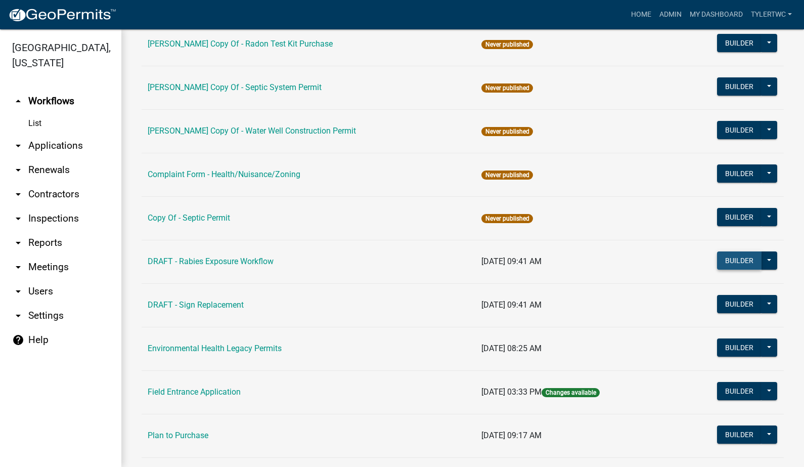
click at [721, 263] on button "Builder" at bounding box center [739, 260] width 45 height 18
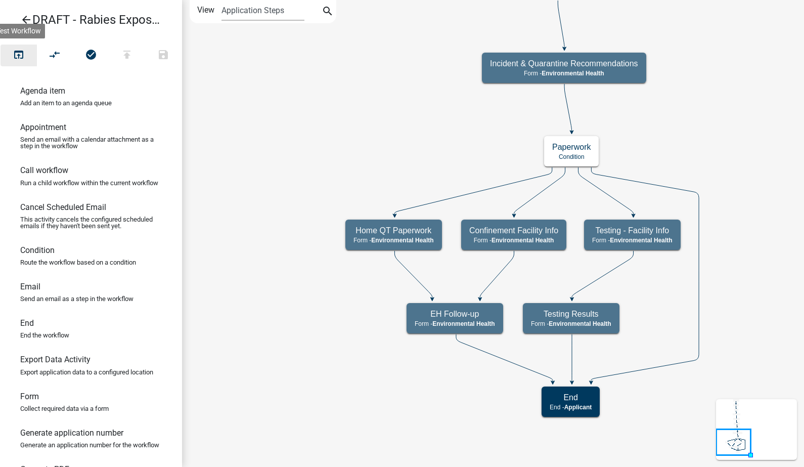
click at [16, 56] on icon "open_in_browser" at bounding box center [19, 56] width 12 height 14
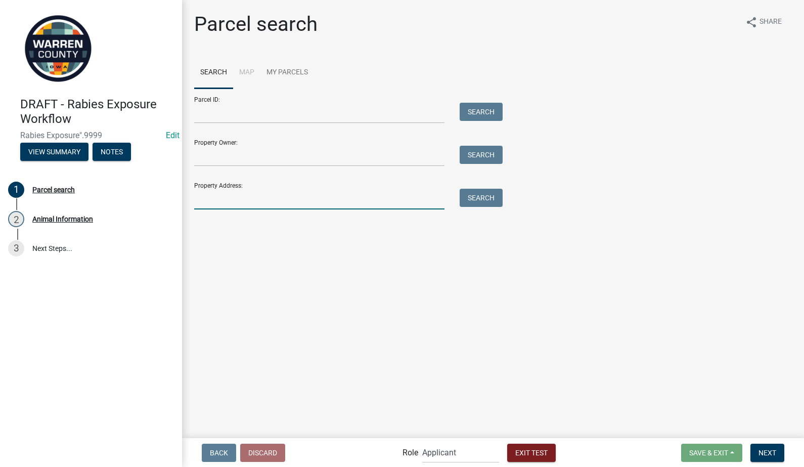
click at [256, 203] on input "Property Address:" at bounding box center [319, 199] width 250 height 21
type input "[STREET_ADDRESS][PERSON_NAME]"
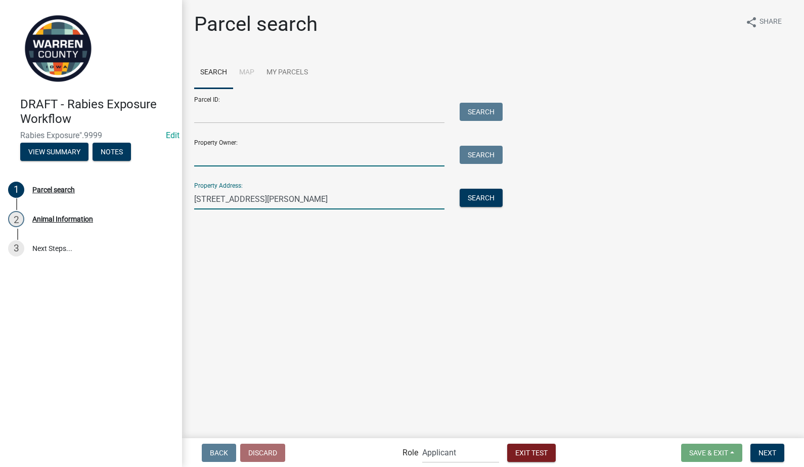
type input "[PERSON_NAME]"
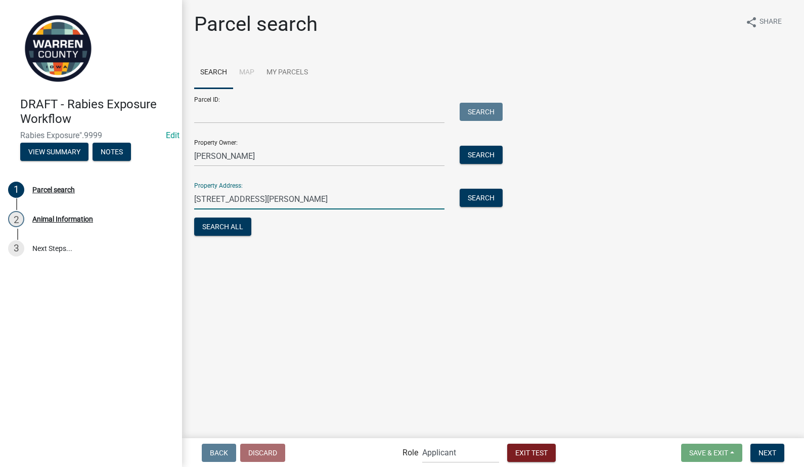
drag, startPoint x: 276, startPoint y: 203, endPoint x: 188, endPoint y: 205, distance: 88.5
click at [188, 205] on div "[STREET_ADDRESS][PERSON_NAME]" at bounding box center [320, 199] width 266 height 21
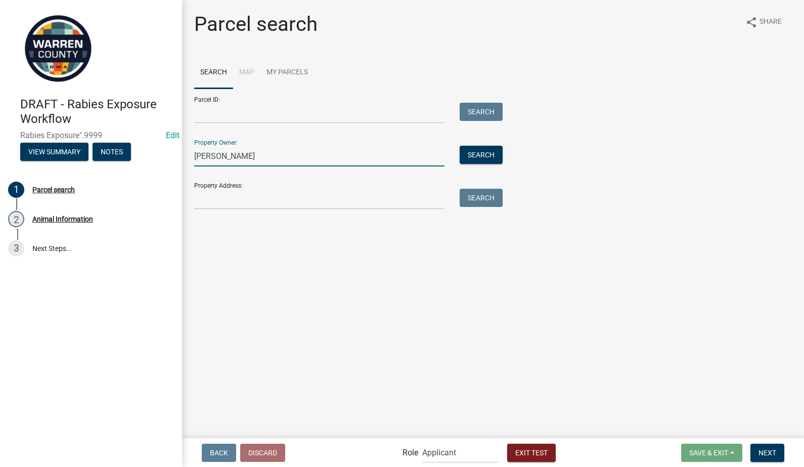
drag, startPoint x: 303, startPoint y: 154, endPoint x: 158, endPoint y: 157, distance: 145.2
click at [158, 157] on div "DRAFT - Rabies Exposure Workflow Rabies Exposure".9999 Edit View Summary Notes …" at bounding box center [402, 233] width 804 height 467
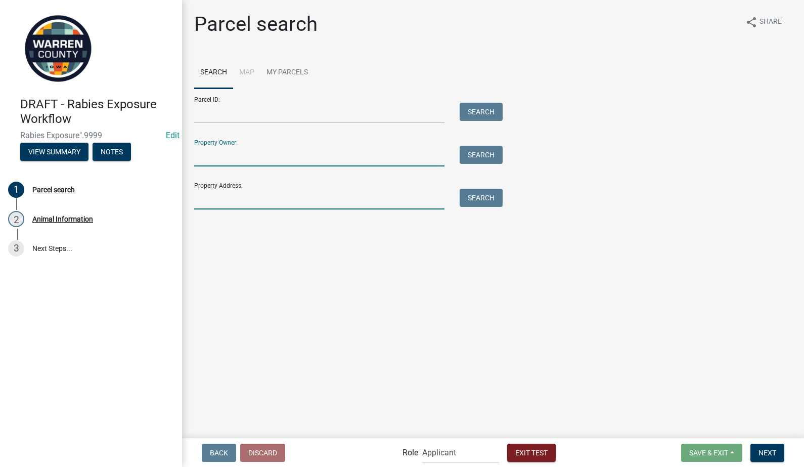
click at [258, 204] on input "Property Address:" at bounding box center [319, 199] width 250 height 21
click at [245, 152] on input "Property Owner:" at bounding box center [319, 156] width 250 height 21
type input "[PERSON_NAME]"
type input "[STREET_ADDRESS][PERSON_NAME]"
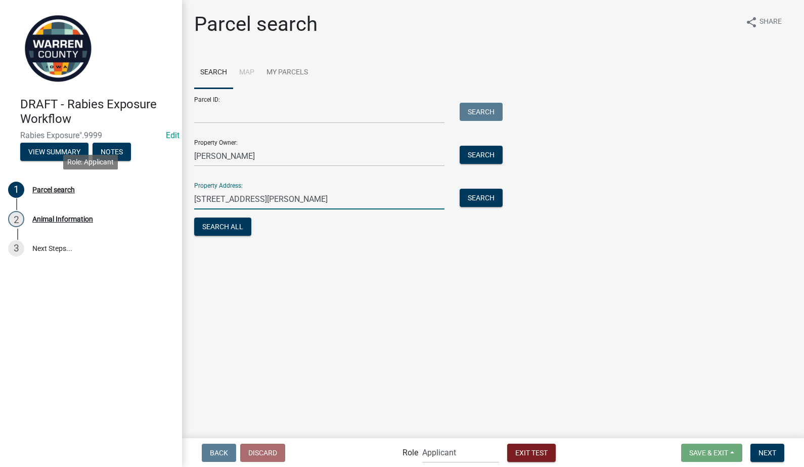
drag, startPoint x: 233, startPoint y: 203, endPoint x: 188, endPoint y: 196, distance: 45.1
click at [176, 200] on div "DRAFT - Rabies Exposure Workflow Rabies Exposure".9999 Edit View Summary Notes …" at bounding box center [402, 233] width 804 height 467
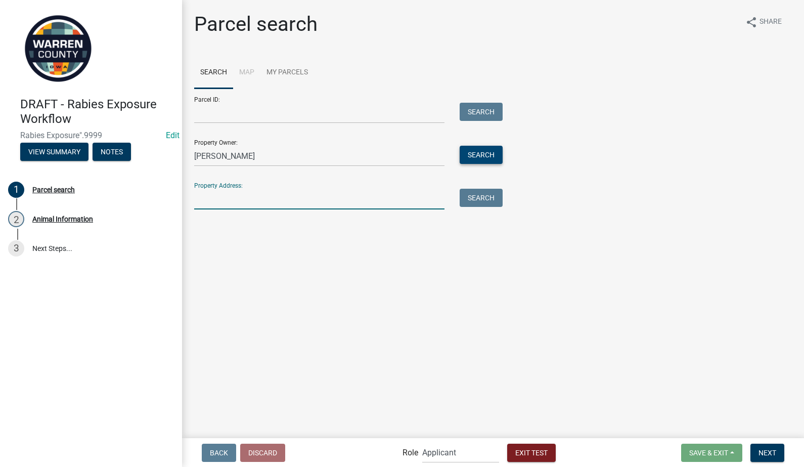
click at [479, 162] on button "Search" at bounding box center [481, 155] width 43 height 18
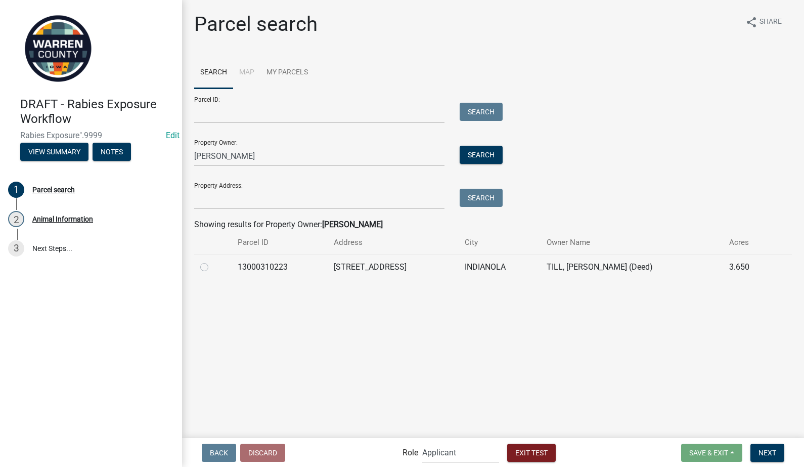
click at [212, 261] on label at bounding box center [212, 261] width 0 height 0
click at [212, 268] on input "radio" at bounding box center [215, 264] width 7 height 7
radio input "true"
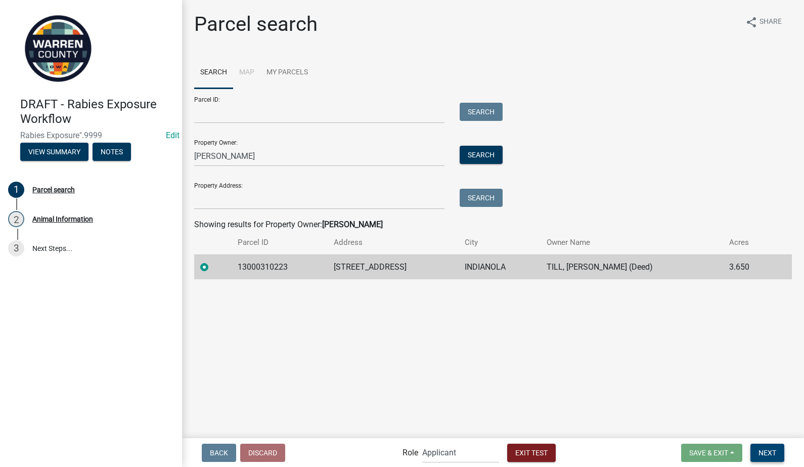
click at [770, 451] on span "Next" at bounding box center [768, 452] width 18 height 8
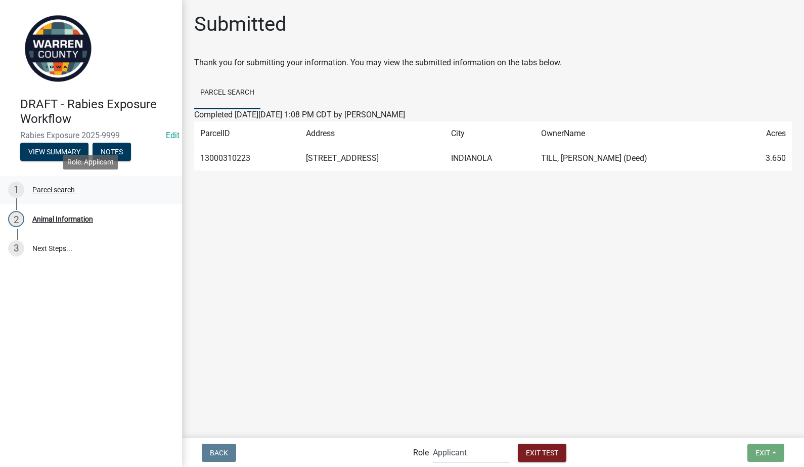
click at [52, 188] on div "Parcel search" at bounding box center [53, 189] width 42 height 7
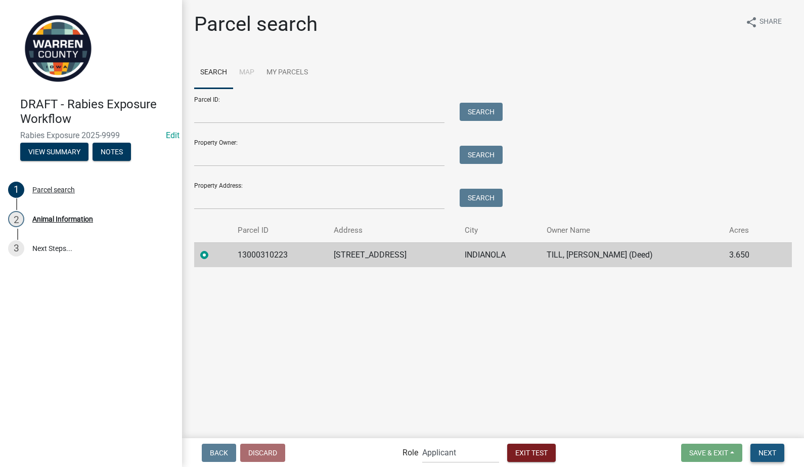
click at [772, 455] on span "Next" at bounding box center [768, 452] width 18 height 8
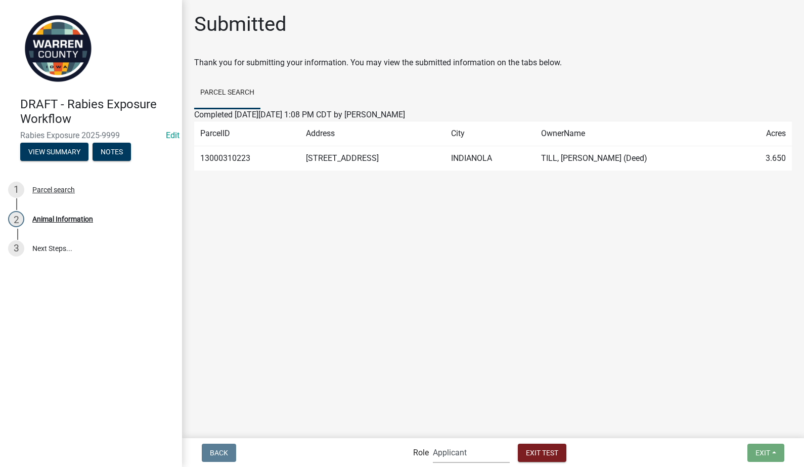
click at [463, 452] on select "Applicant Admin Environmental Health" at bounding box center [471, 452] width 77 height 21
drag, startPoint x: 355, startPoint y: 401, endPoint x: 342, endPoint y: 392, distance: 15.7
click at [355, 401] on main "Submitted Thank you for submitting your information. You may view the submitted…" at bounding box center [493, 218] width 622 height 436
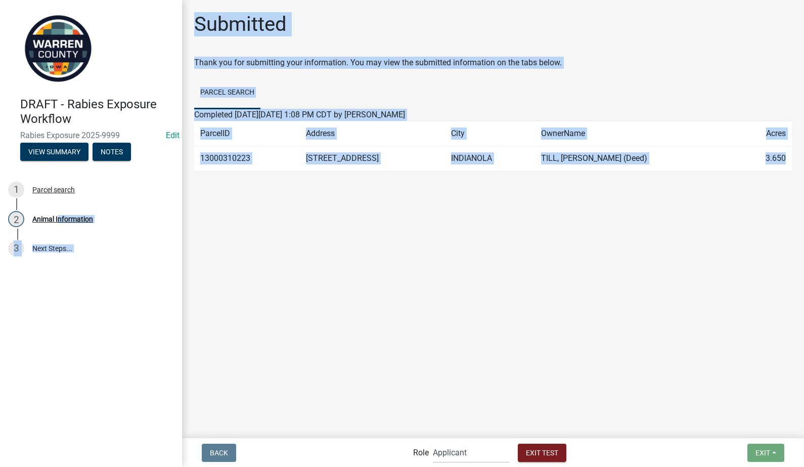
drag, startPoint x: 54, startPoint y: 219, endPoint x: 488, endPoint y: 314, distance: 444.2
click at [488, 314] on div "DRAFT - Rabies Exposure Workflow Rabies Exposure 2025-9999 Edit View Summary No…" at bounding box center [402, 233] width 804 height 467
click at [462, 452] on select "Applicant Admin Environmental Health" at bounding box center [471, 452] width 77 height 21
select select "eb914f98-266b-4d45-b6a7-c04eb7a49358"
click at [433, 442] on select "Applicant Admin Environmental Health" at bounding box center [471, 452] width 77 height 21
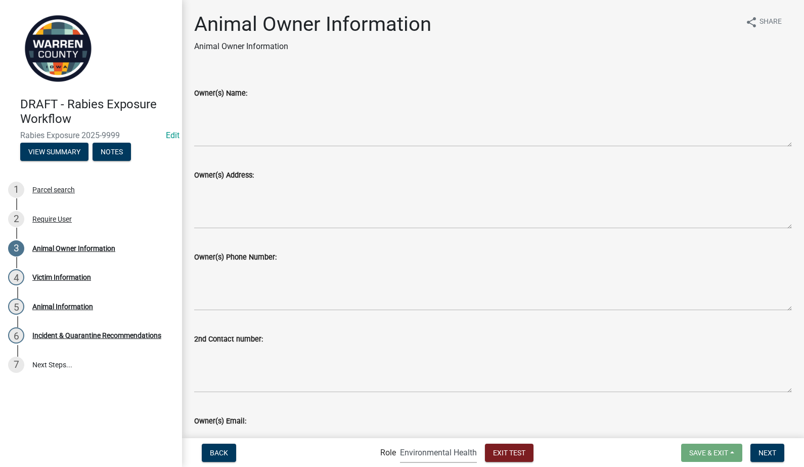
click at [168, 55] on header "DRAFT - Rabies Exposure Workflow Rabies Exposure 2025-9999 Edit View Summary No…" at bounding box center [91, 85] width 182 height 171
click at [460, 451] on select "Applicant Admin Environmental Health" at bounding box center [438, 452] width 77 height 21
click at [270, 138] on textarea "Owner(s) Name:" at bounding box center [493, 123] width 598 height 48
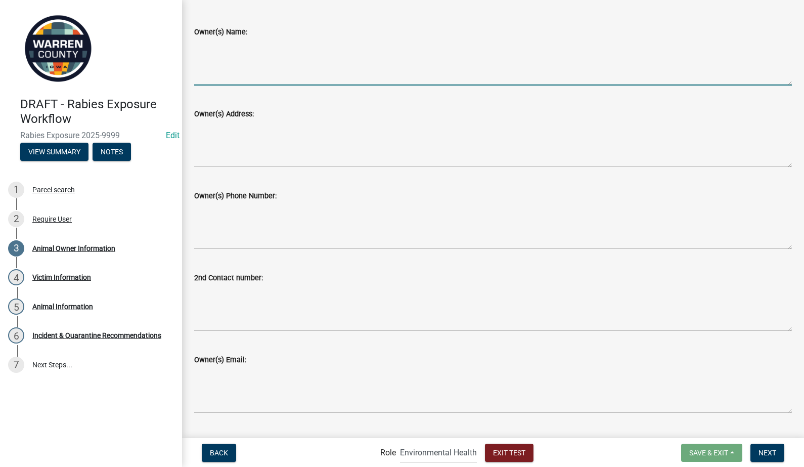
scroll to position [85, 0]
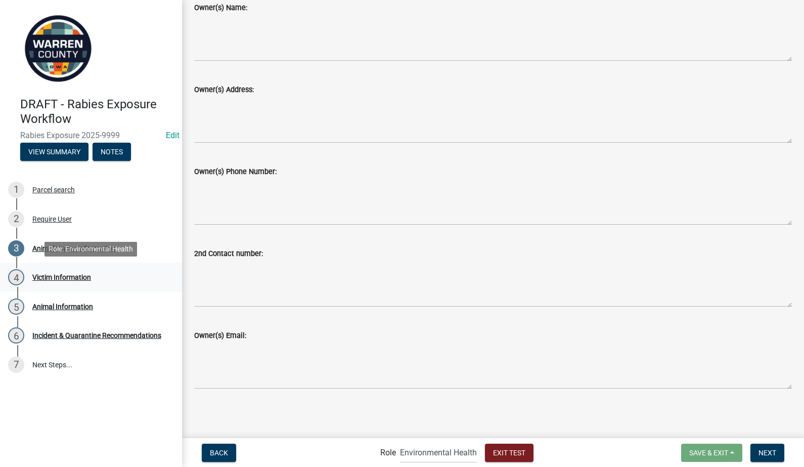
click at [58, 278] on div "Victim Information" at bounding box center [61, 277] width 59 height 7
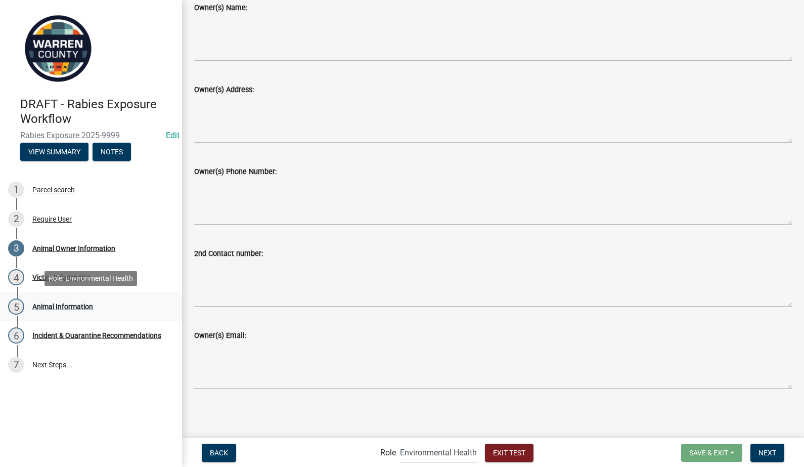
click at [59, 306] on div "Animal Information" at bounding box center [62, 306] width 61 height 7
click at [767, 456] on span "Next" at bounding box center [768, 452] width 18 height 8
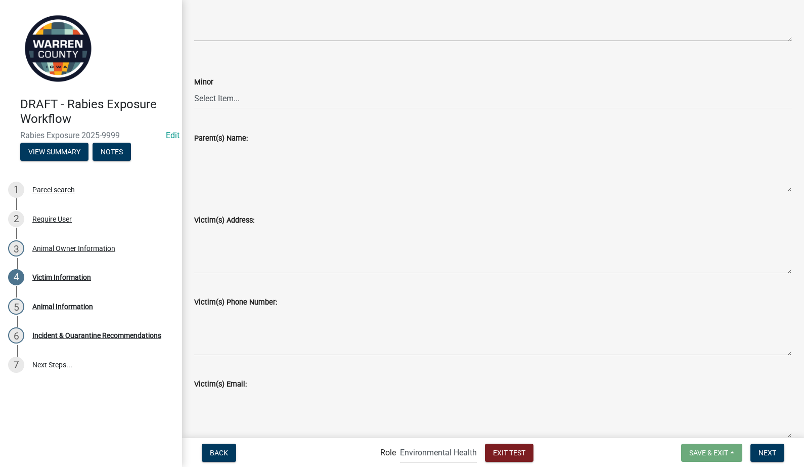
scroll to position [154, 0]
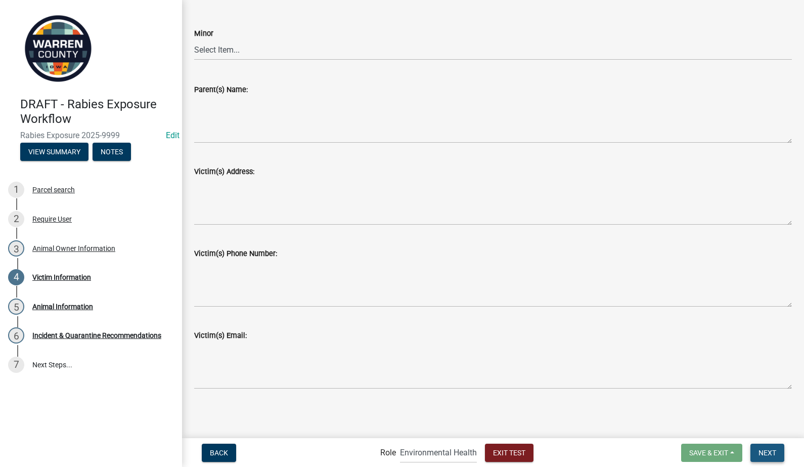
click at [768, 451] on span "Next" at bounding box center [768, 452] width 18 height 8
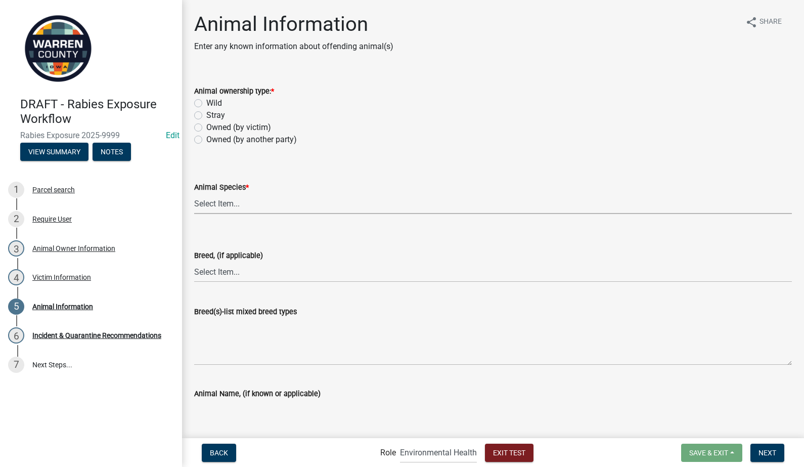
click at [212, 210] on select "Select Item... Dog Cat Bat Raccoon Possum Squirrel Chipmunk Skunk Groundhog Rab…" at bounding box center [493, 203] width 598 height 21
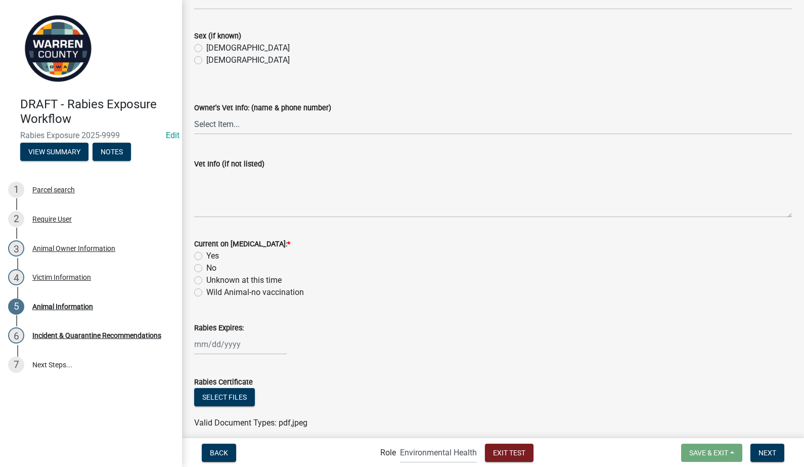
scroll to position [534, 0]
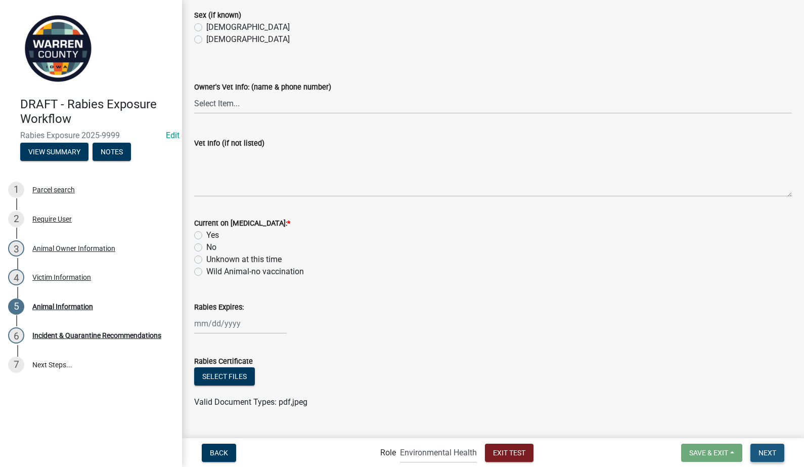
click at [761, 455] on span "Next" at bounding box center [768, 452] width 18 height 8
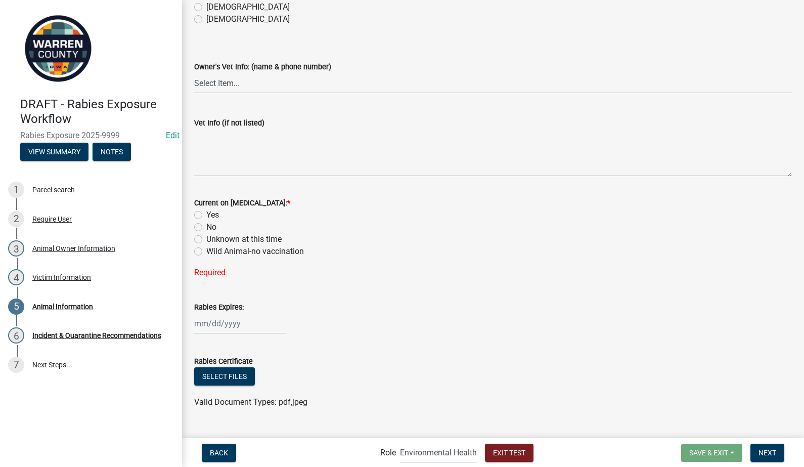
click at [206, 227] on label "No" at bounding box center [211, 227] width 10 height 12
click at [206, 227] on input "No" at bounding box center [209, 224] width 7 height 7
radio input "true"
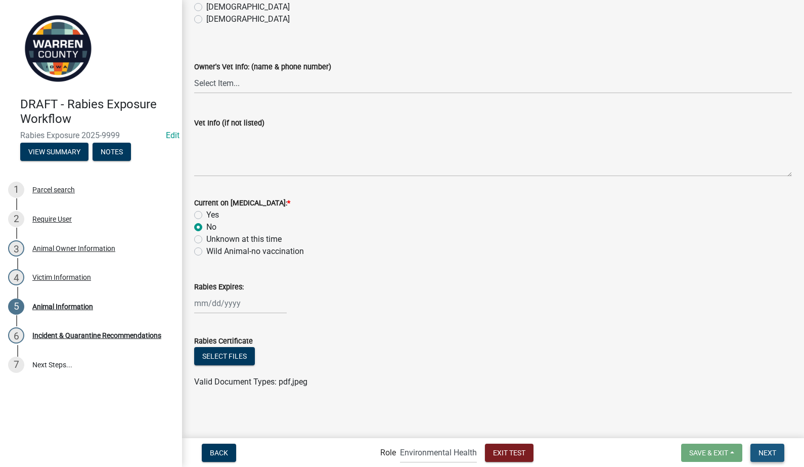
click at [758, 456] on button "Next" at bounding box center [768, 453] width 34 height 18
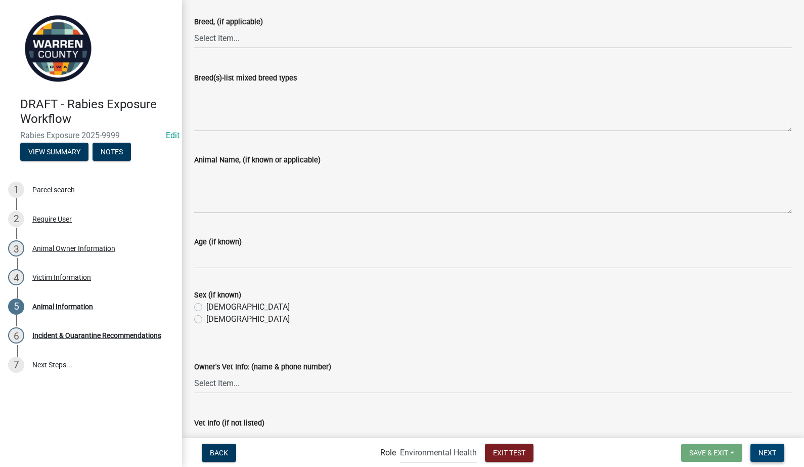
scroll to position [102, 0]
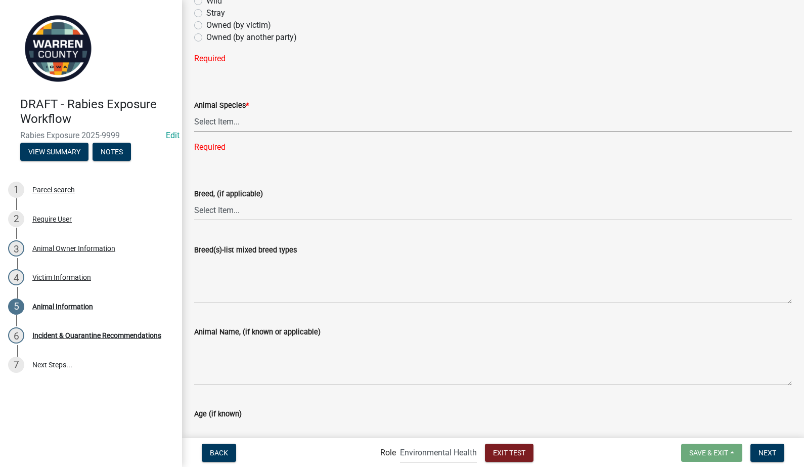
click at [237, 120] on select "Select Item... Dog Cat Bat Raccoon Possum Squirrel Chipmunk Skunk Groundhog Rab…" at bounding box center [493, 121] width 598 height 21
click at [194, 111] on select "Select Item... Dog Cat Bat Raccoon Possum Squirrel Chipmunk Skunk Groundhog Rab…" at bounding box center [493, 121] width 598 height 21
select select "e241dd25-cc30-428a-8e20-949d479b9da0"
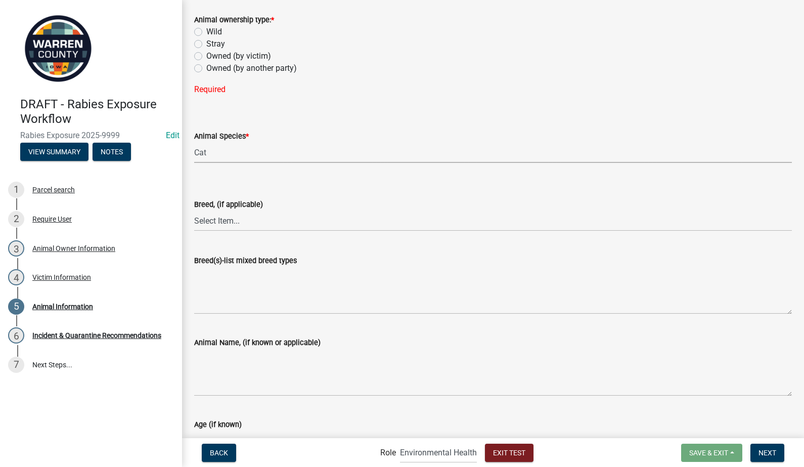
scroll to position [0, 0]
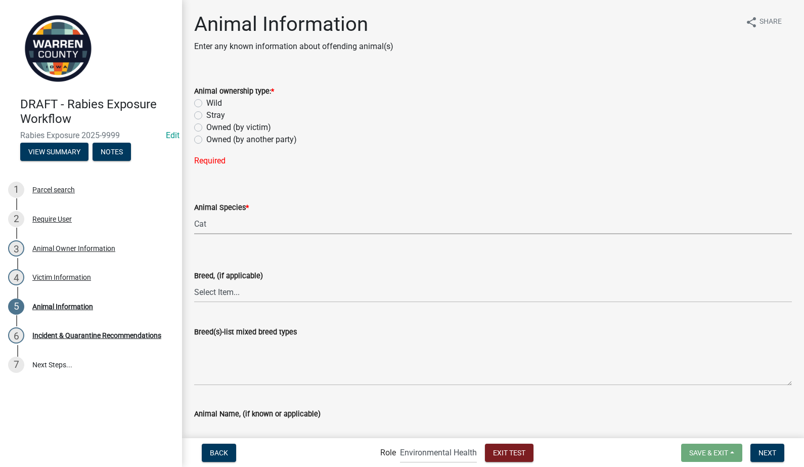
click at [200, 97] on div "Wild" at bounding box center [493, 103] width 598 height 12
click at [206, 104] on label "Wild" at bounding box center [214, 103] width 16 height 12
click at [206, 104] on input "Wild" at bounding box center [209, 100] width 7 height 7
radio input "true"
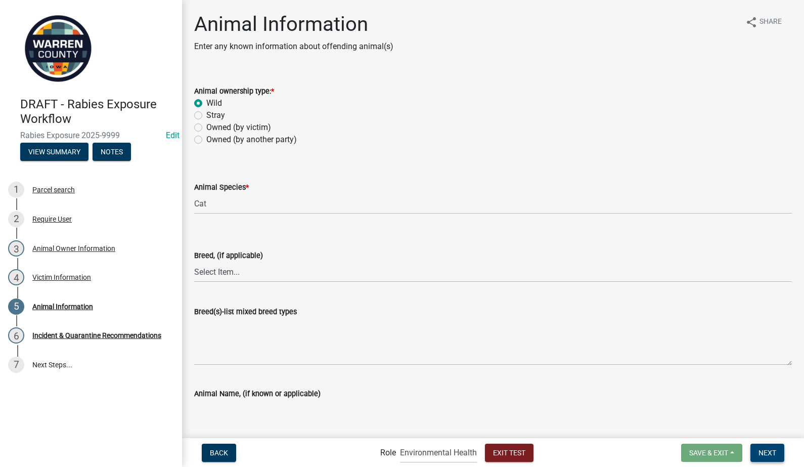
click at [771, 455] on span "Next" at bounding box center [768, 452] width 18 height 8
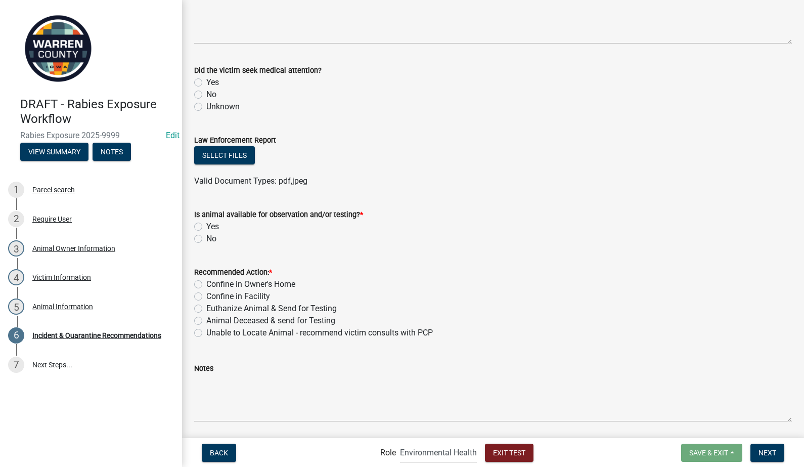
scroll to position [335, 0]
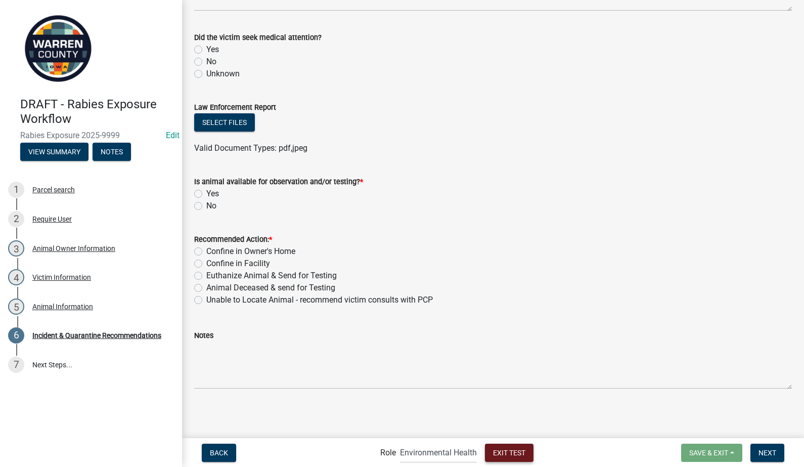
click at [528, 453] on button "Exit Test" at bounding box center [509, 453] width 49 height 18
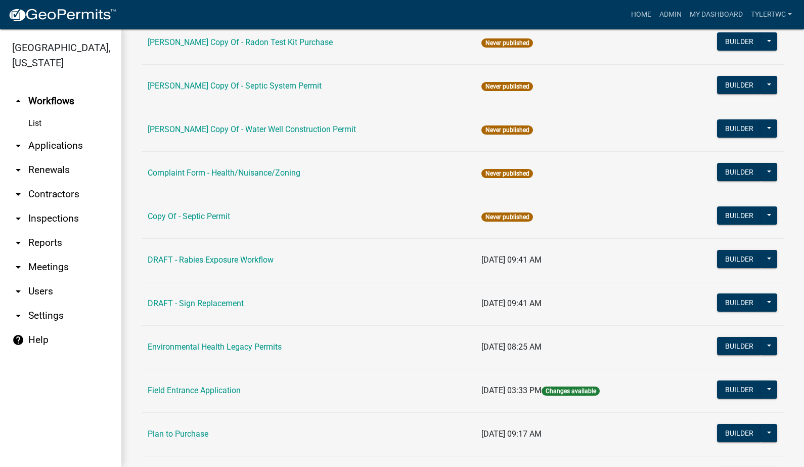
scroll to position [327, 0]
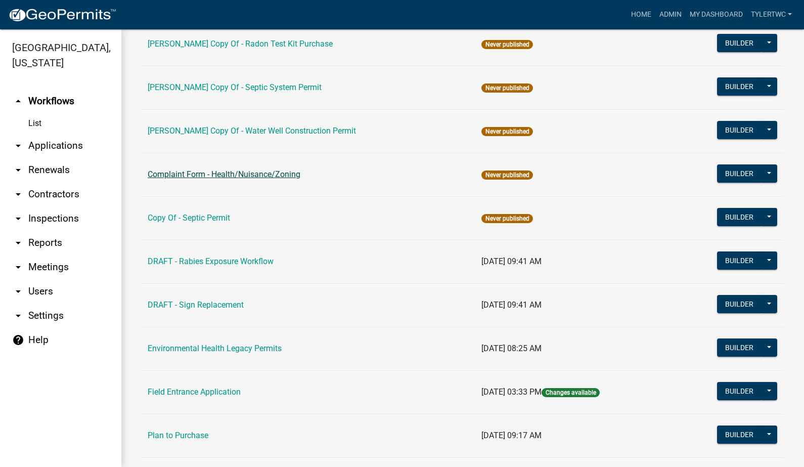
click at [231, 172] on link "Complaint Form - Health/Nuisance/Zoning" at bounding box center [224, 174] width 153 height 10
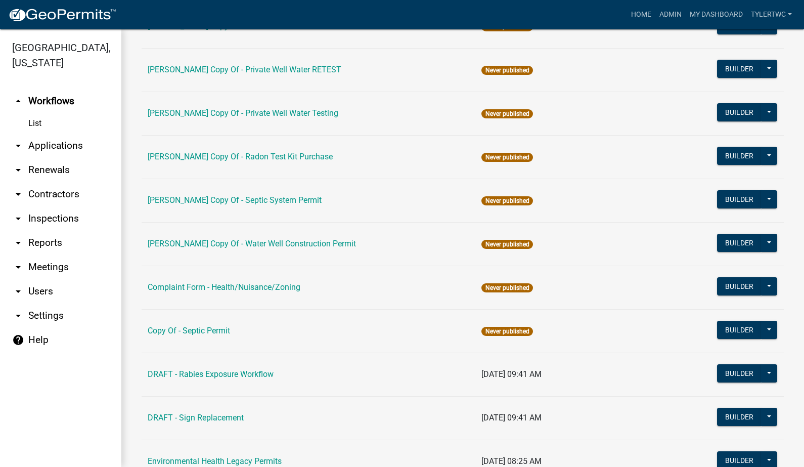
scroll to position [236, 0]
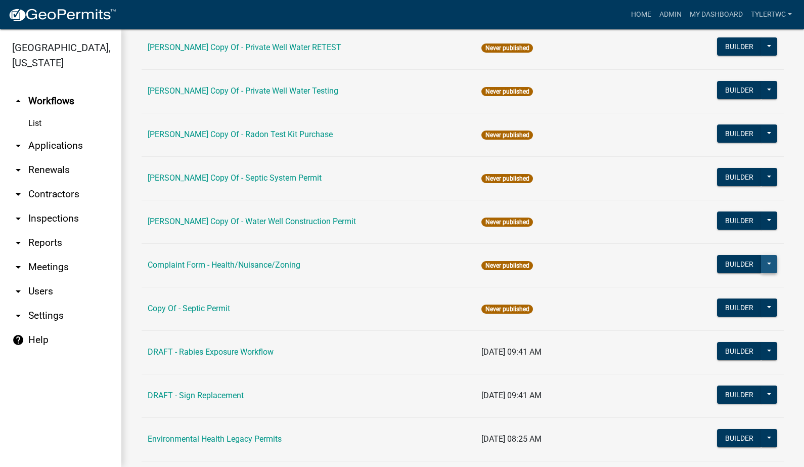
click at [766, 261] on button at bounding box center [769, 264] width 16 height 18
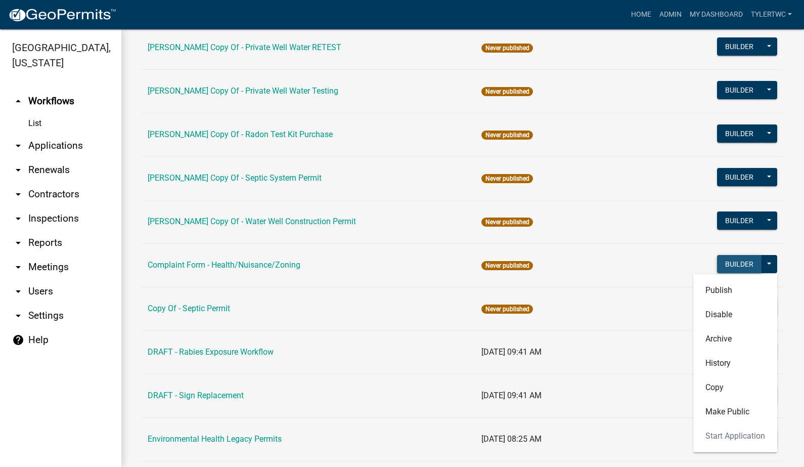
click at [742, 265] on button "Builder" at bounding box center [739, 264] width 45 height 18
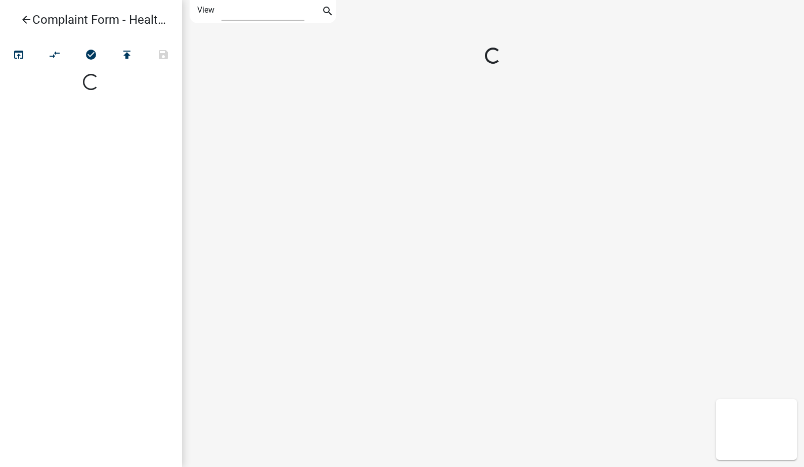
select select "1"
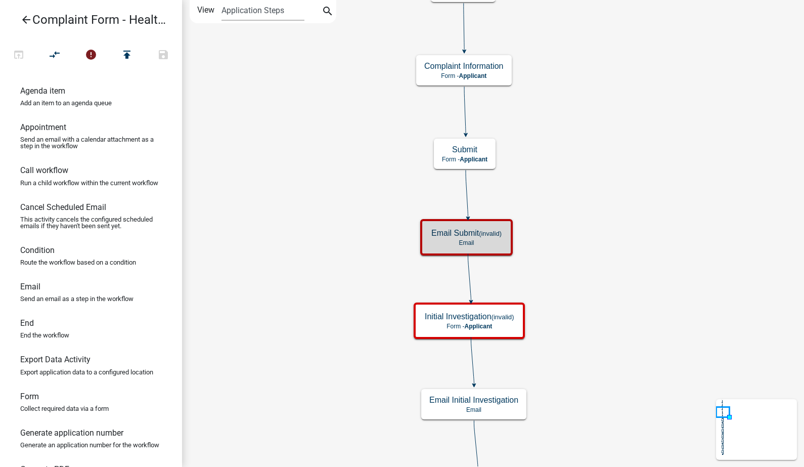
click at [497, 230] on small "(invalid)" at bounding box center [490, 234] width 23 height 8
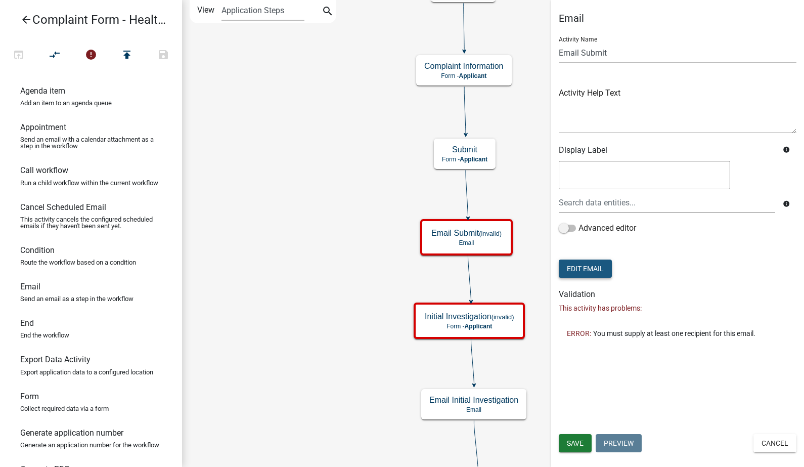
click at [592, 270] on button "Edit Email" at bounding box center [585, 268] width 53 height 18
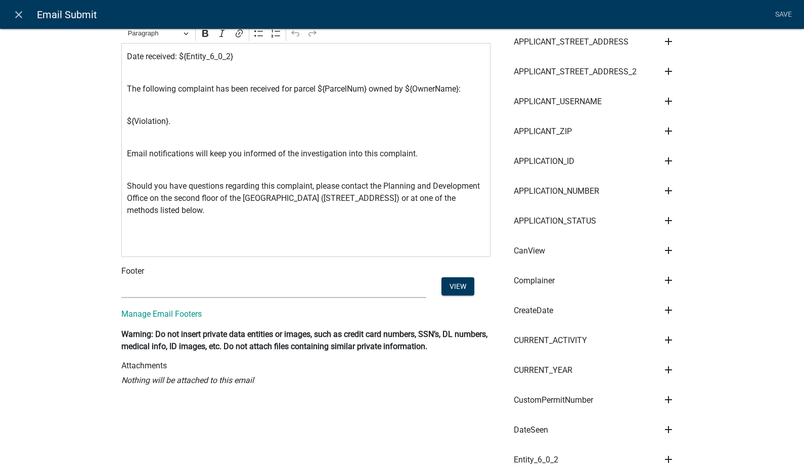
scroll to position [236, 0]
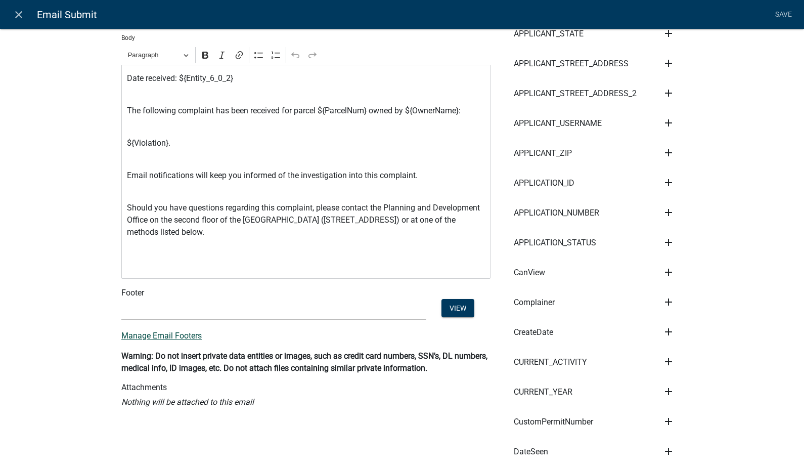
click at [170, 335] on link "Manage Email Footers" at bounding box center [161, 336] width 80 height 10
click at [168, 331] on link "Manage Email Footers" at bounding box center [161, 336] width 80 height 10
drag, startPoint x: 320, startPoint y: 319, endPoint x: 320, endPoint y: 310, distance: 8.6
click at [320, 319] on select "(None) Environmental Health" at bounding box center [273, 309] width 305 height 21
select select "1ea7388c-b4fb-40e1-abca-7a9692cf601d"
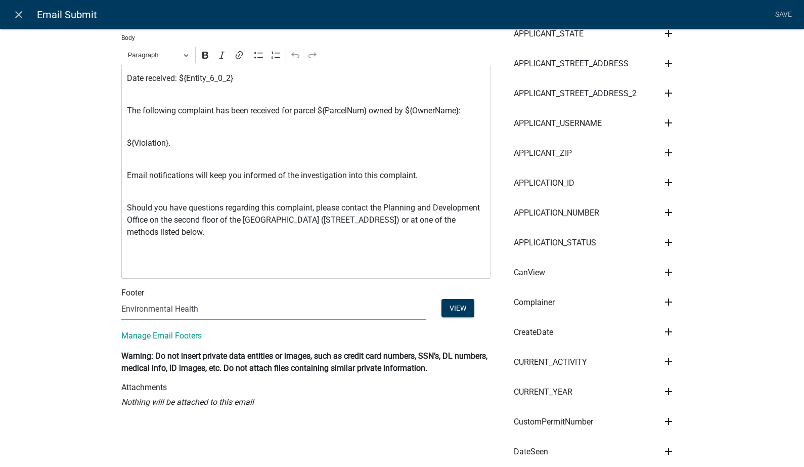
click at [121, 299] on select "(None) Environmental Health" at bounding box center [273, 309] width 305 height 21
drag, startPoint x: 357, startPoint y: 238, endPoint x: 367, endPoint y: 210, distance: 29.9
click at [367, 210] on p "Should you have questions regarding this complaint, please contact the Planning…" at bounding box center [306, 220] width 359 height 36
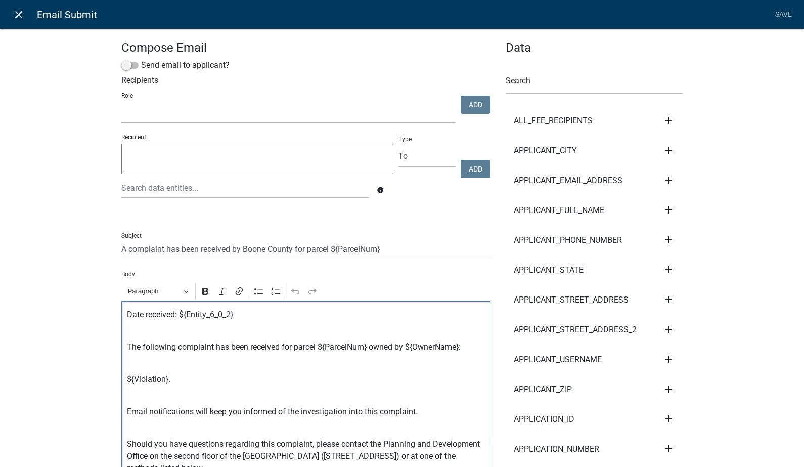
click at [19, 16] on icon "close" at bounding box center [19, 15] width 12 height 12
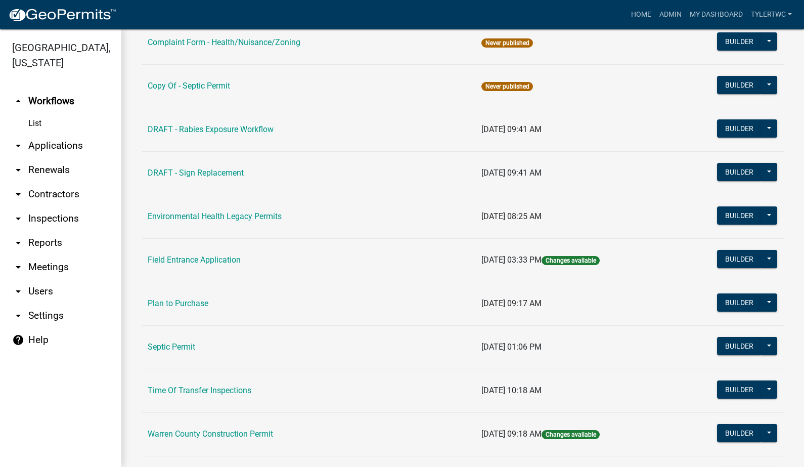
scroll to position [472, 0]
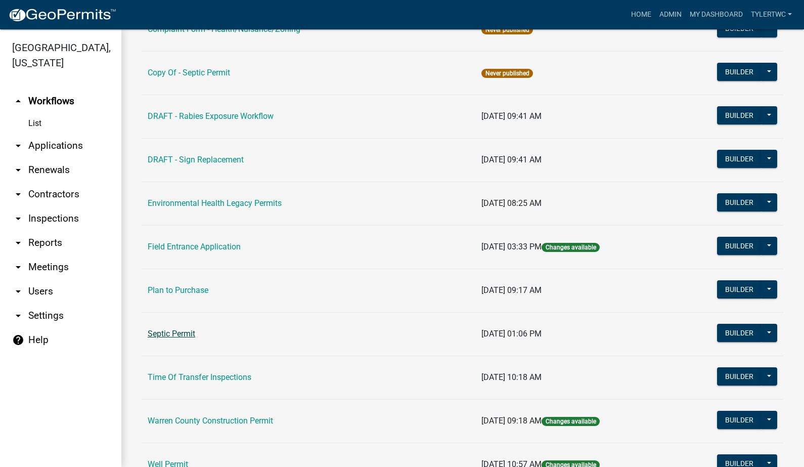
click at [179, 338] on link "Septic Permit" at bounding box center [172, 334] width 48 height 10
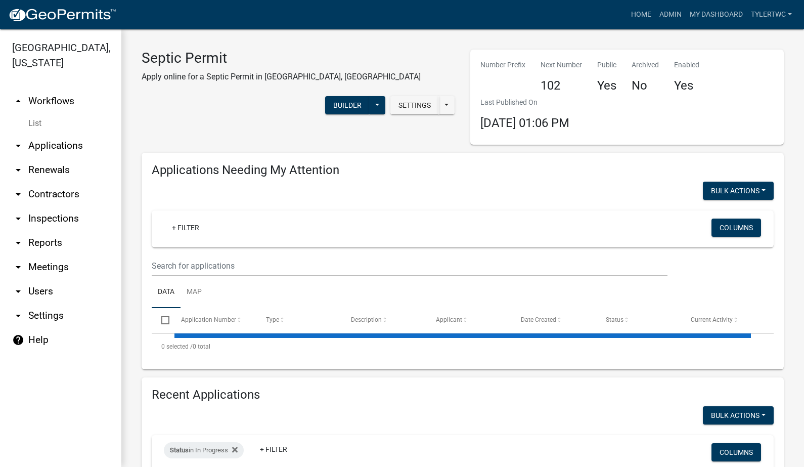
select select "2: 50"
select select "3: 100"
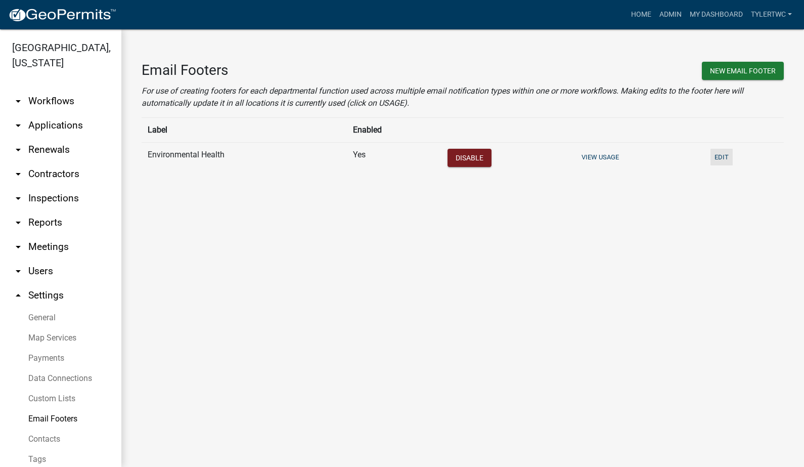
click at [712, 157] on button "Edit" at bounding box center [722, 157] width 22 height 17
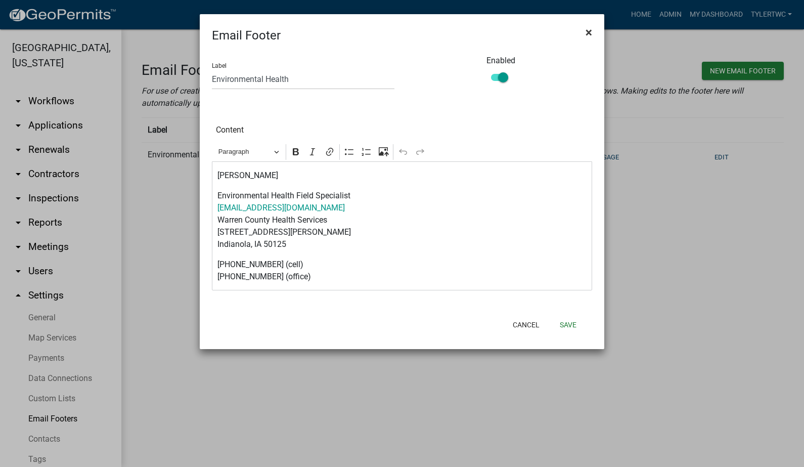
click at [587, 30] on span "×" at bounding box center [589, 32] width 7 height 14
